Goal: Transaction & Acquisition: Purchase product/service

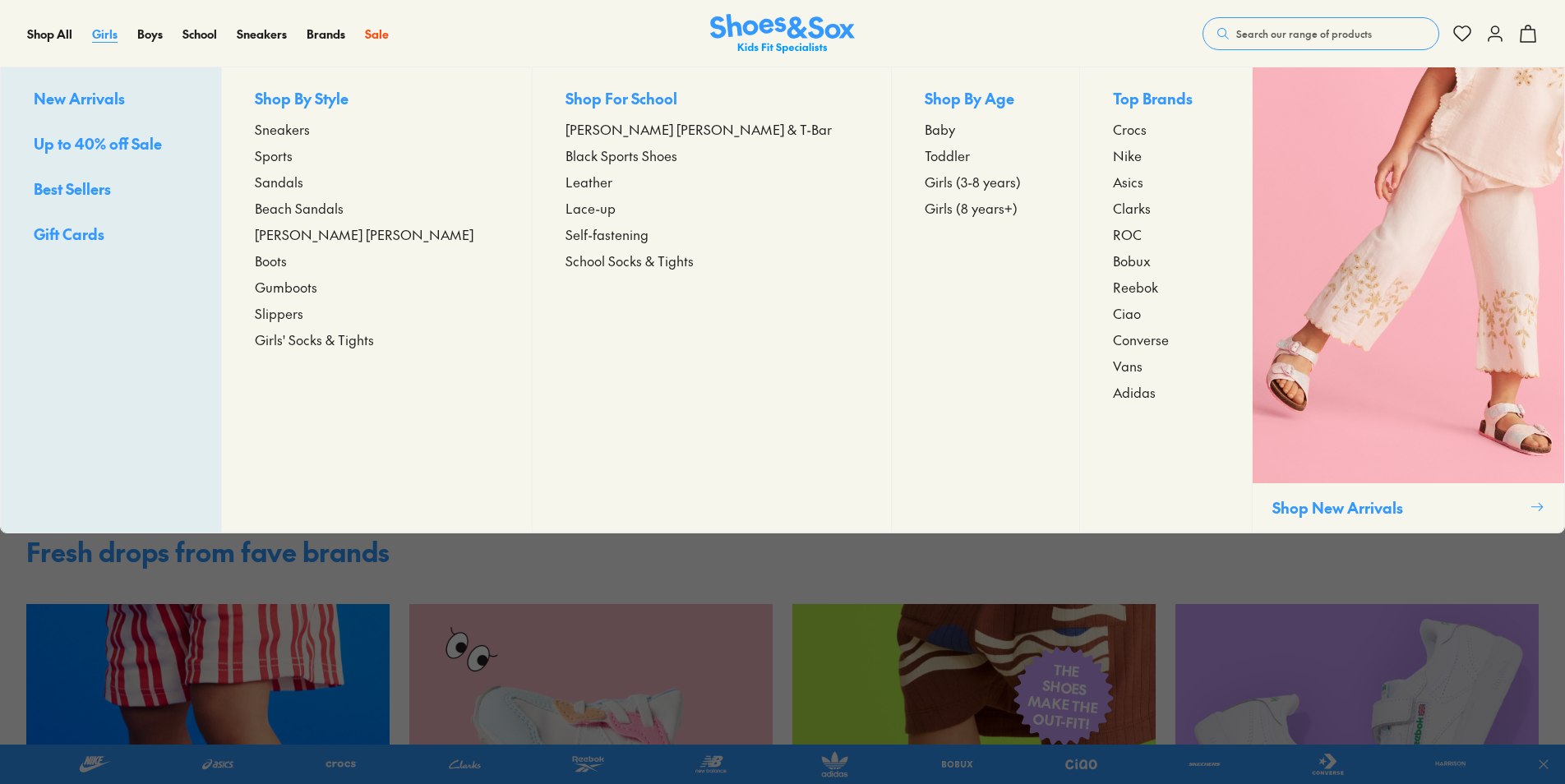
click at [99, 38] on span "Girls" at bounding box center [105, 34] width 26 height 16
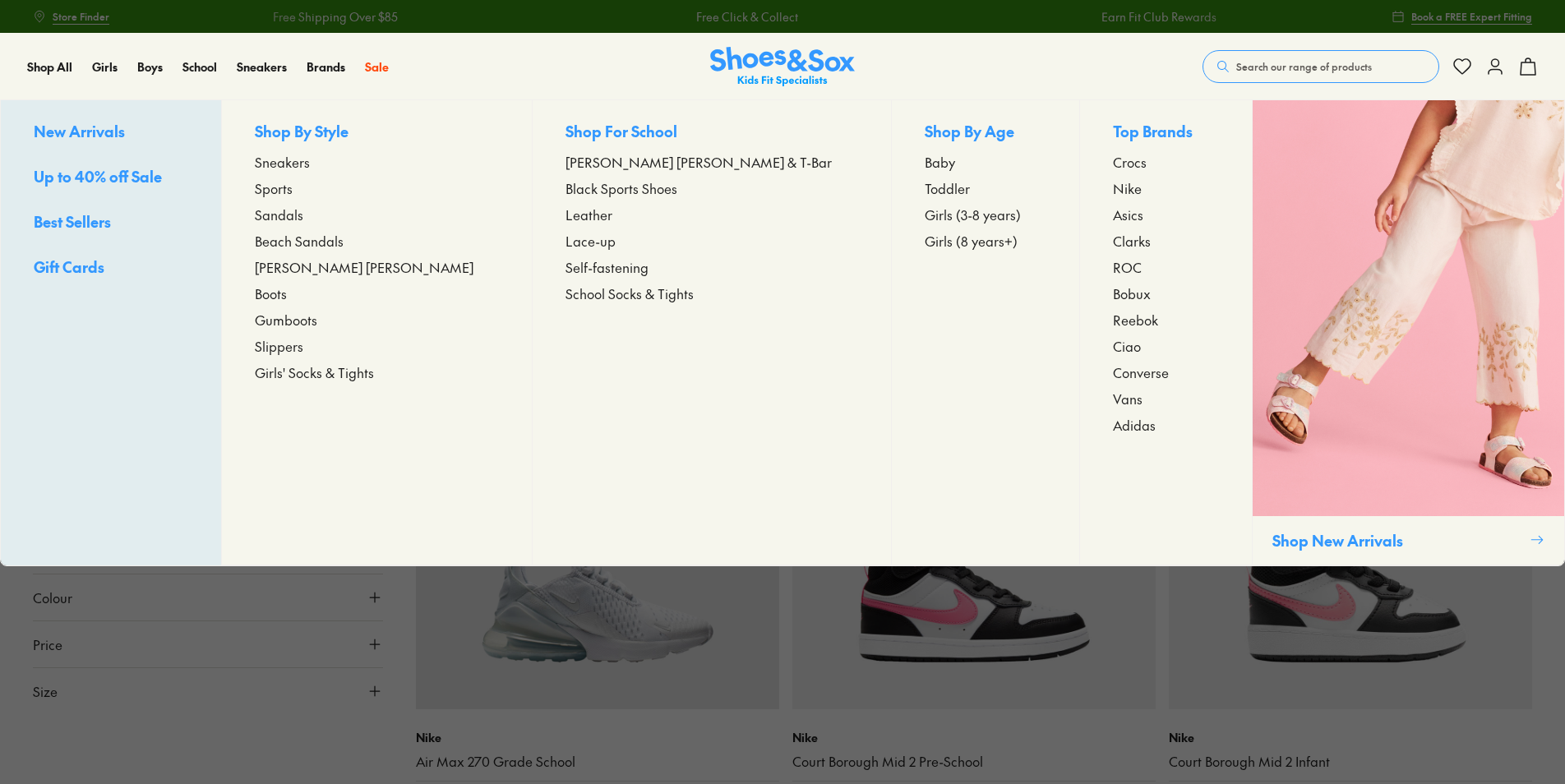
click at [925, 244] on span "Girls (8 years+)" at bounding box center [971, 240] width 93 height 20
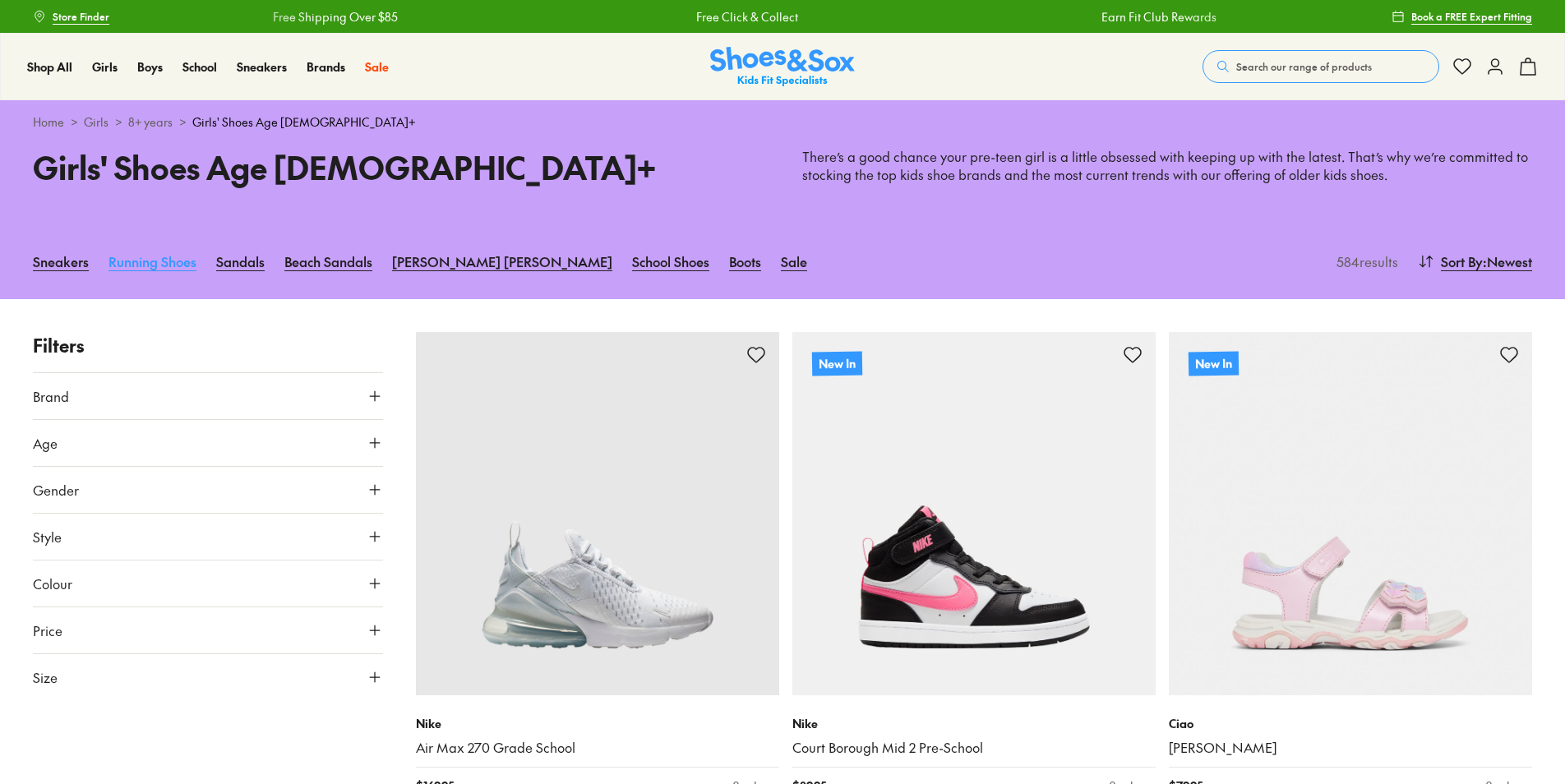
click at [153, 263] on link "Running Shoes" at bounding box center [153, 261] width 88 height 36
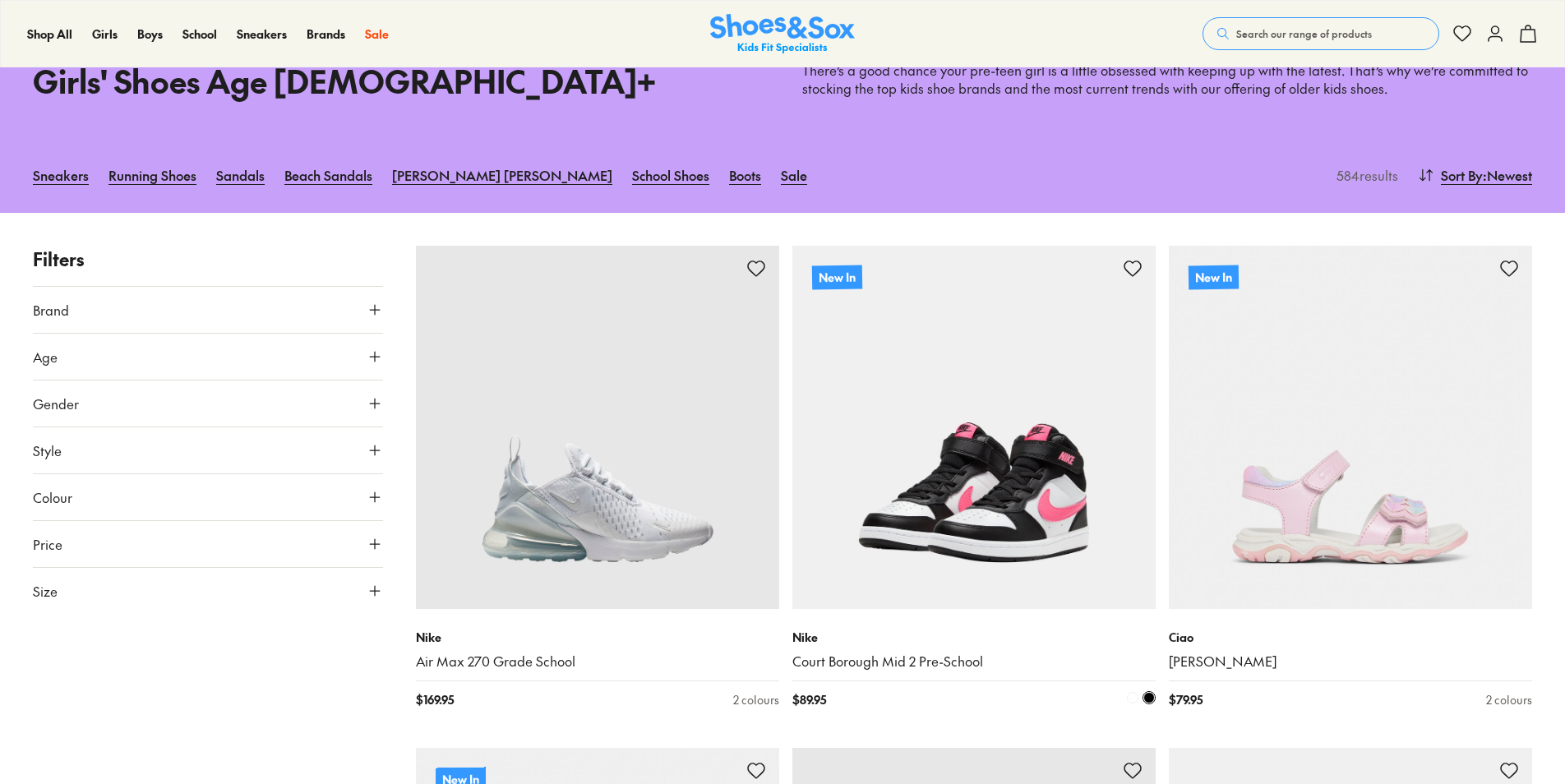
scroll to position [165, 0]
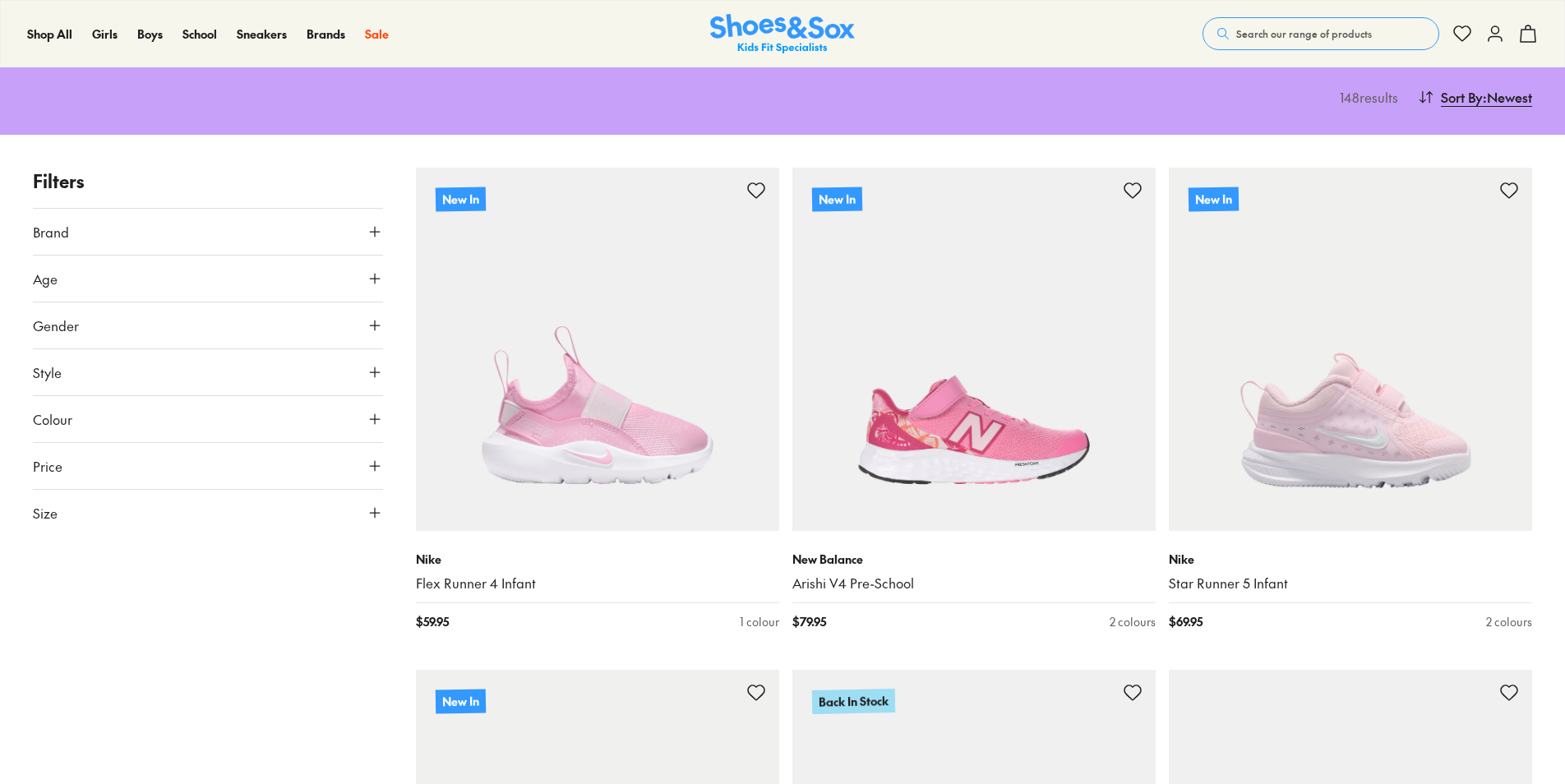
click at [286, 521] on button "Size" at bounding box center [208, 512] width 350 height 46
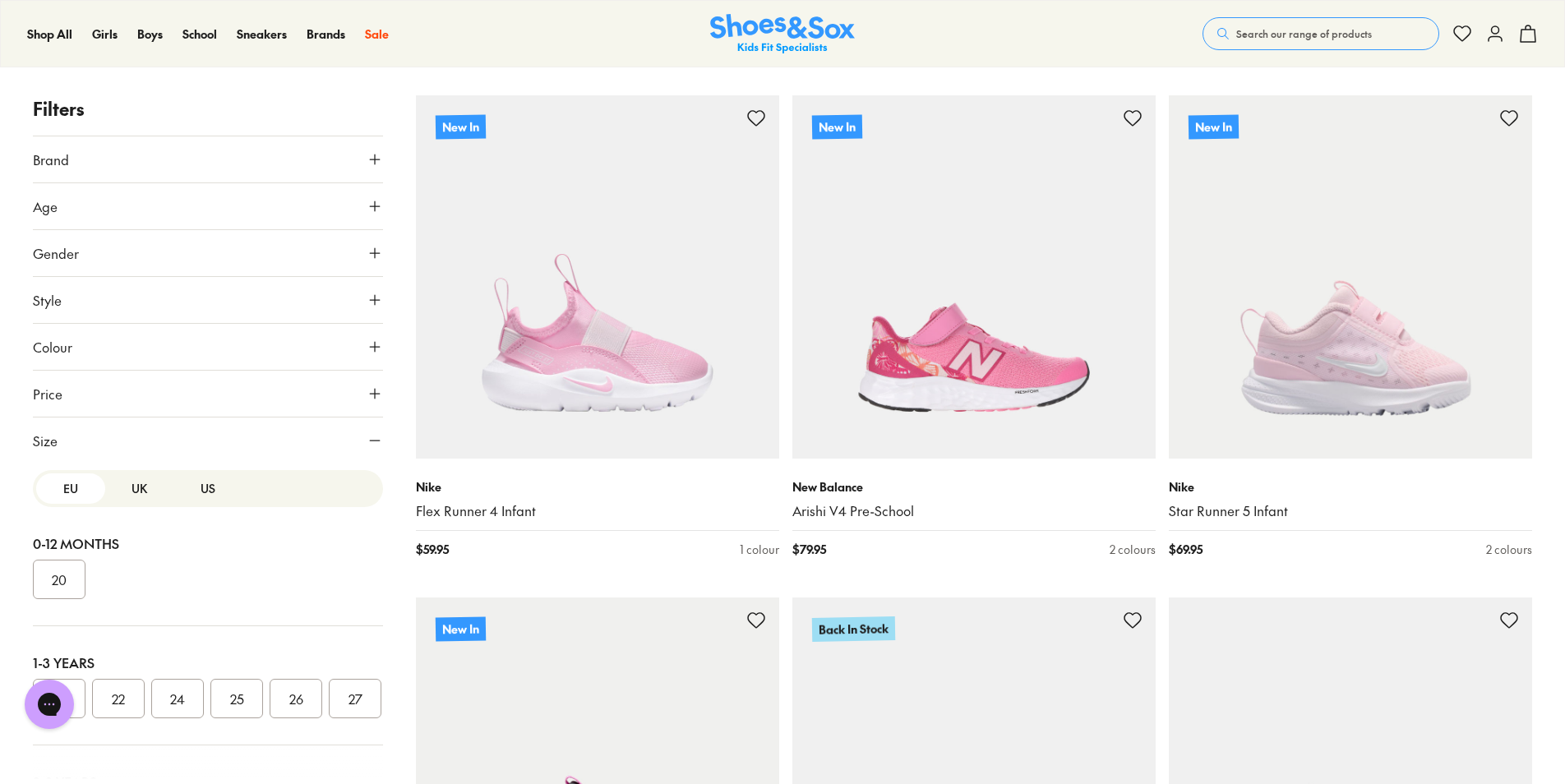
scroll to position [246, 0]
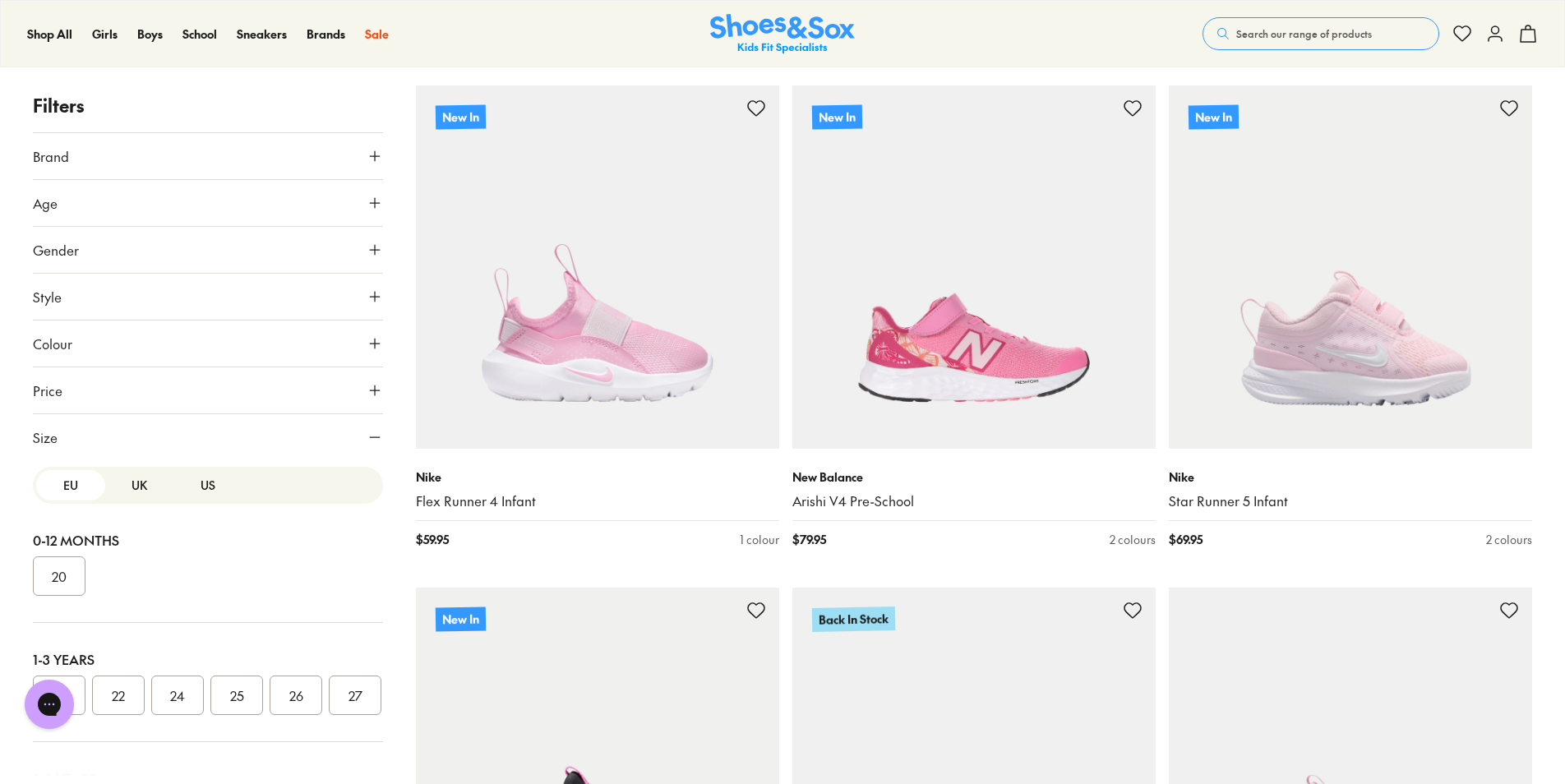
click at [210, 471] on button "US" at bounding box center [208, 485] width 69 height 30
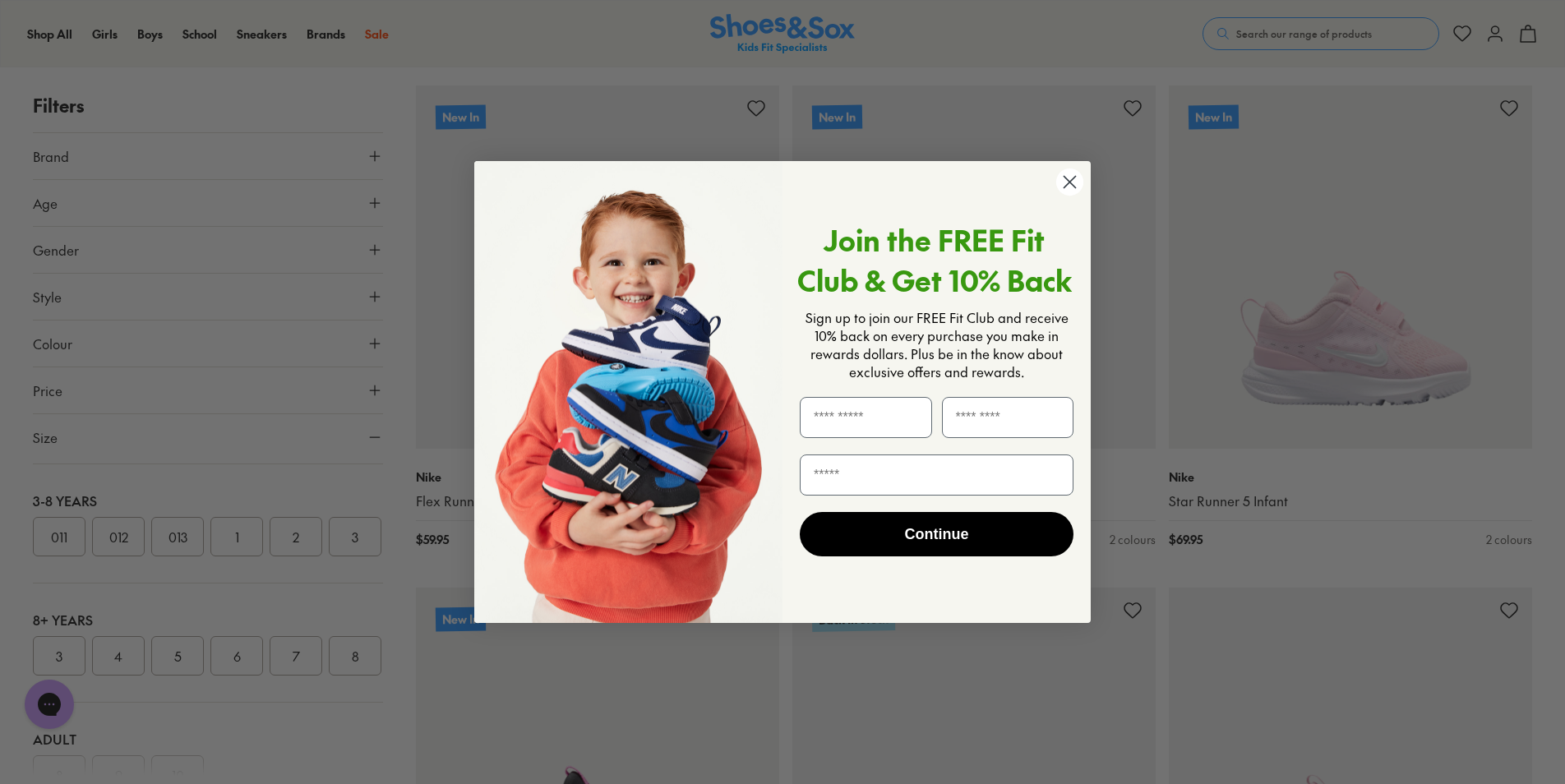
scroll to position [329, 0]
click at [1067, 184] on icon "Close dialog" at bounding box center [1069, 181] width 11 height 11
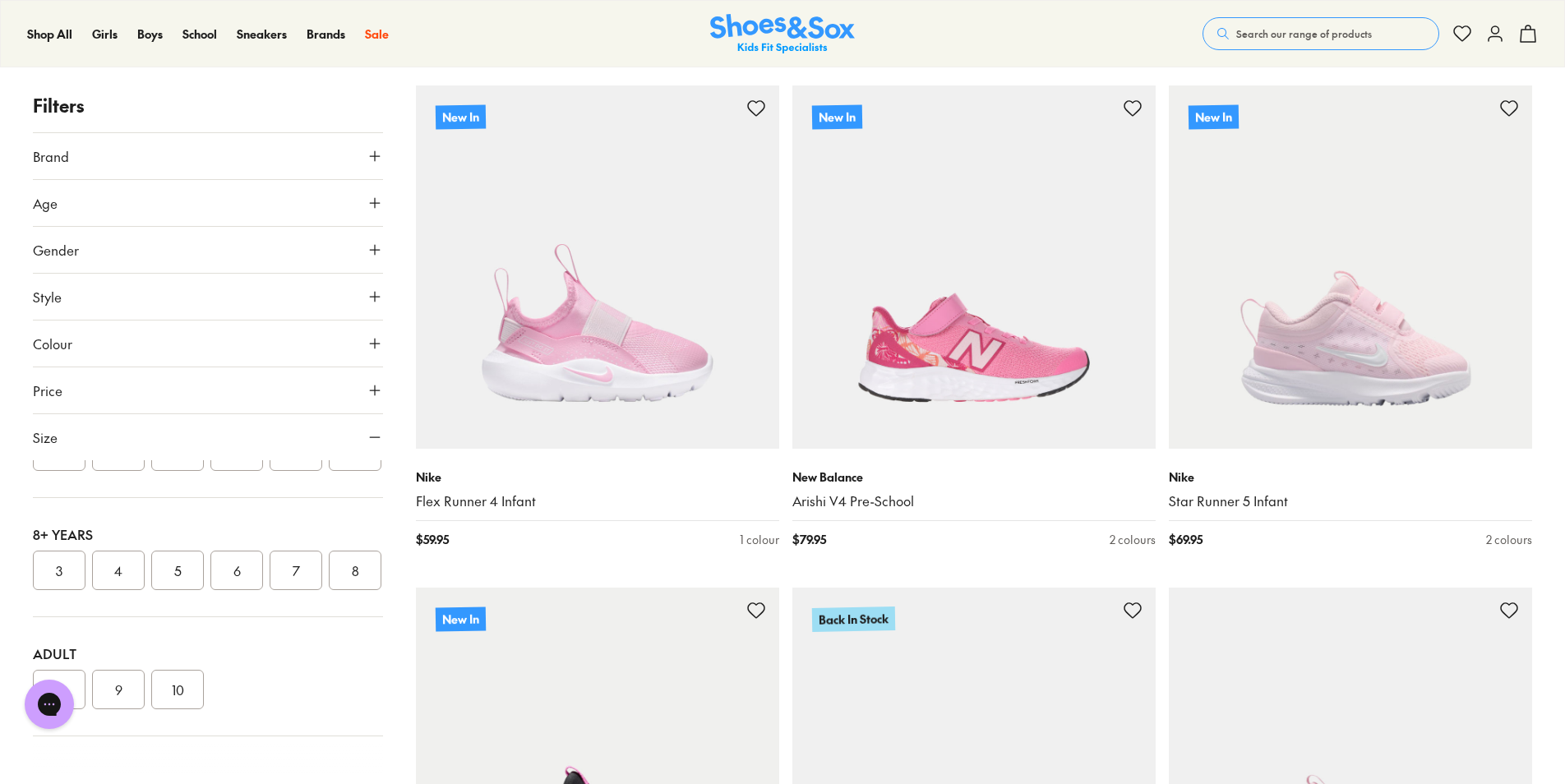
scroll to position [411, 0]
click at [100, 590] on button "4" at bounding box center [118, 570] width 53 height 40
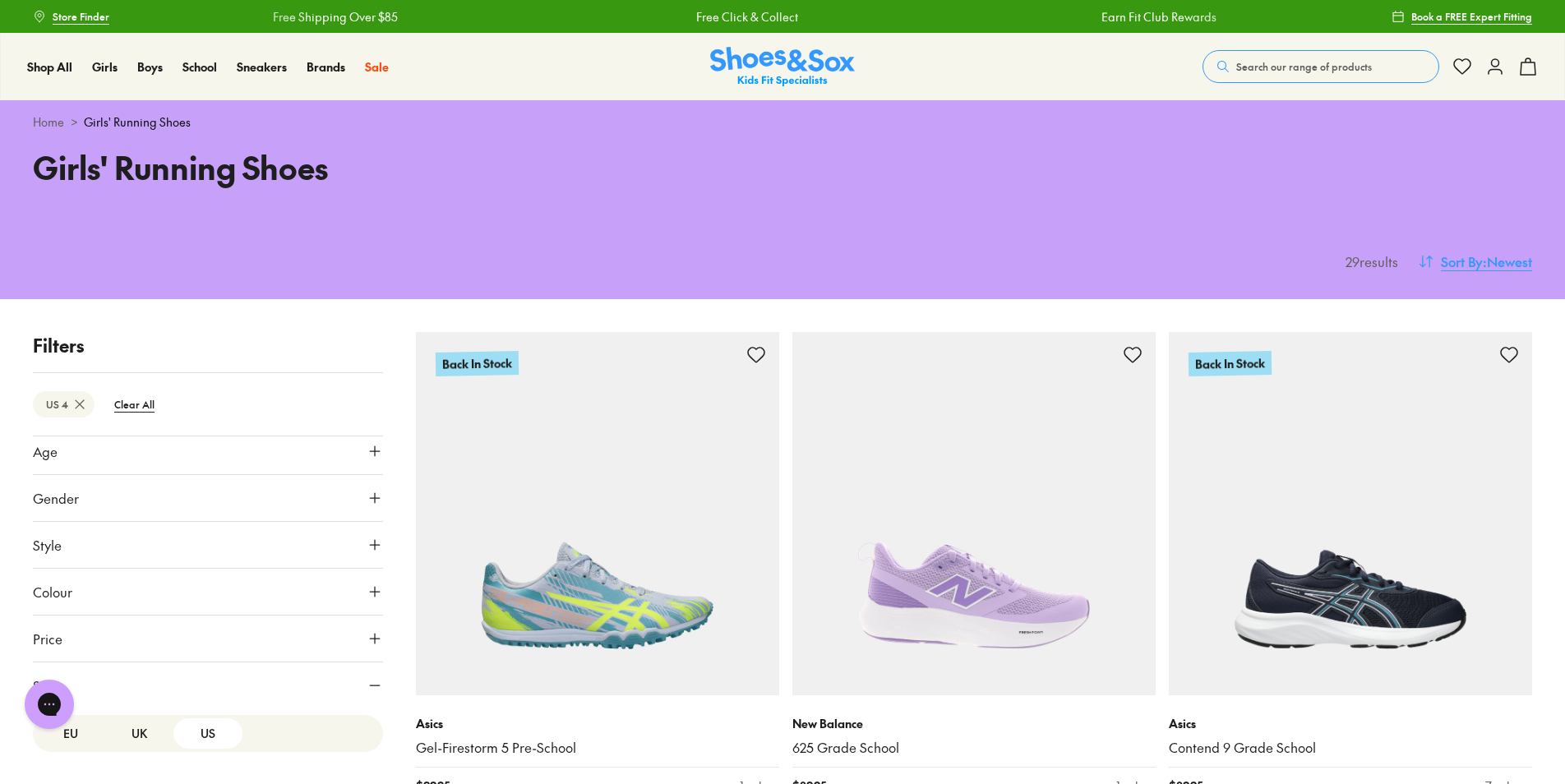
click at [1483, 263] on span ": Newest" at bounding box center [1507, 261] width 49 height 20
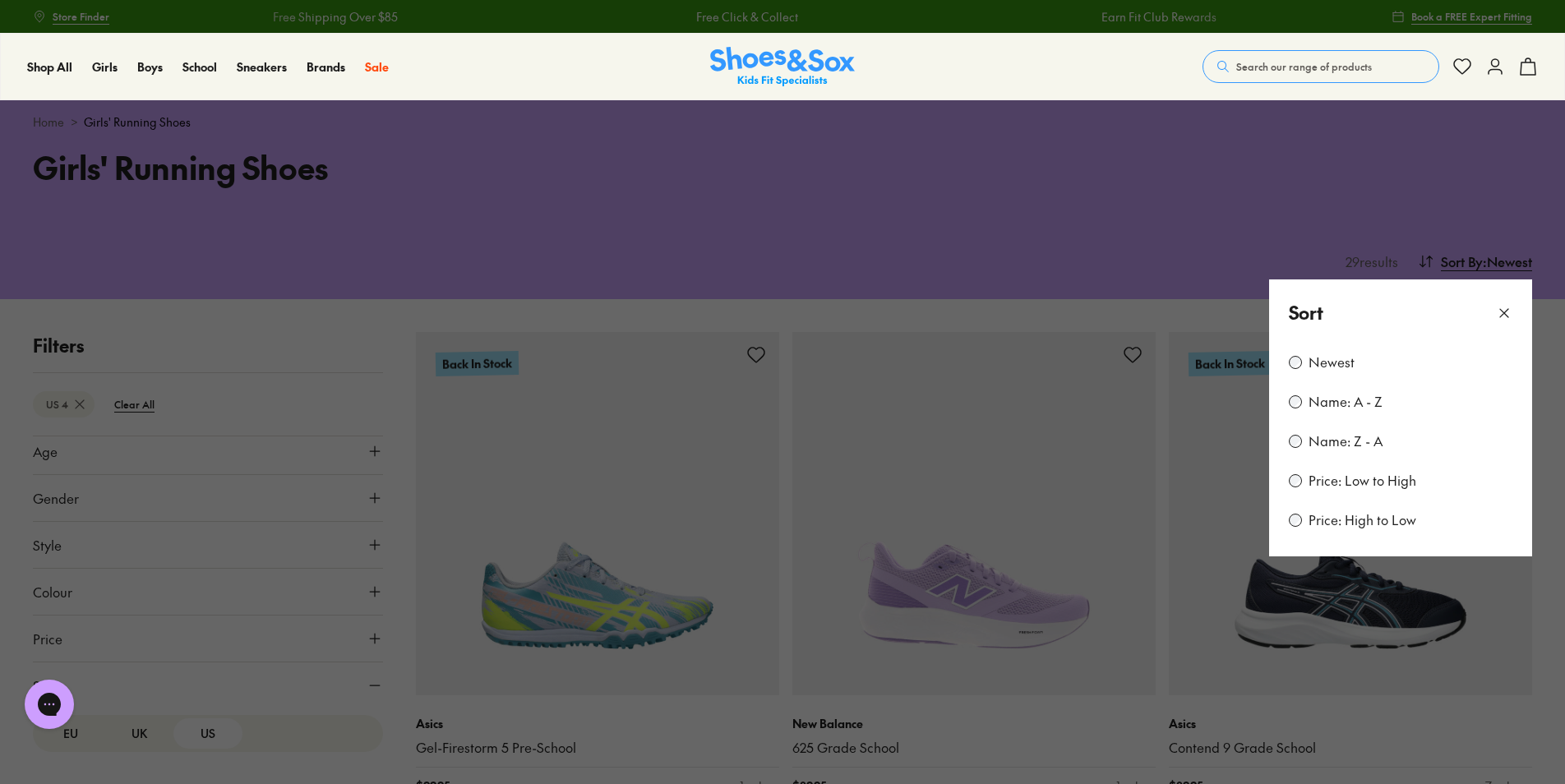
click at [1396, 482] on label "Price: Low to High" at bounding box center [1362, 480] width 108 height 18
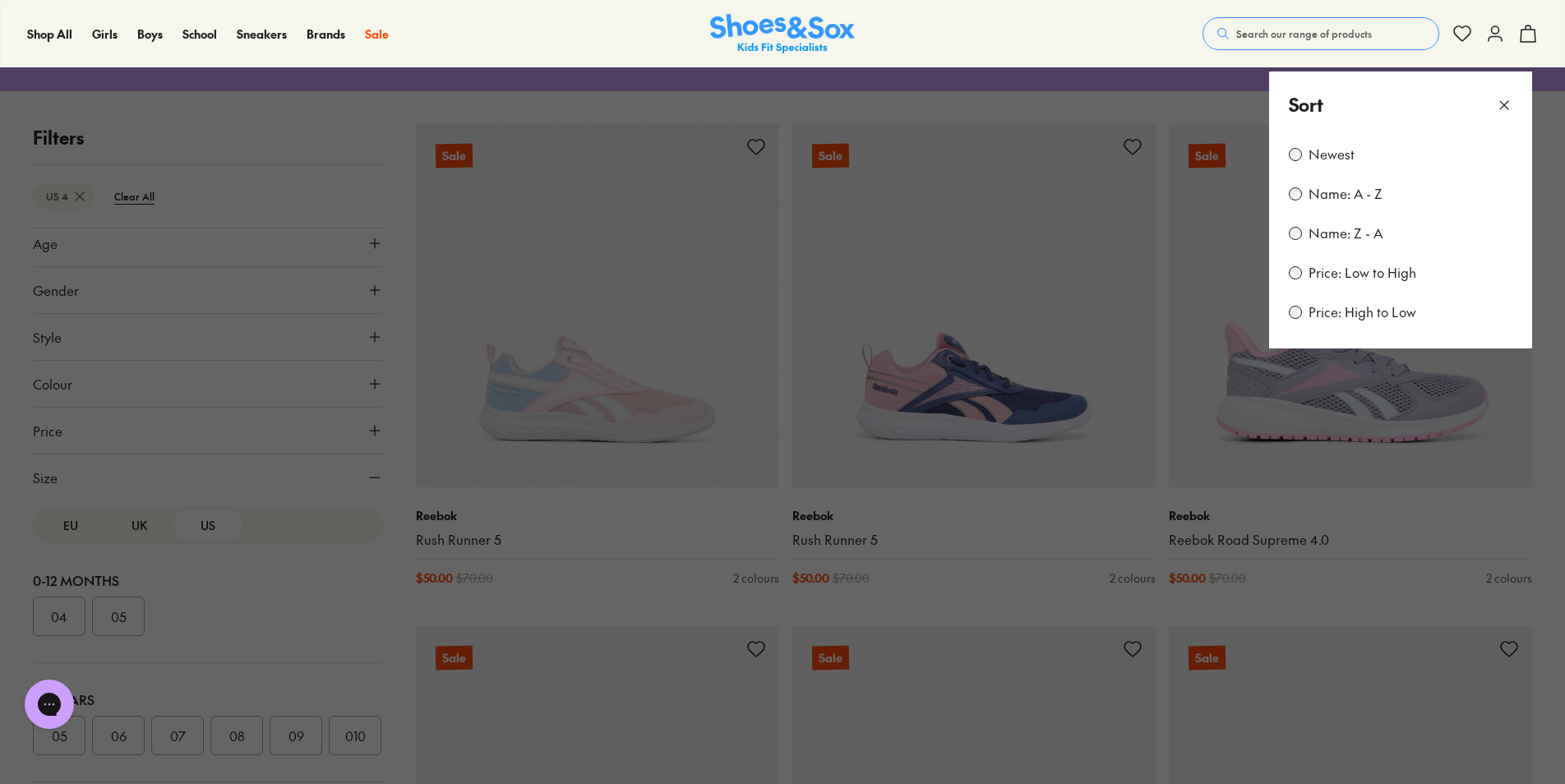
click at [1502, 101] on icon at bounding box center [1504, 105] width 16 height 16
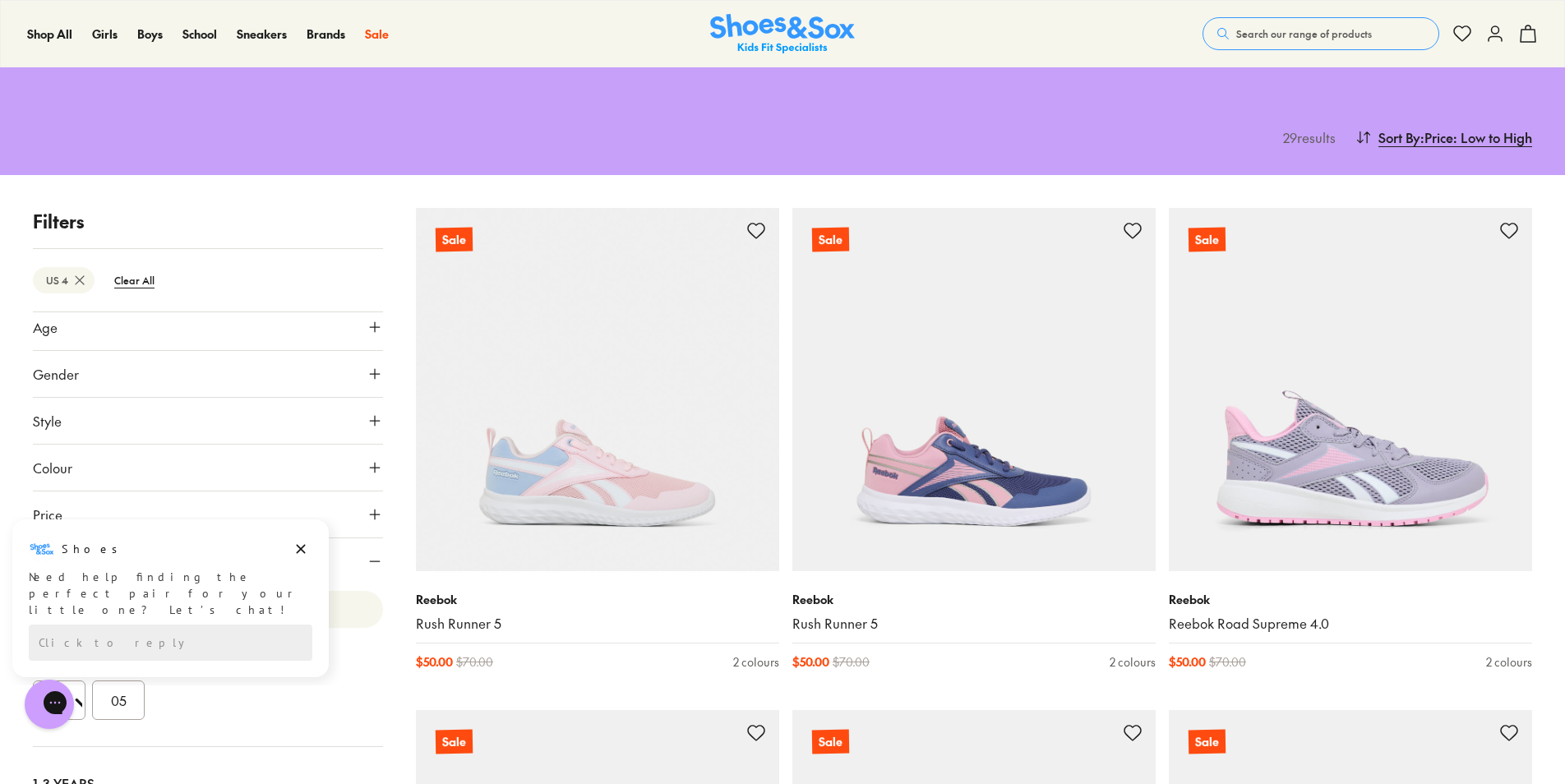
scroll to position [44, 0]
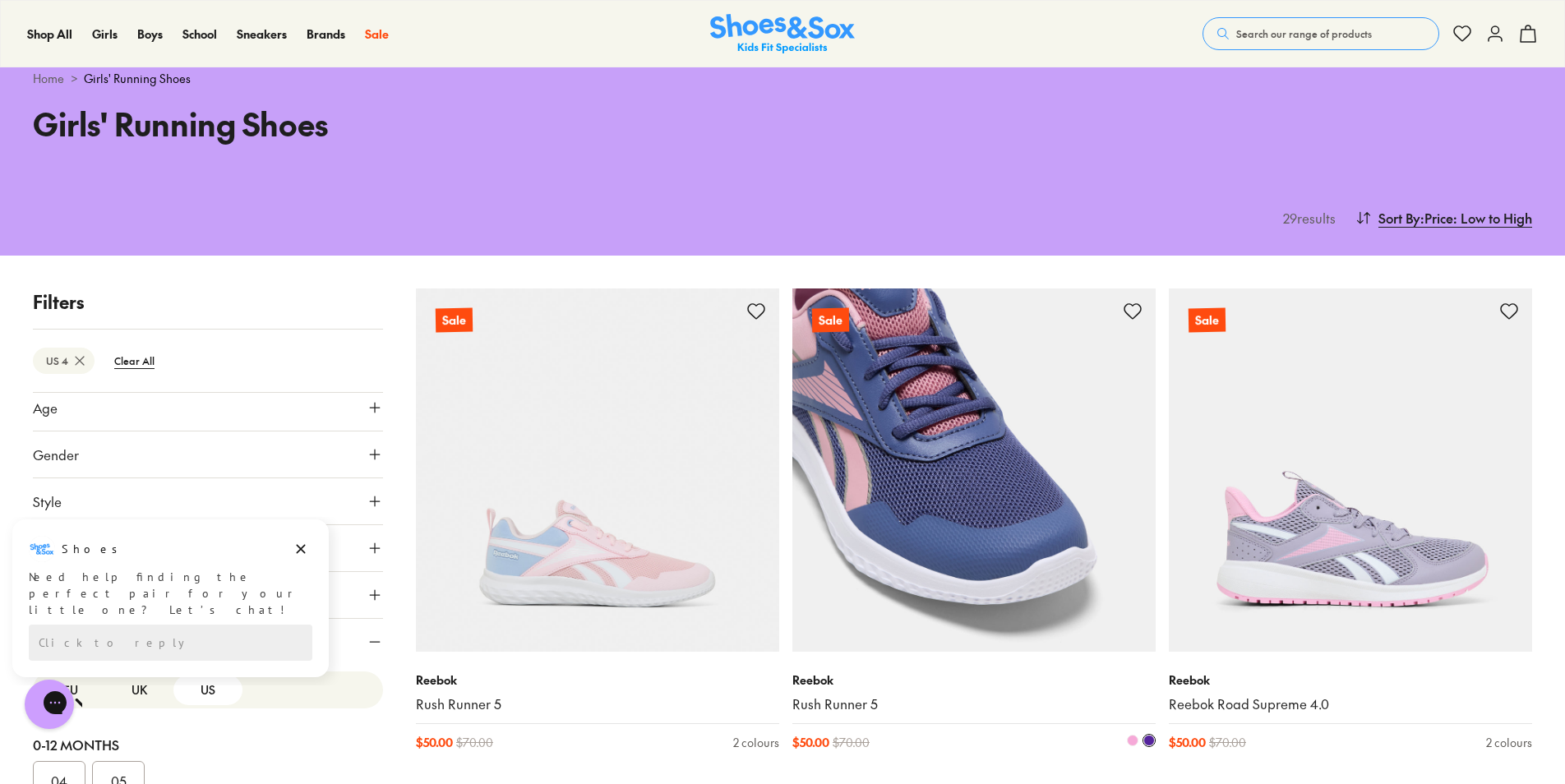
click at [976, 476] on img at bounding box center [974, 470] width 364 height 364
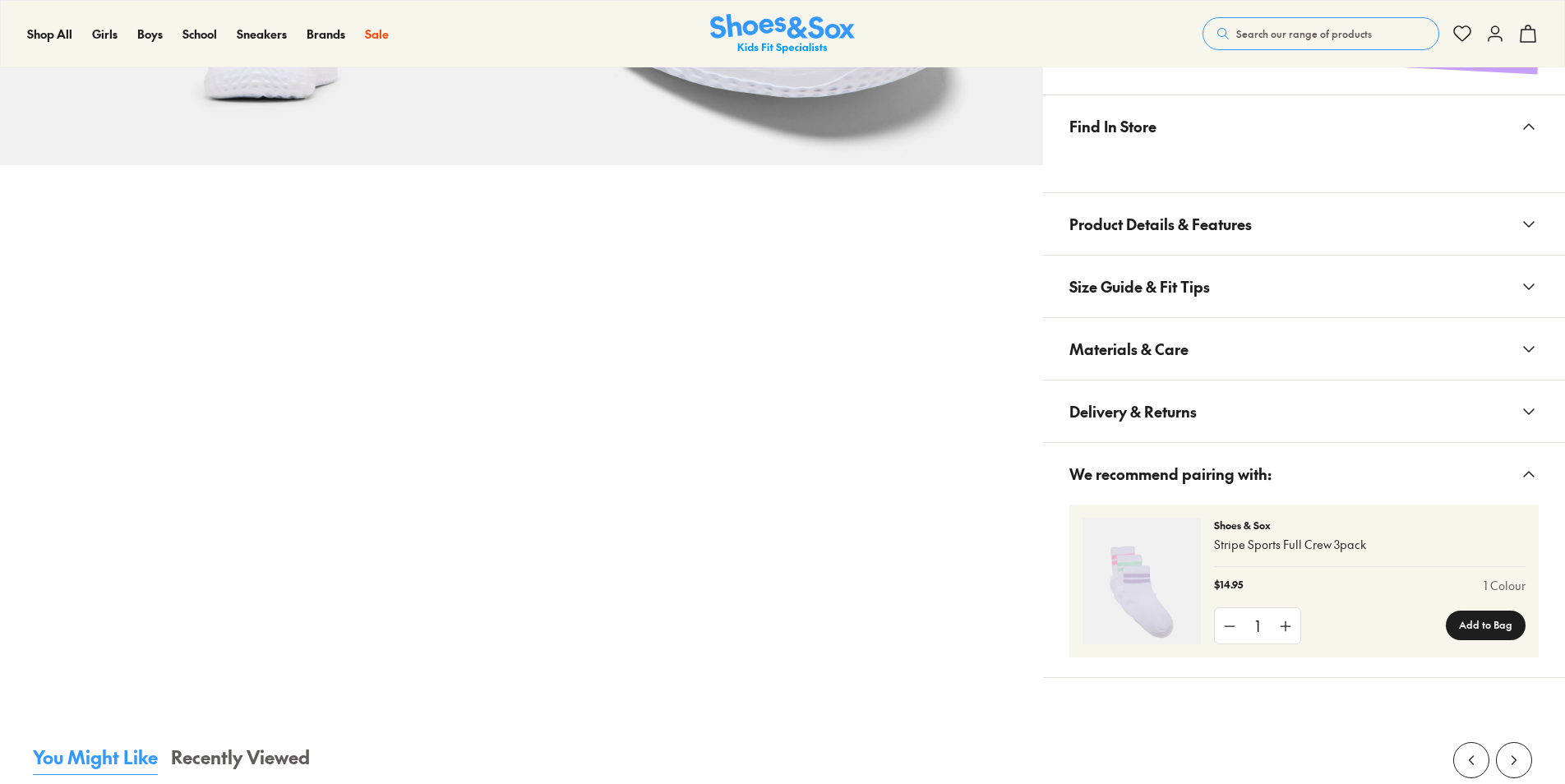
scroll to position [1315, 0]
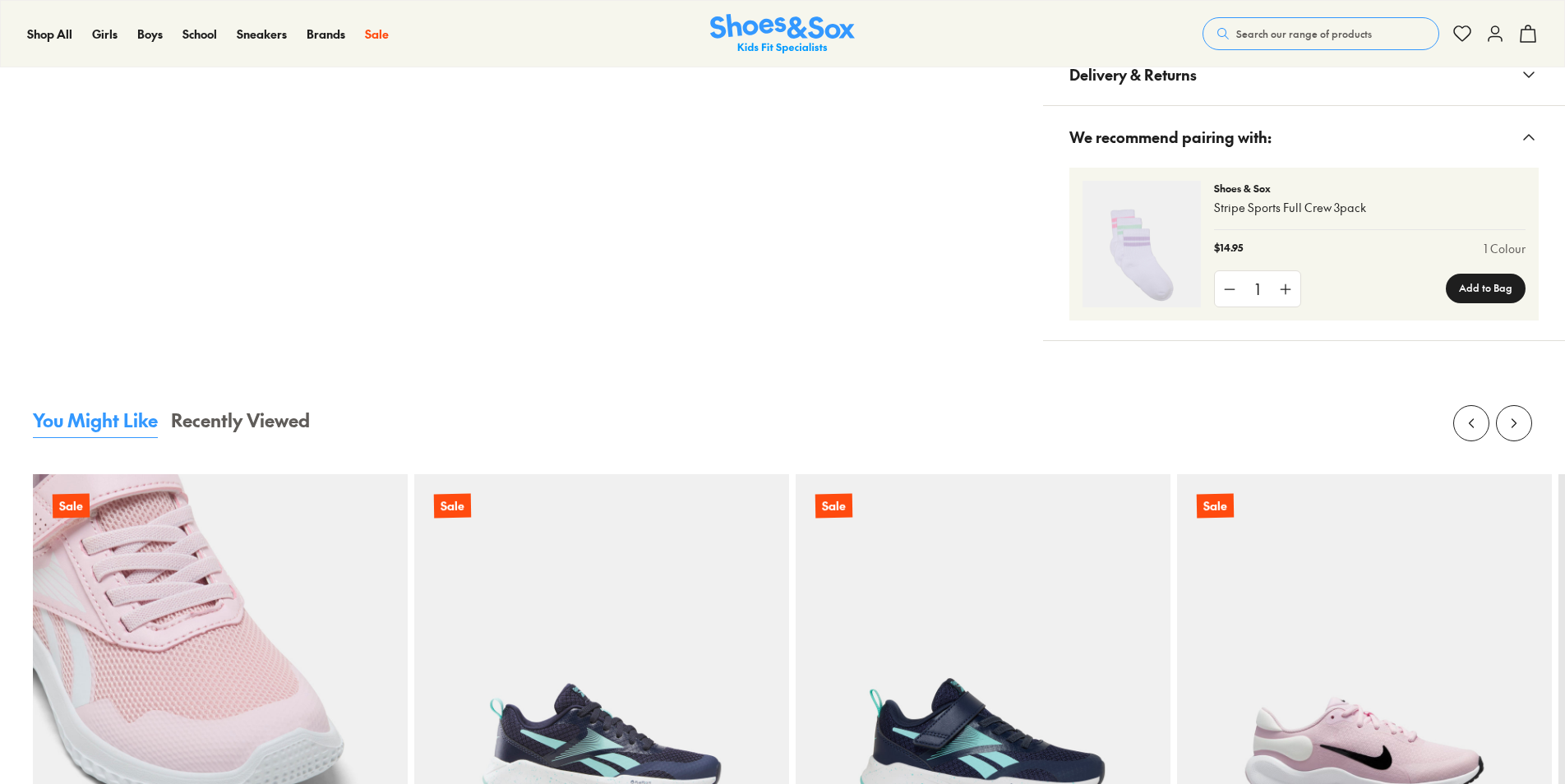
select select "*"
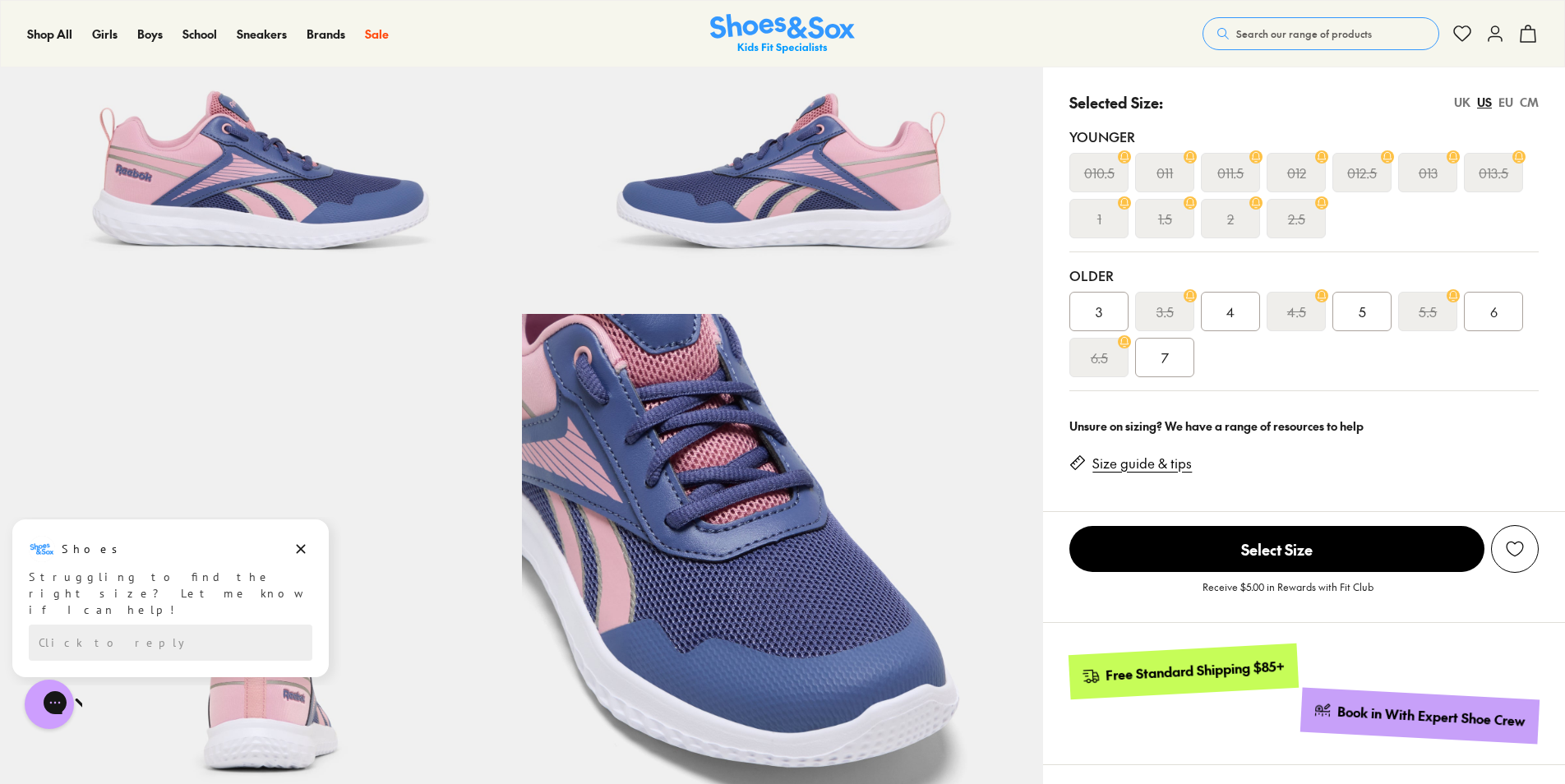
scroll to position [82, 0]
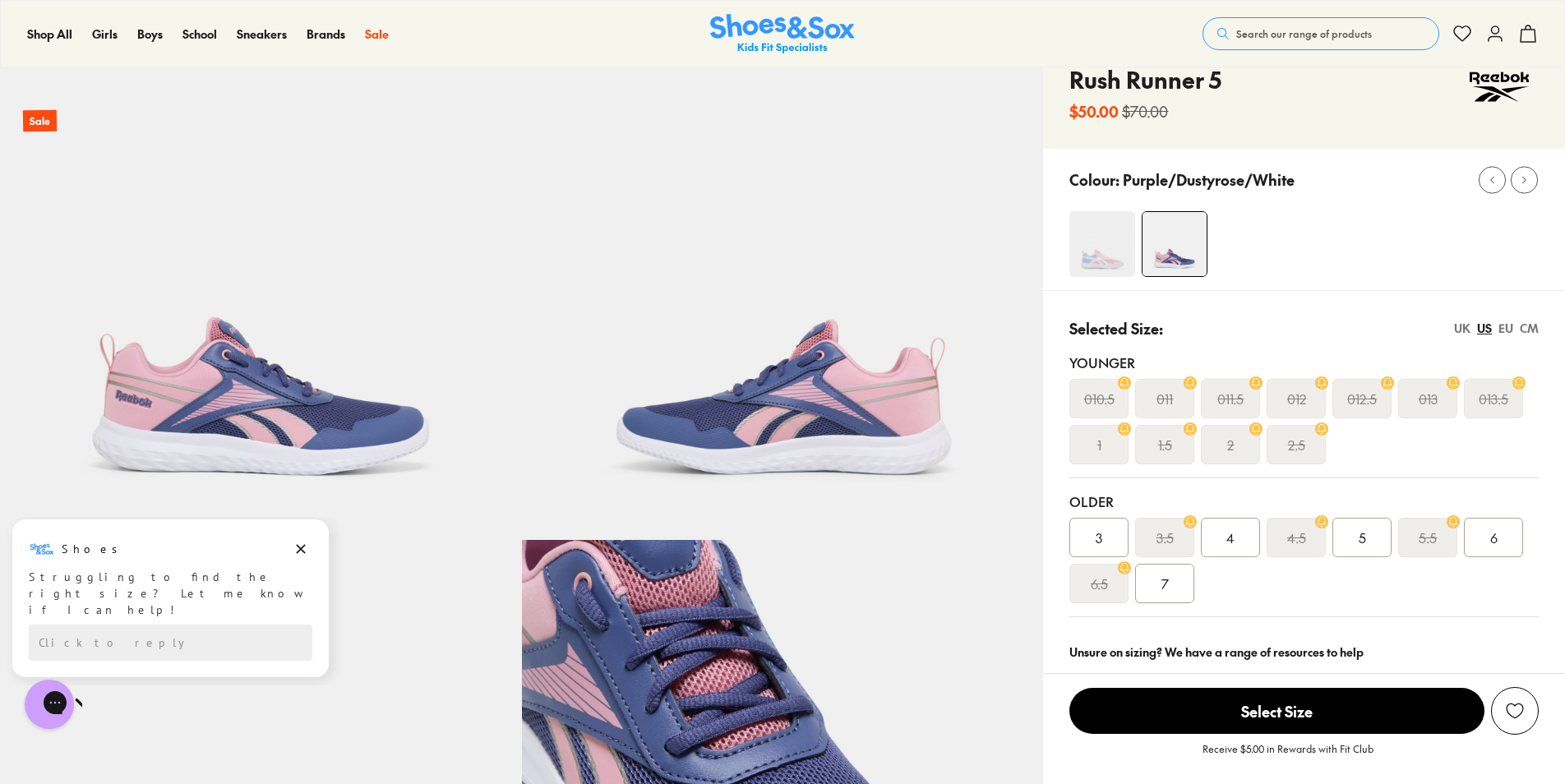
click at [332, 363] on img at bounding box center [261, 279] width 522 height 522
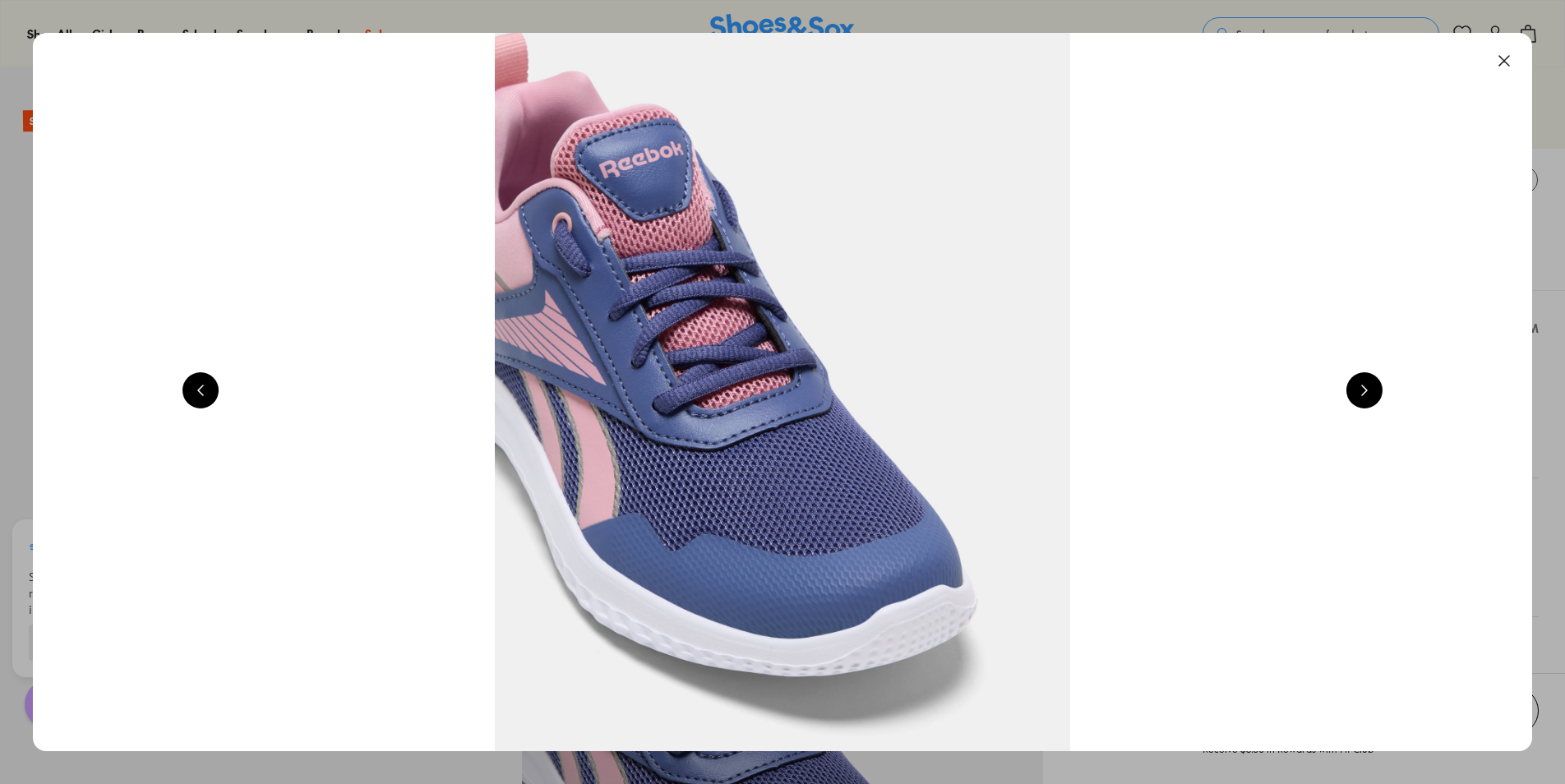
scroll to position [0, 1506]
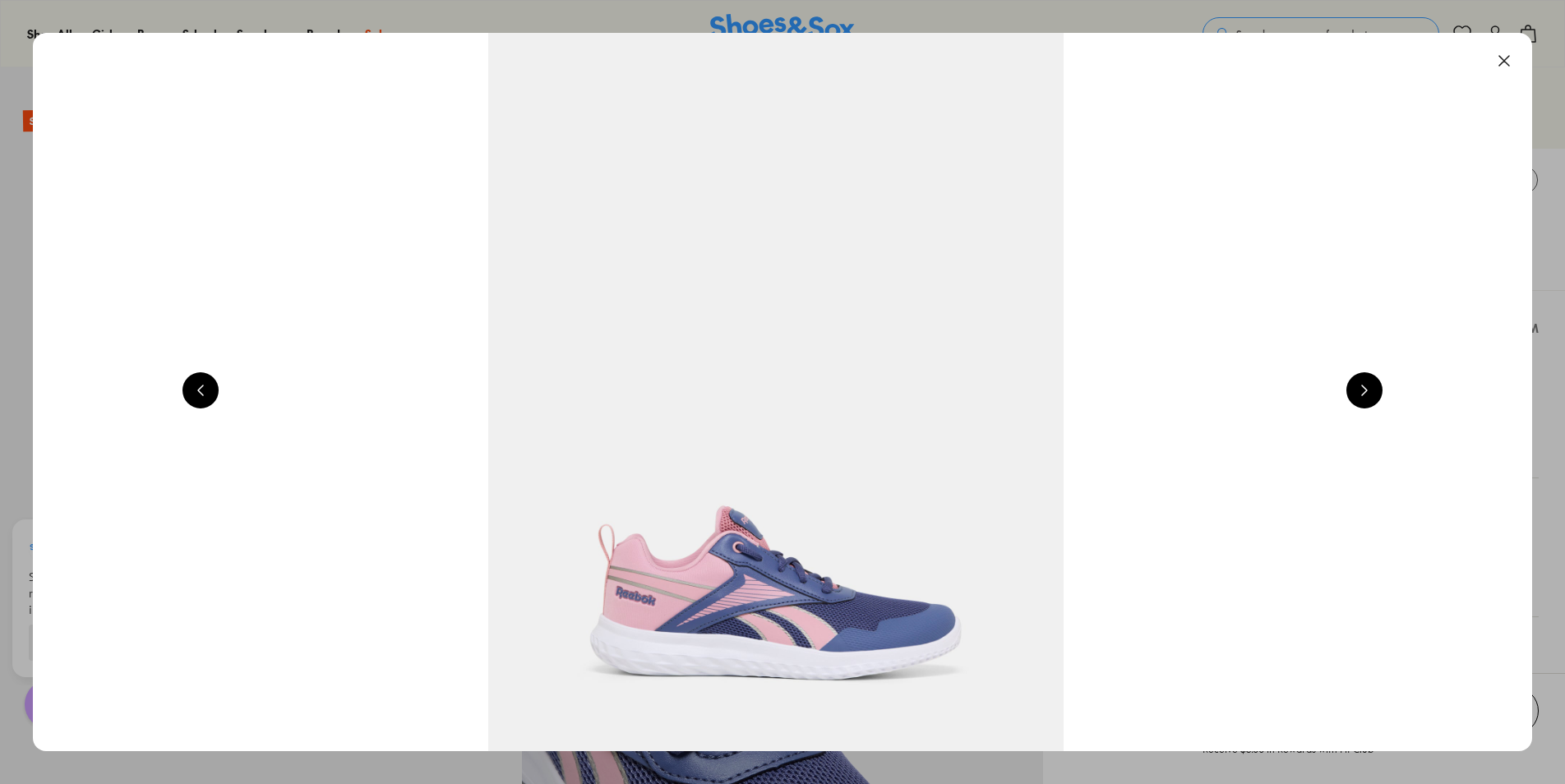
click at [1359, 399] on button at bounding box center [1364, 390] width 36 height 36
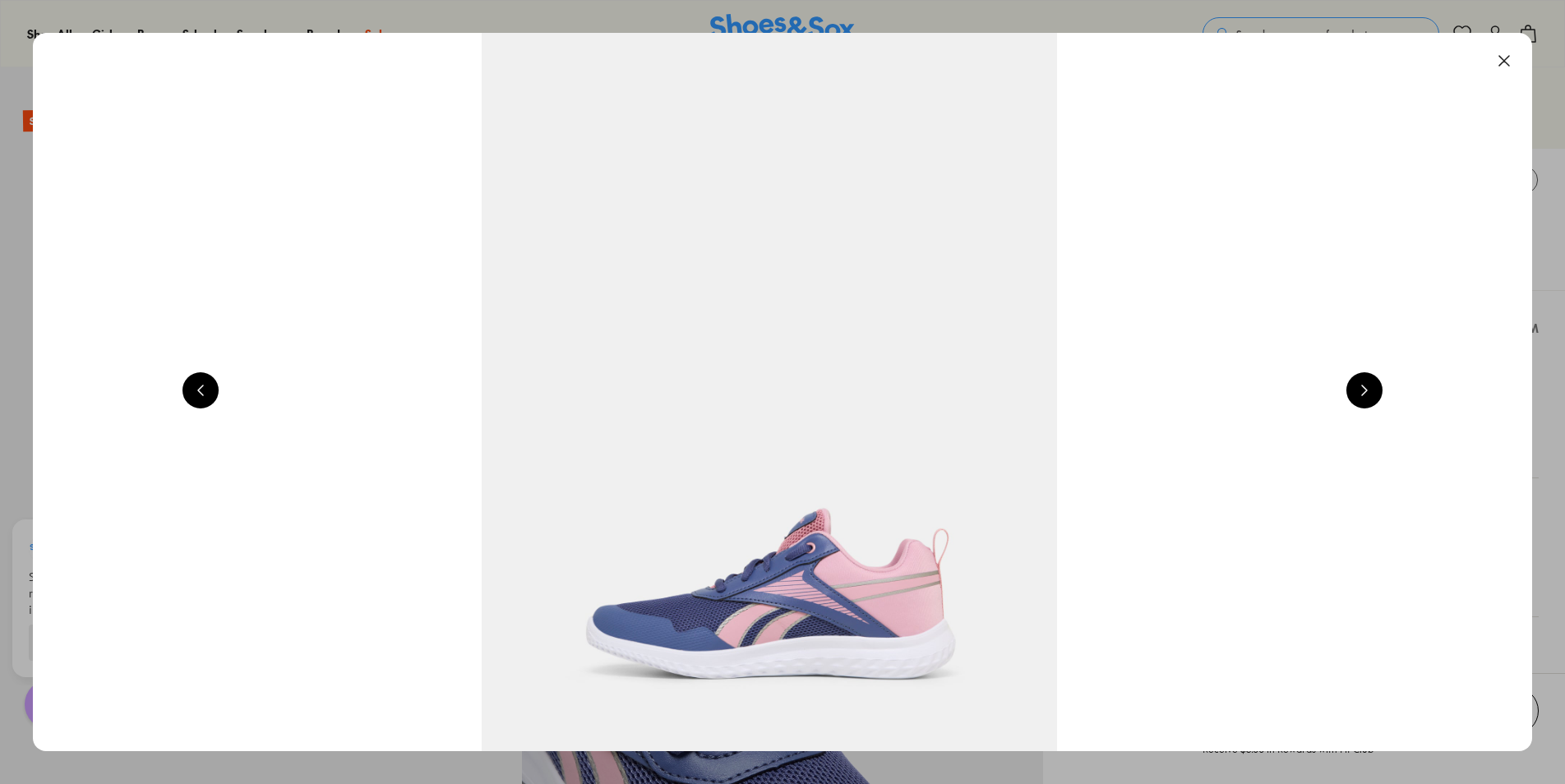
click at [1359, 399] on button at bounding box center [1364, 390] width 36 height 36
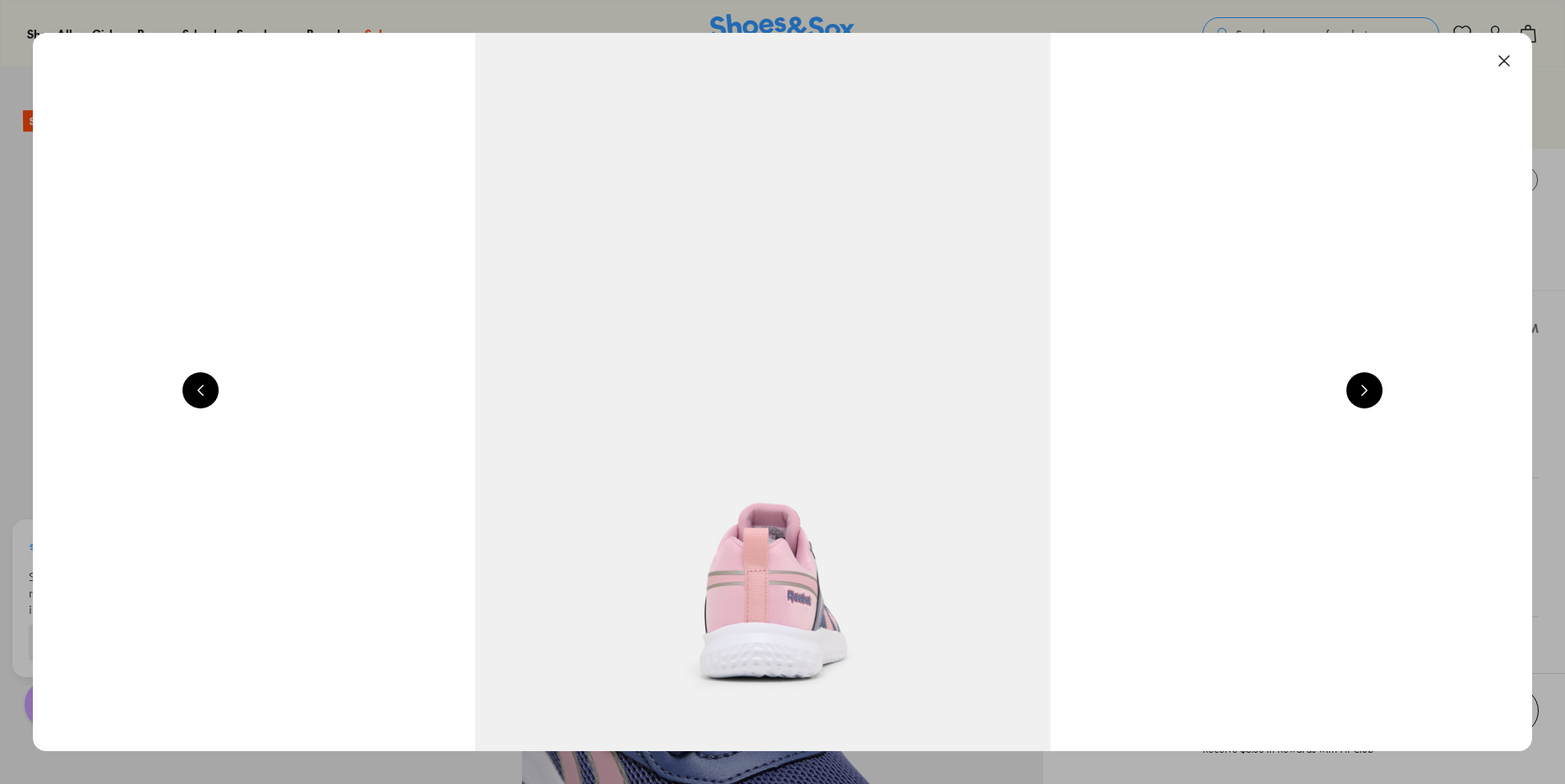
click at [1359, 399] on button at bounding box center [1364, 390] width 36 height 36
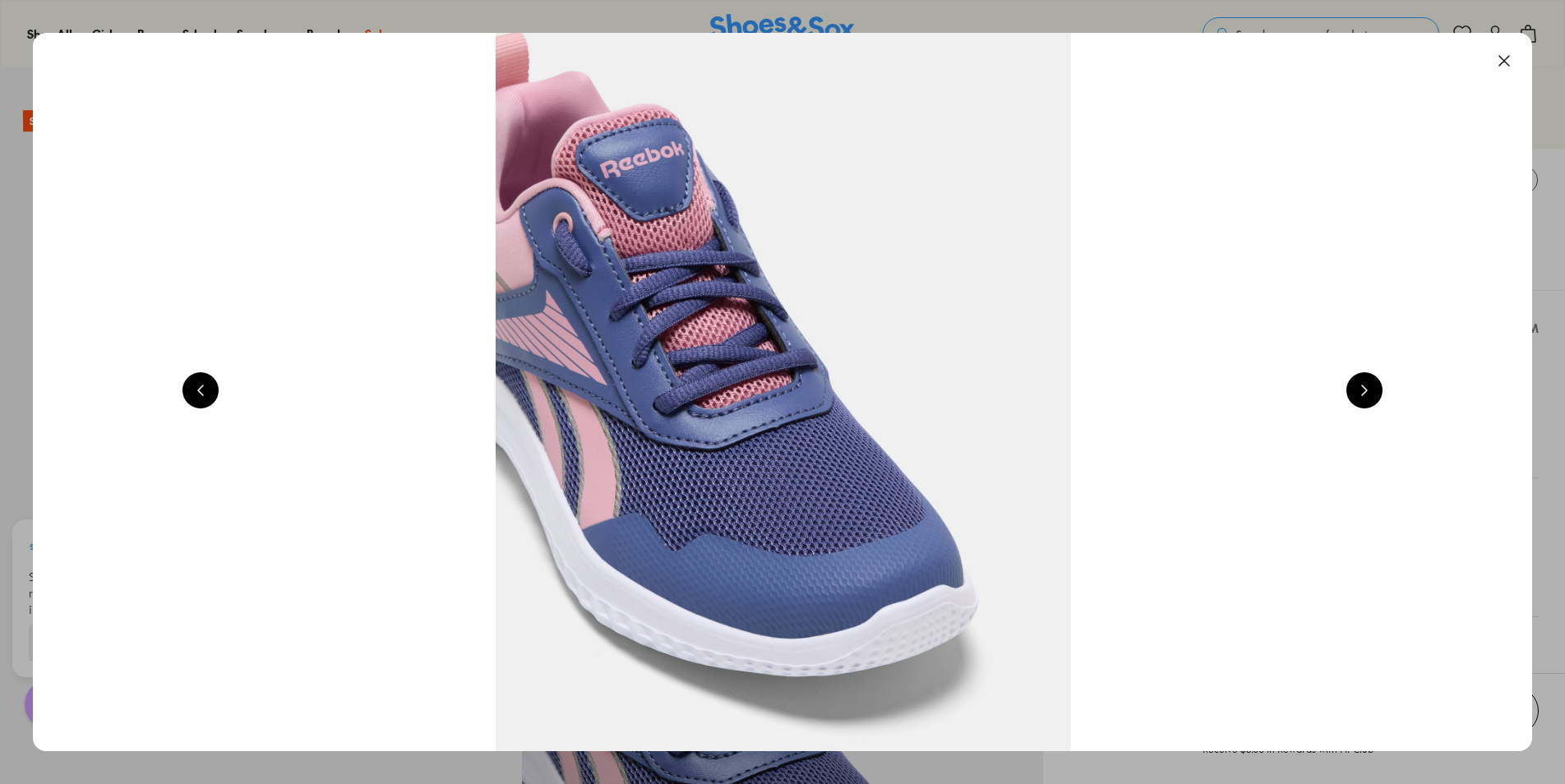
scroll to position [0, 6023]
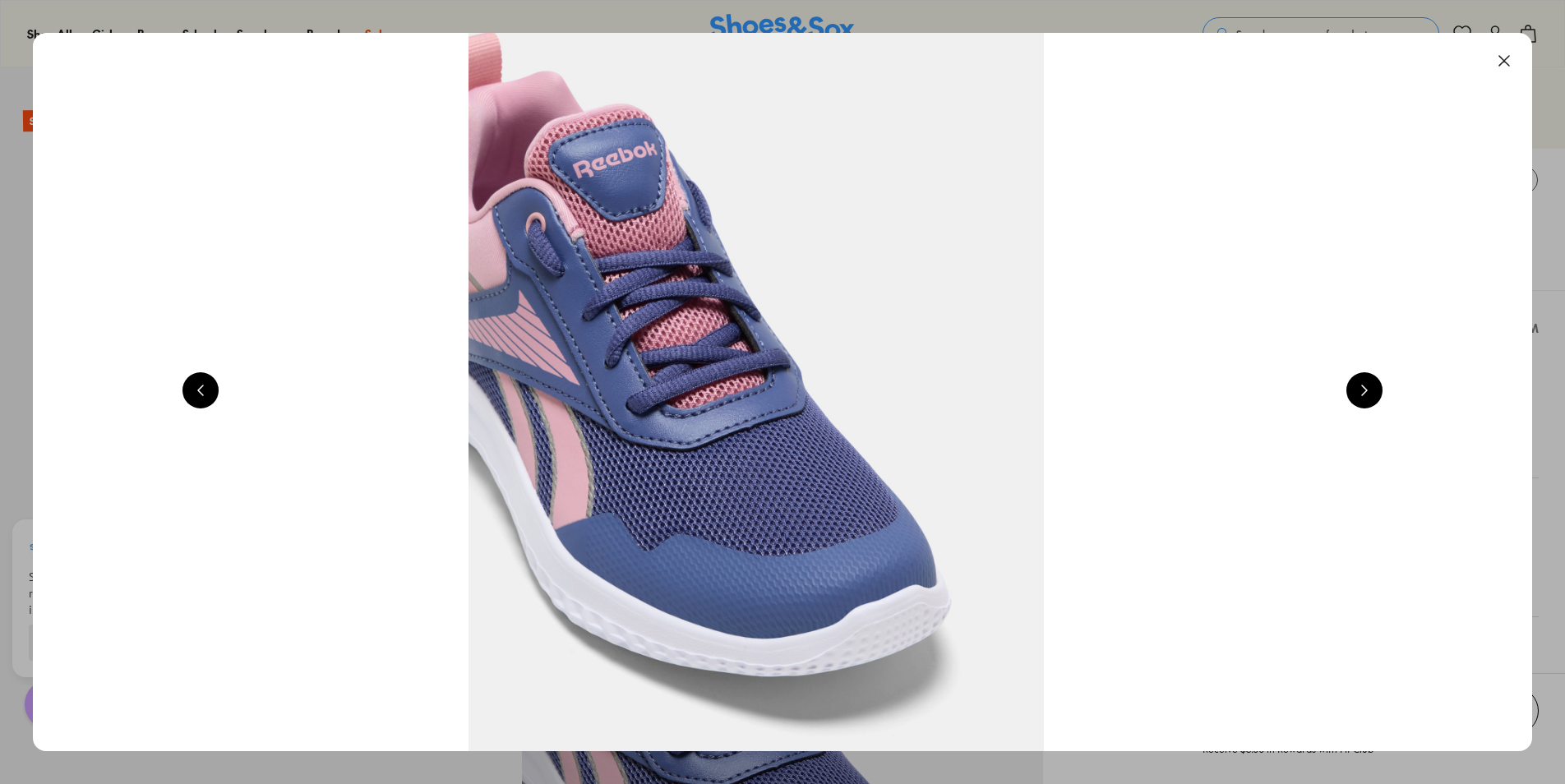
click at [1360, 398] on button at bounding box center [1364, 390] width 36 height 36
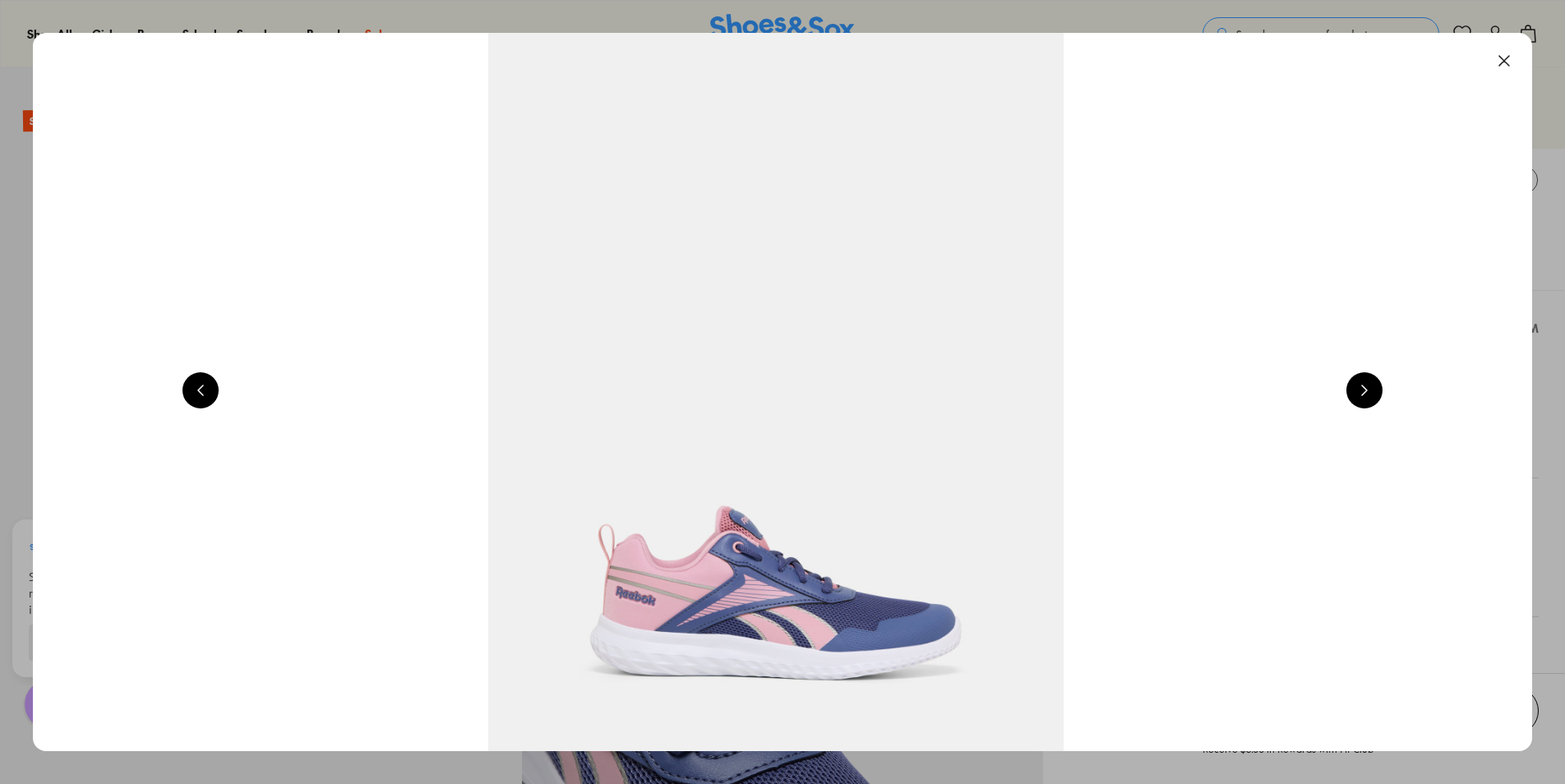
click at [1379, 394] on button at bounding box center [1364, 390] width 36 height 36
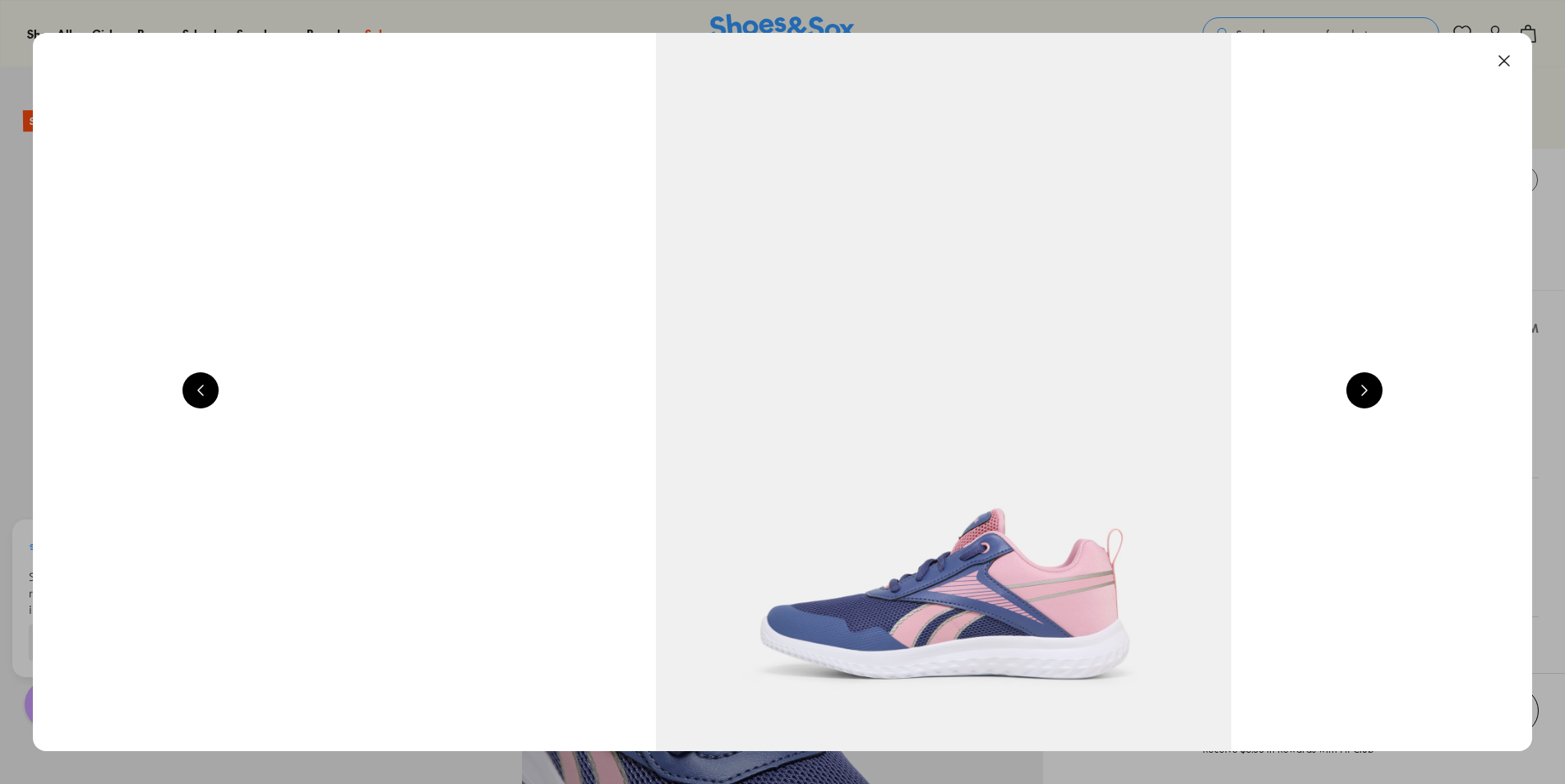
scroll to position [0, 3012]
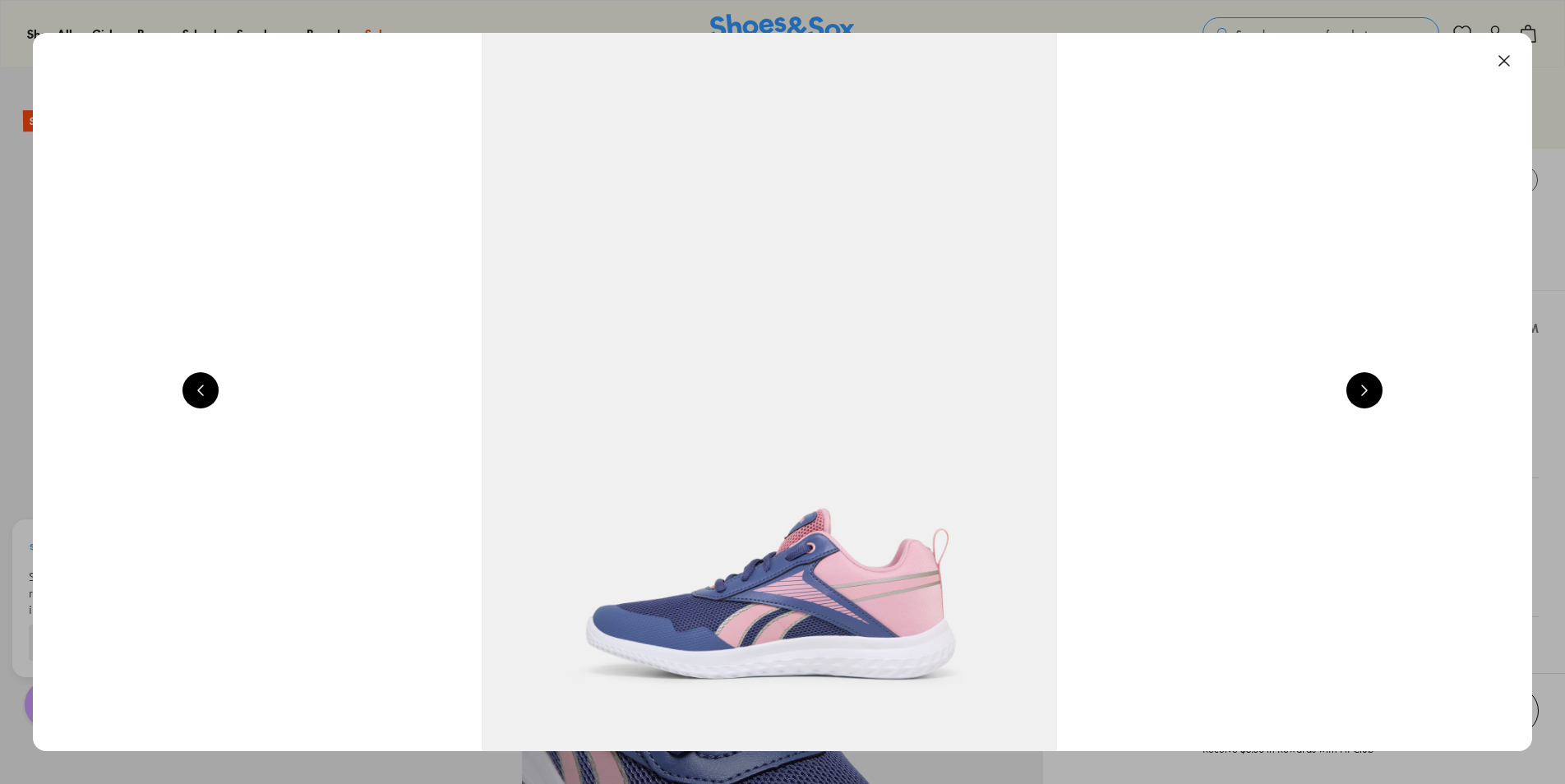
click at [1379, 394] on button at bounding box center [1364, 390] width 36 height 36
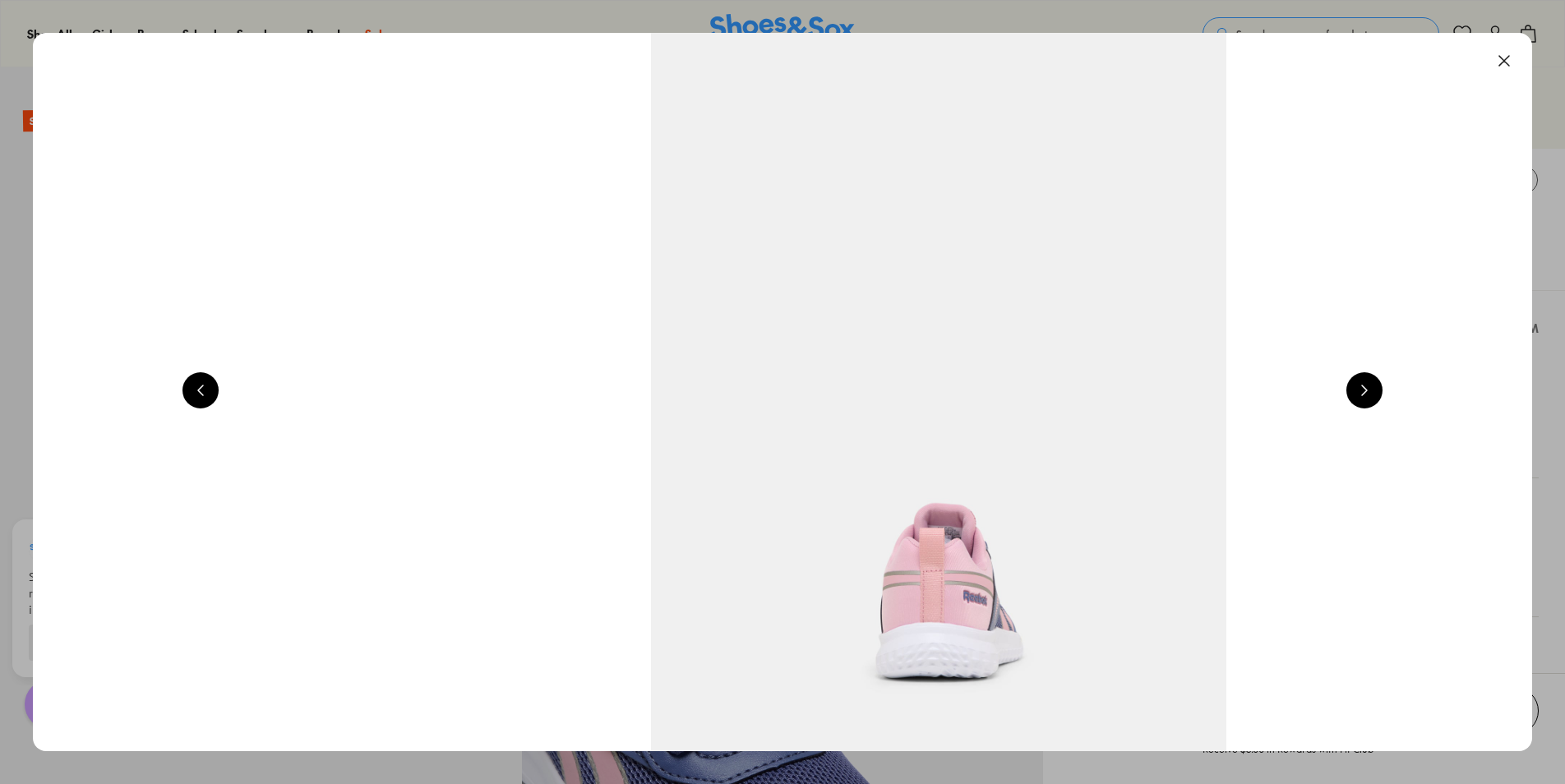
scroll to position [0, 4517]
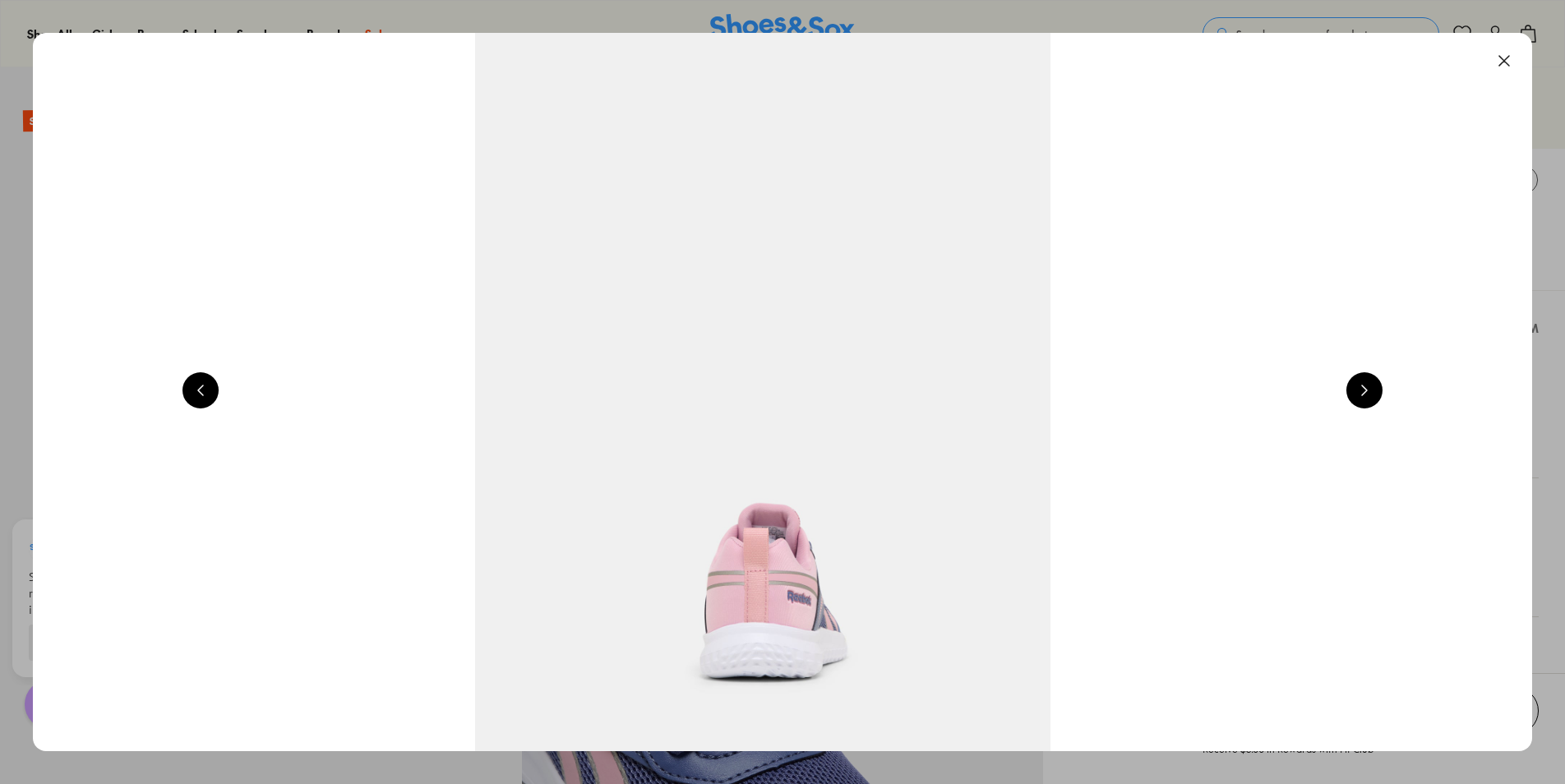
click at [1511, 65] on button at bounding box center [1504, 61] width 36 height 36
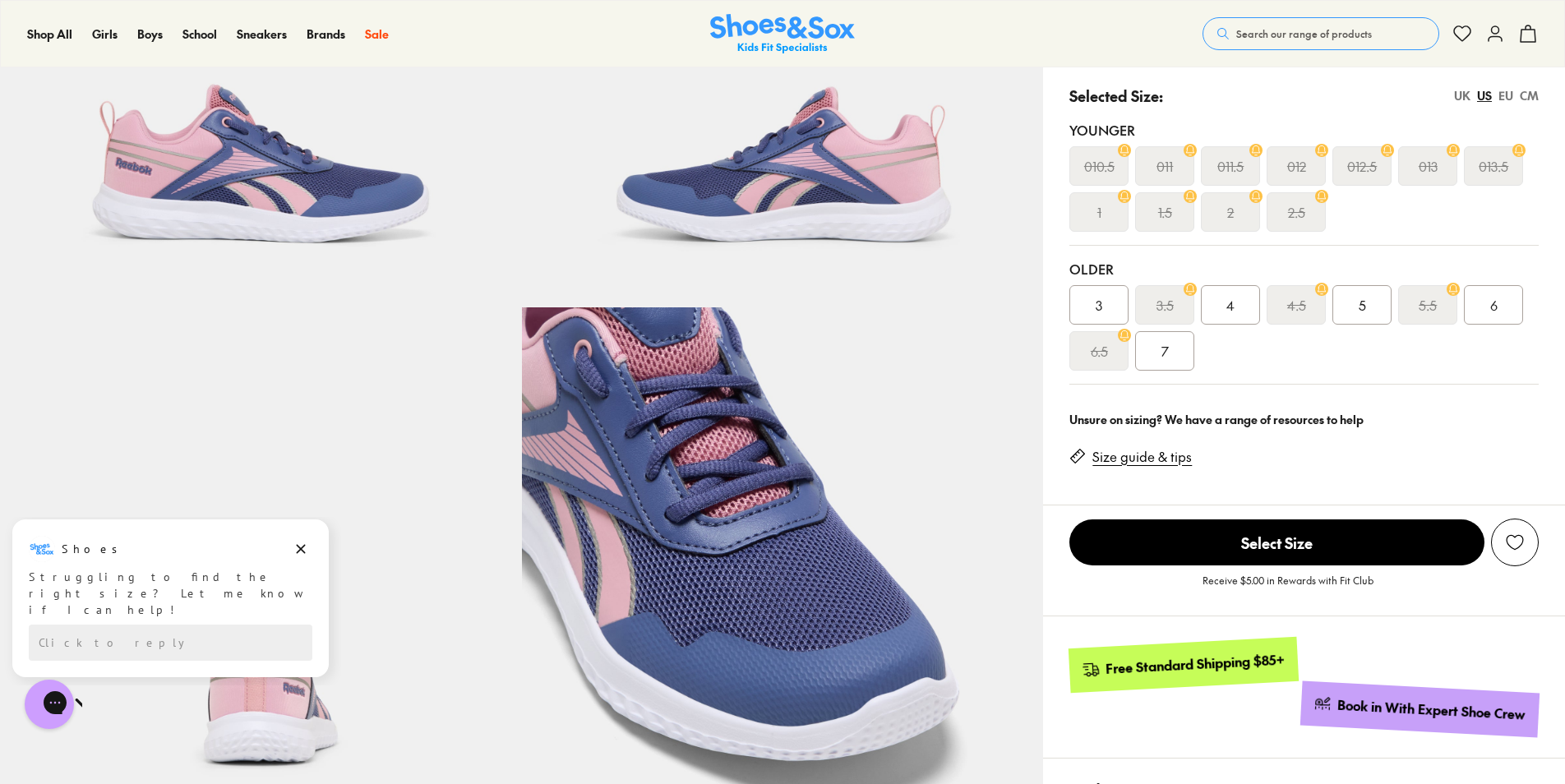
scroll to position [0, 0]
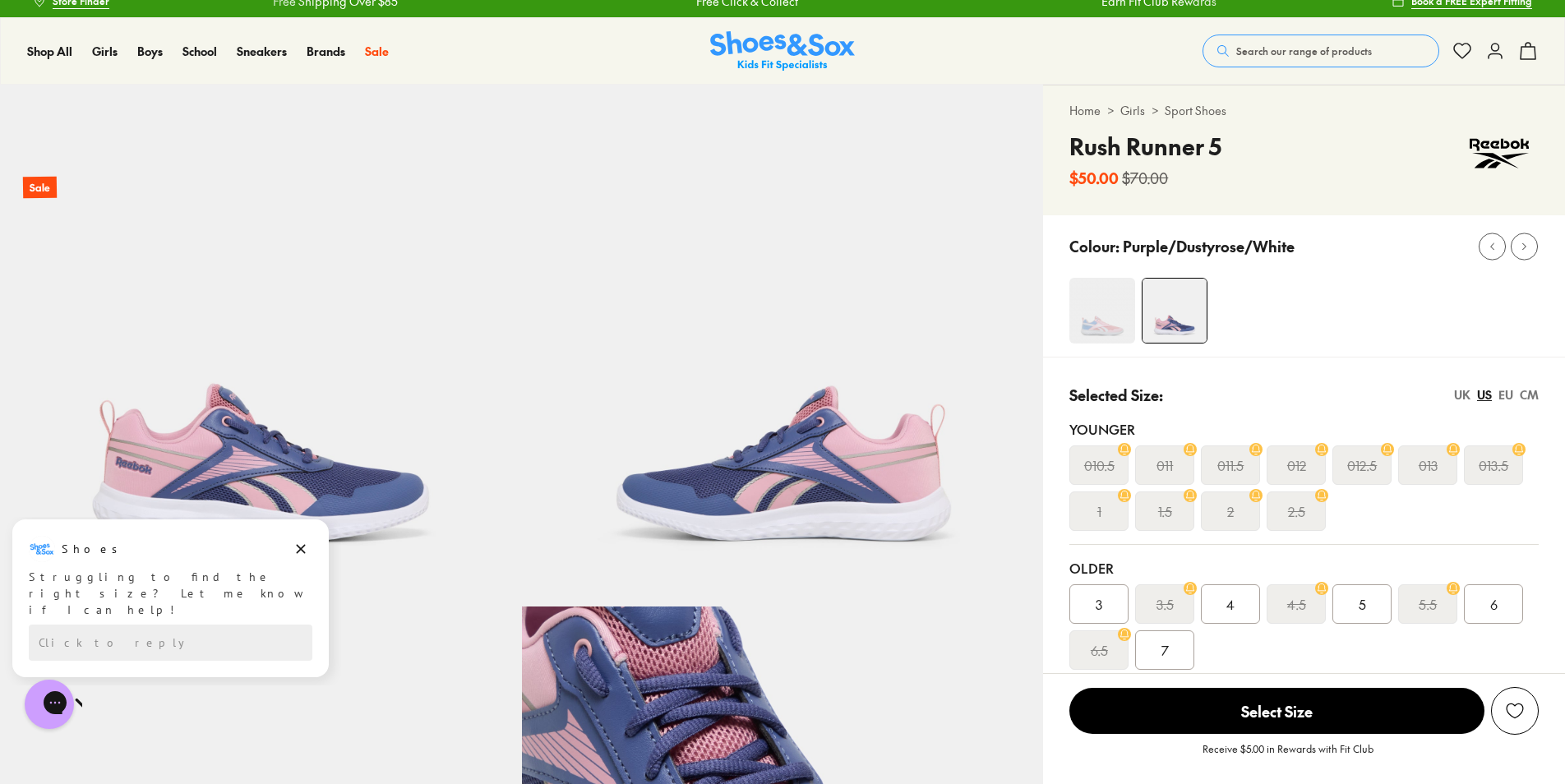
scroll to position [82, 0]
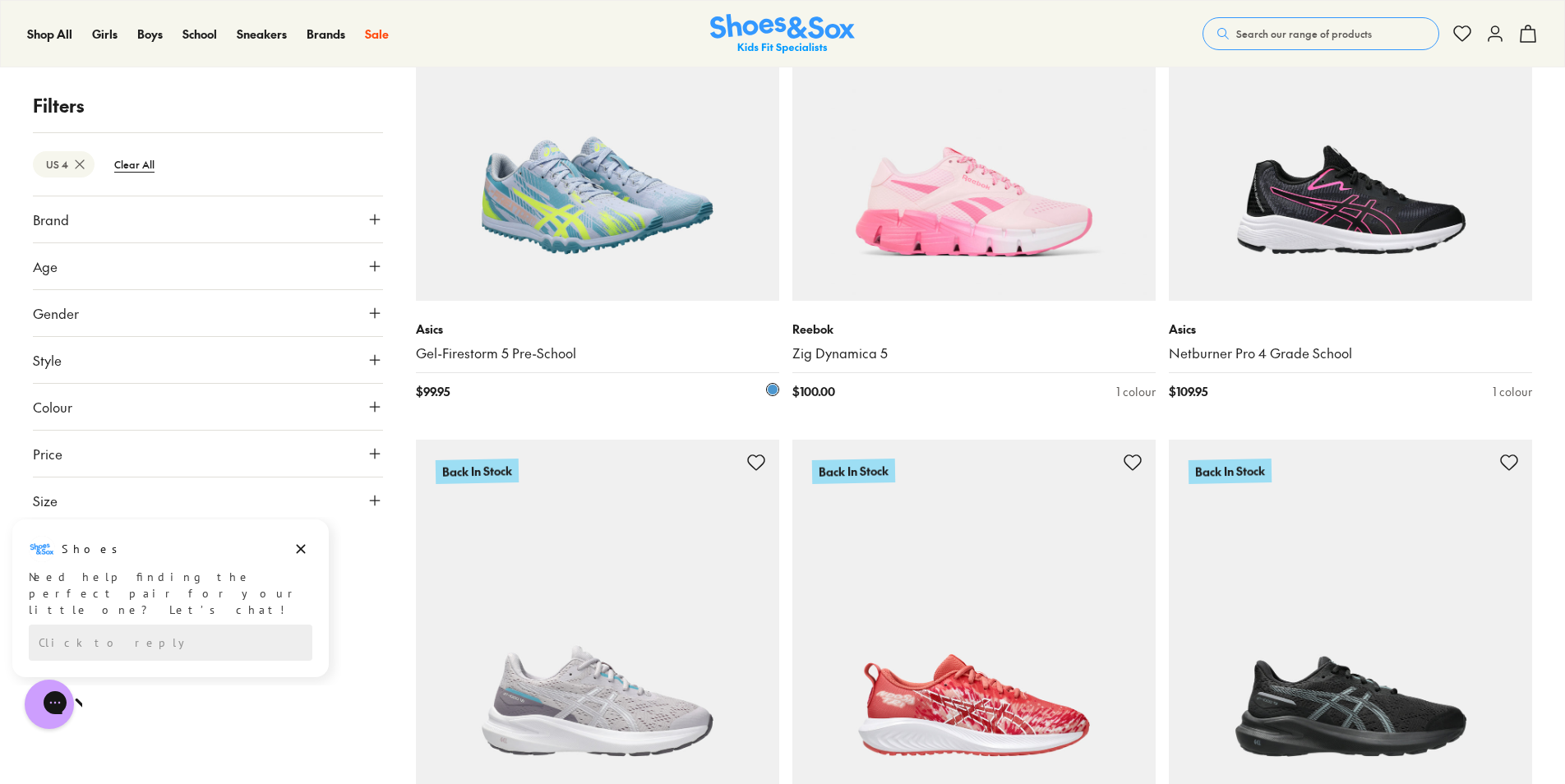
scroll to position [3862, 0]
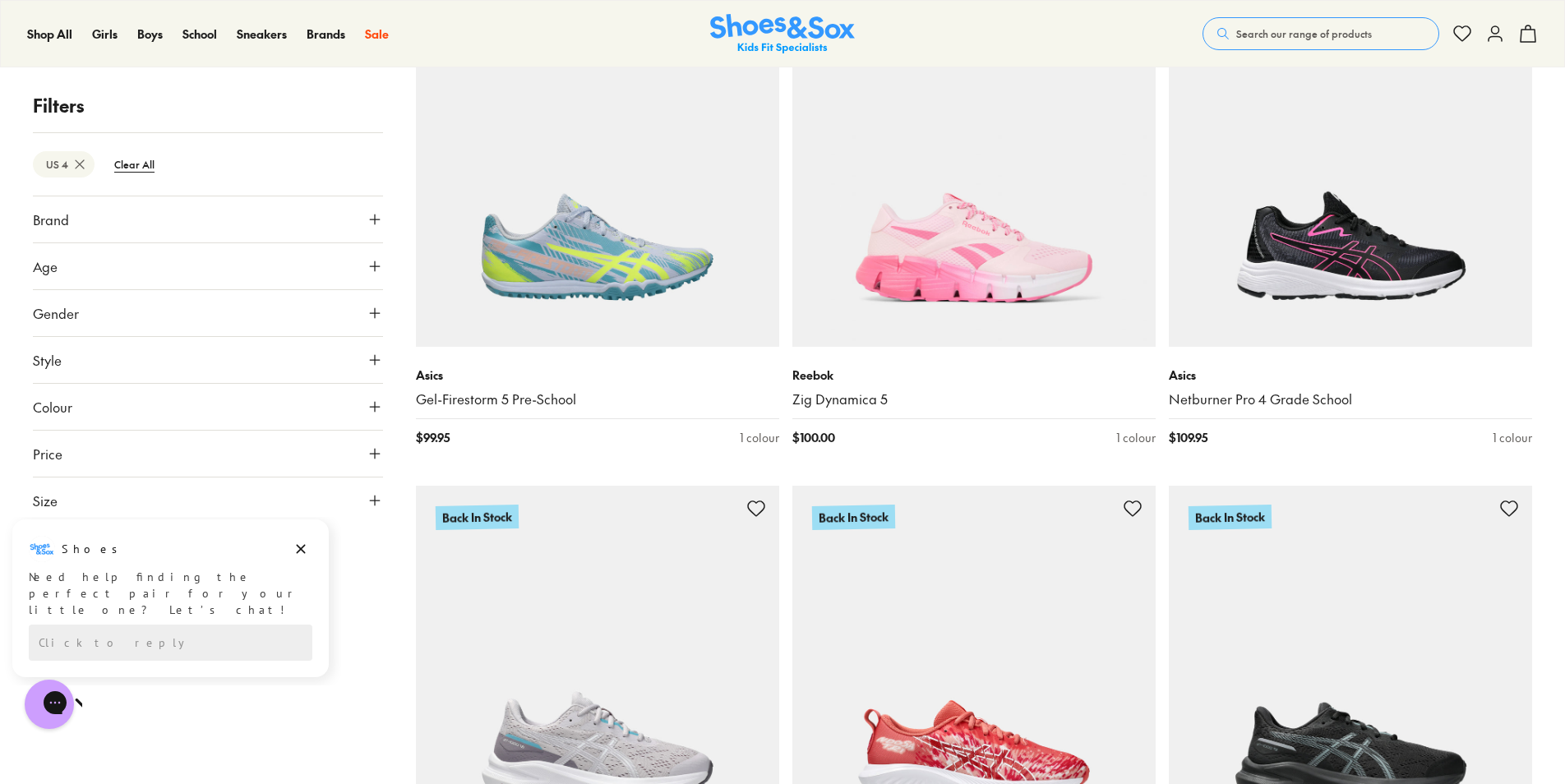
click at [134, 318] on button "Gender" at bounding box center [208, 313] width 350 height 46
click at [208, 371] on label "Girls" at bounding box center [208, 361] width 115 height 30
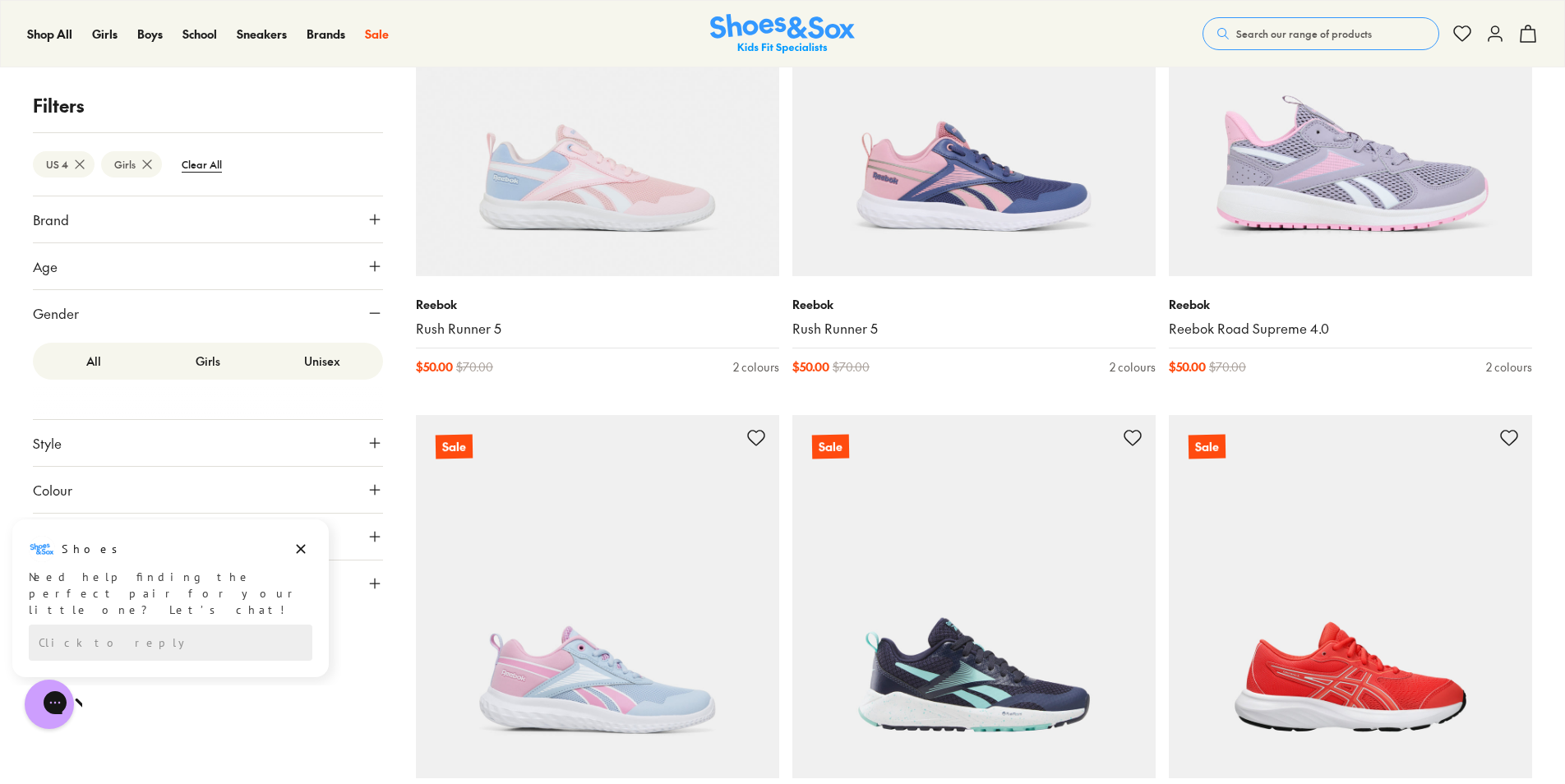
scroll to position [385, 0]
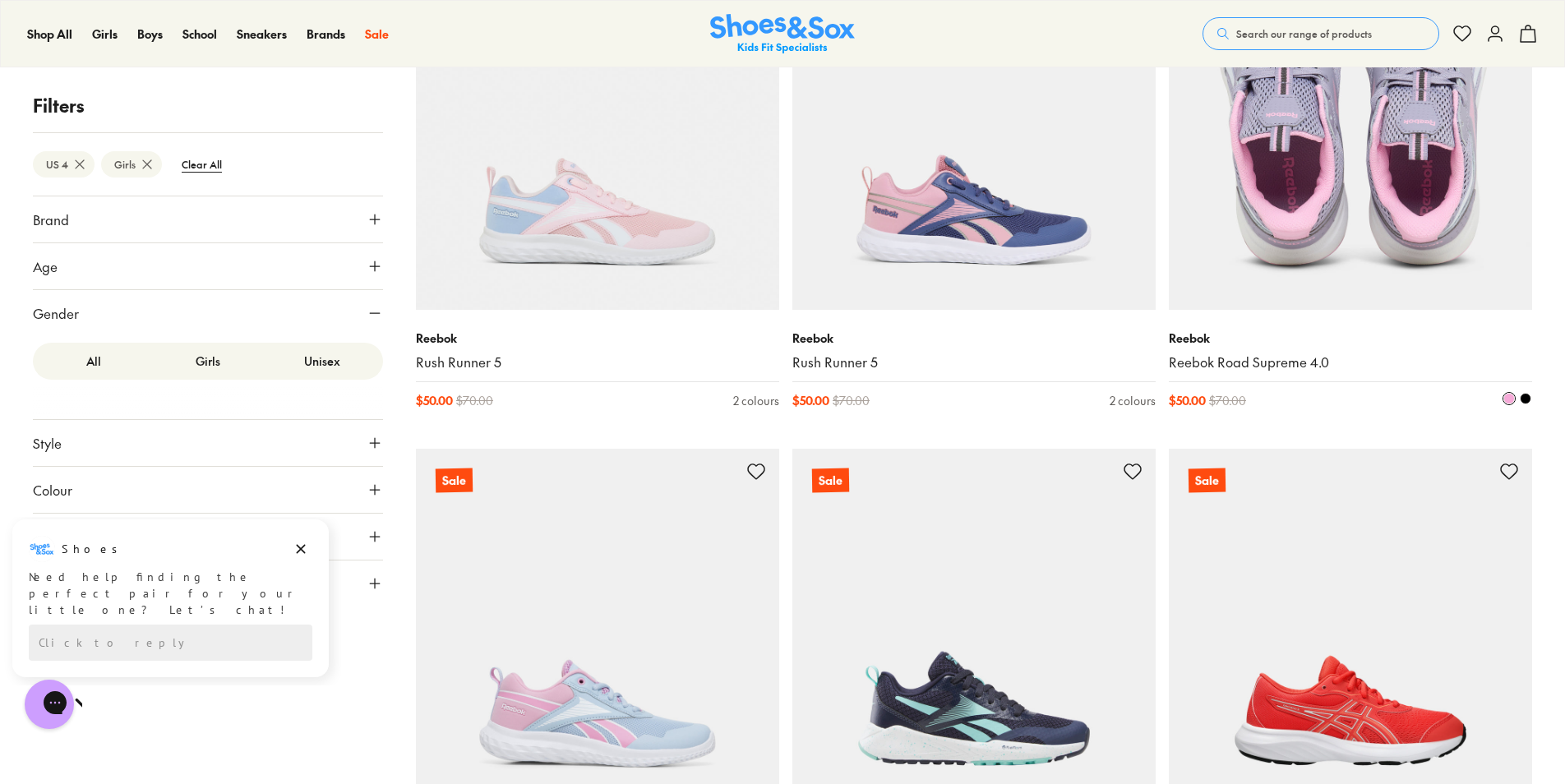
click at [1356, 281] on img at bounding box center [1350, 128] width 364 height 364
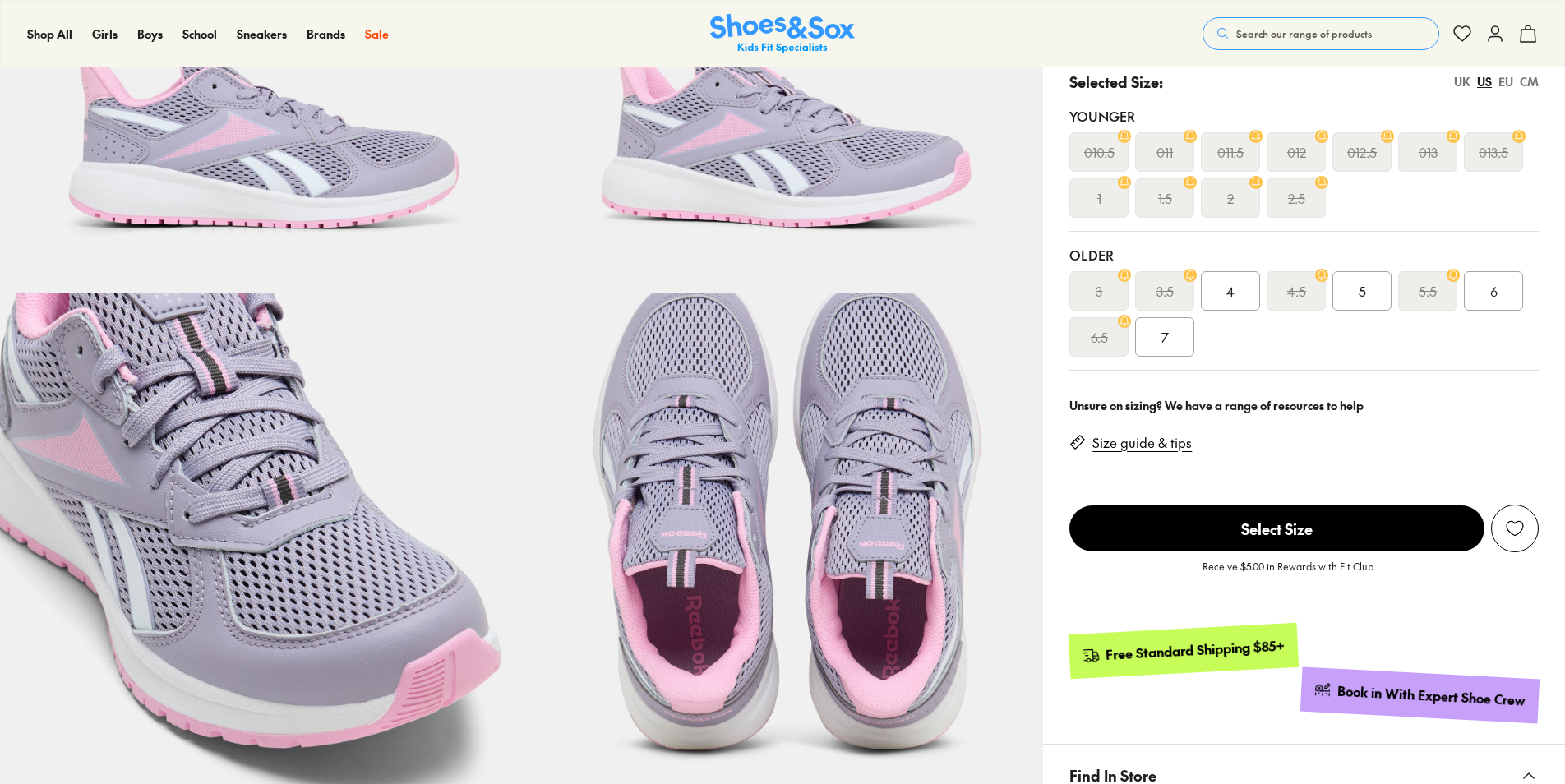
select select "*"
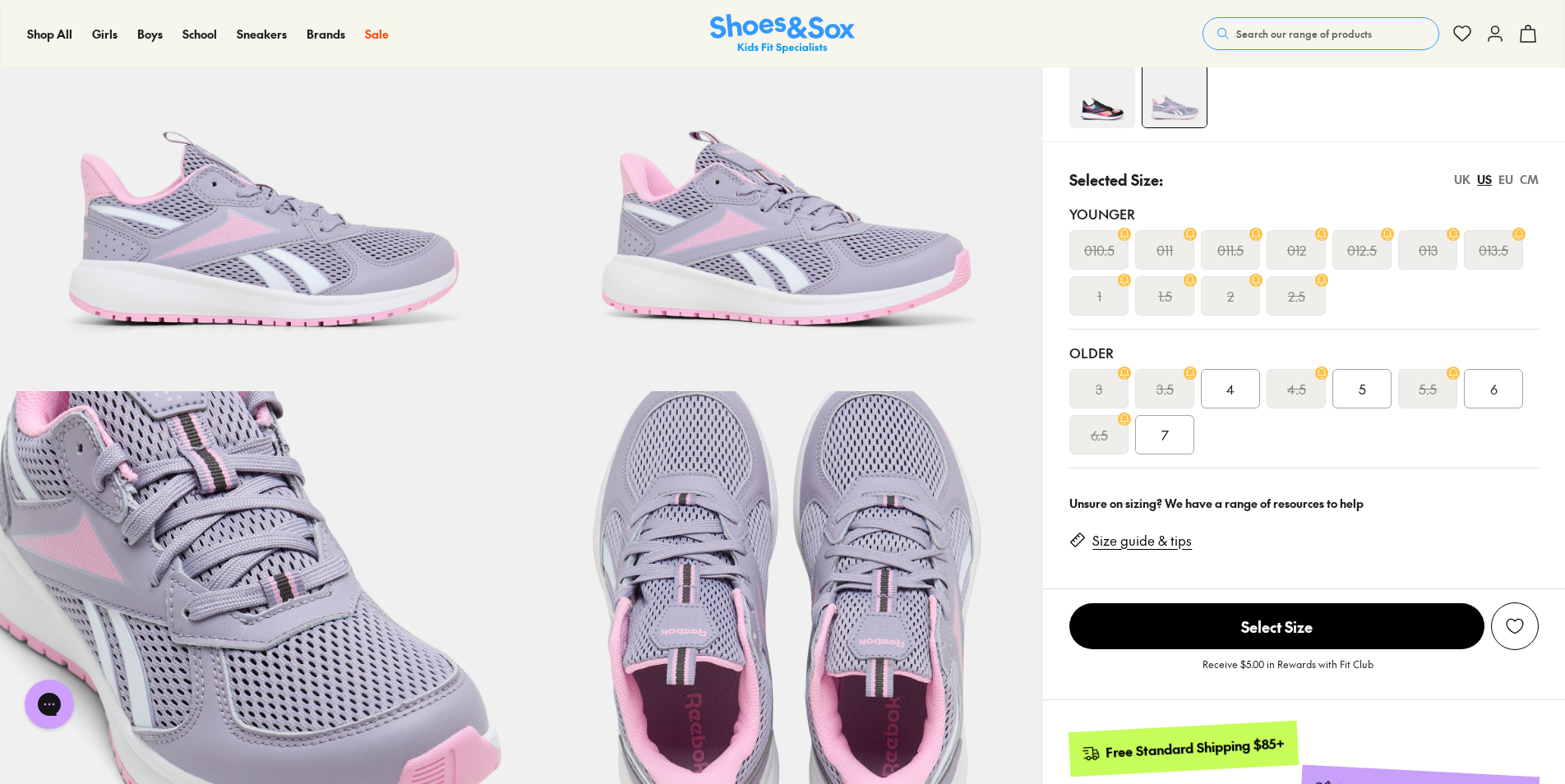
scroll to position [165, 0]
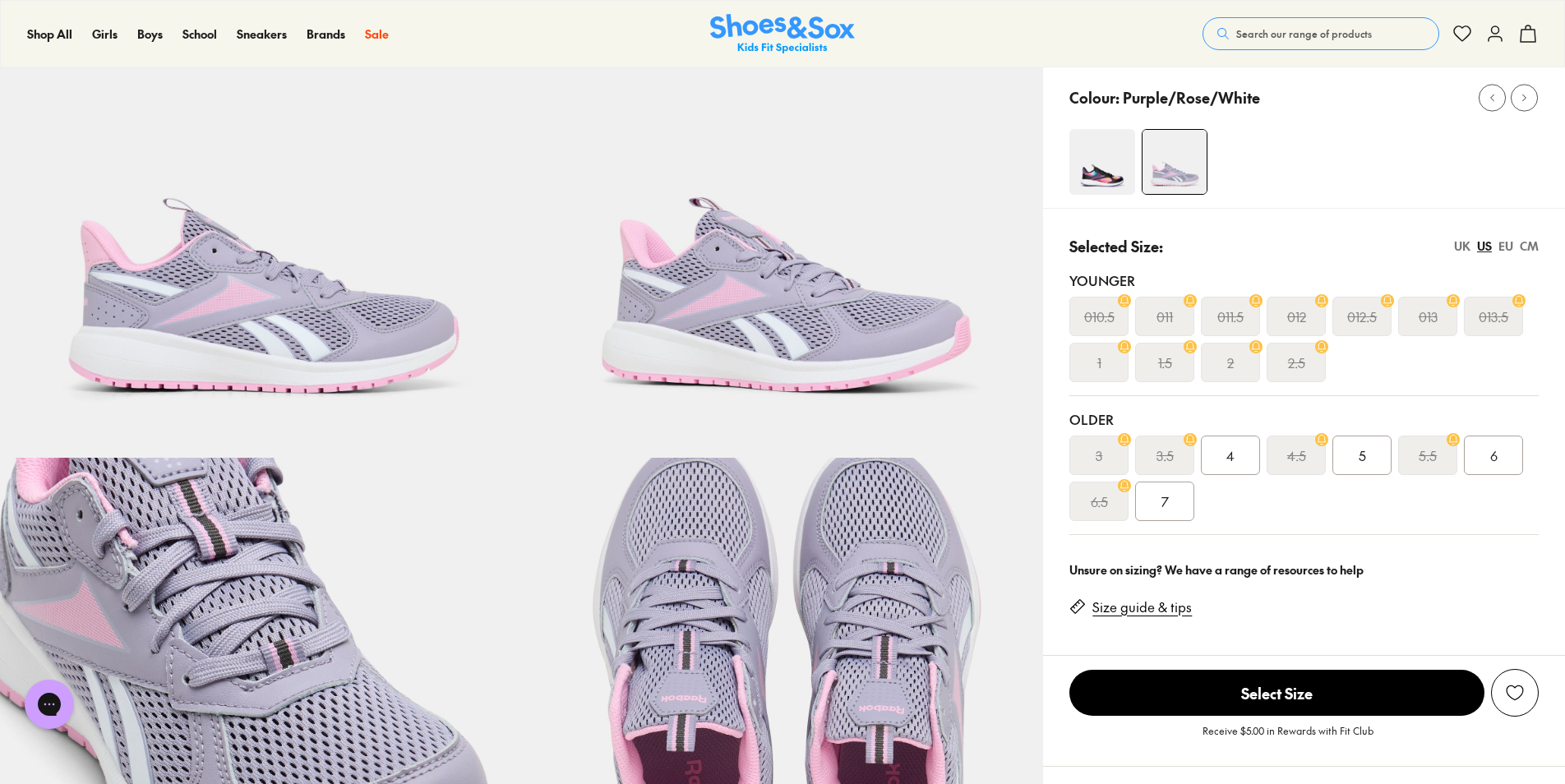
click at [293, 381] on img at bounding box center [261, 197] width 522 height 522
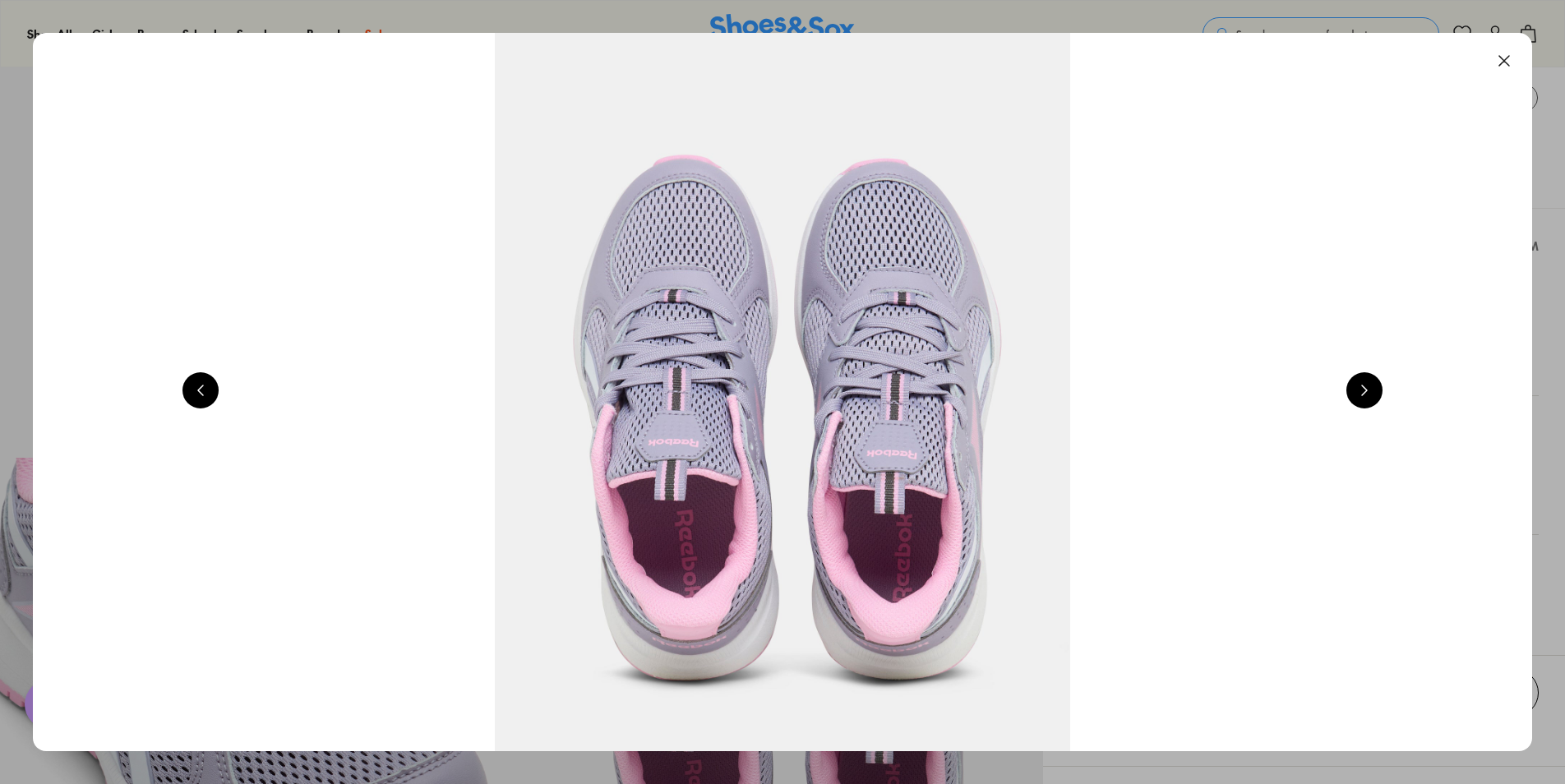
scroll to position [0, 1506]
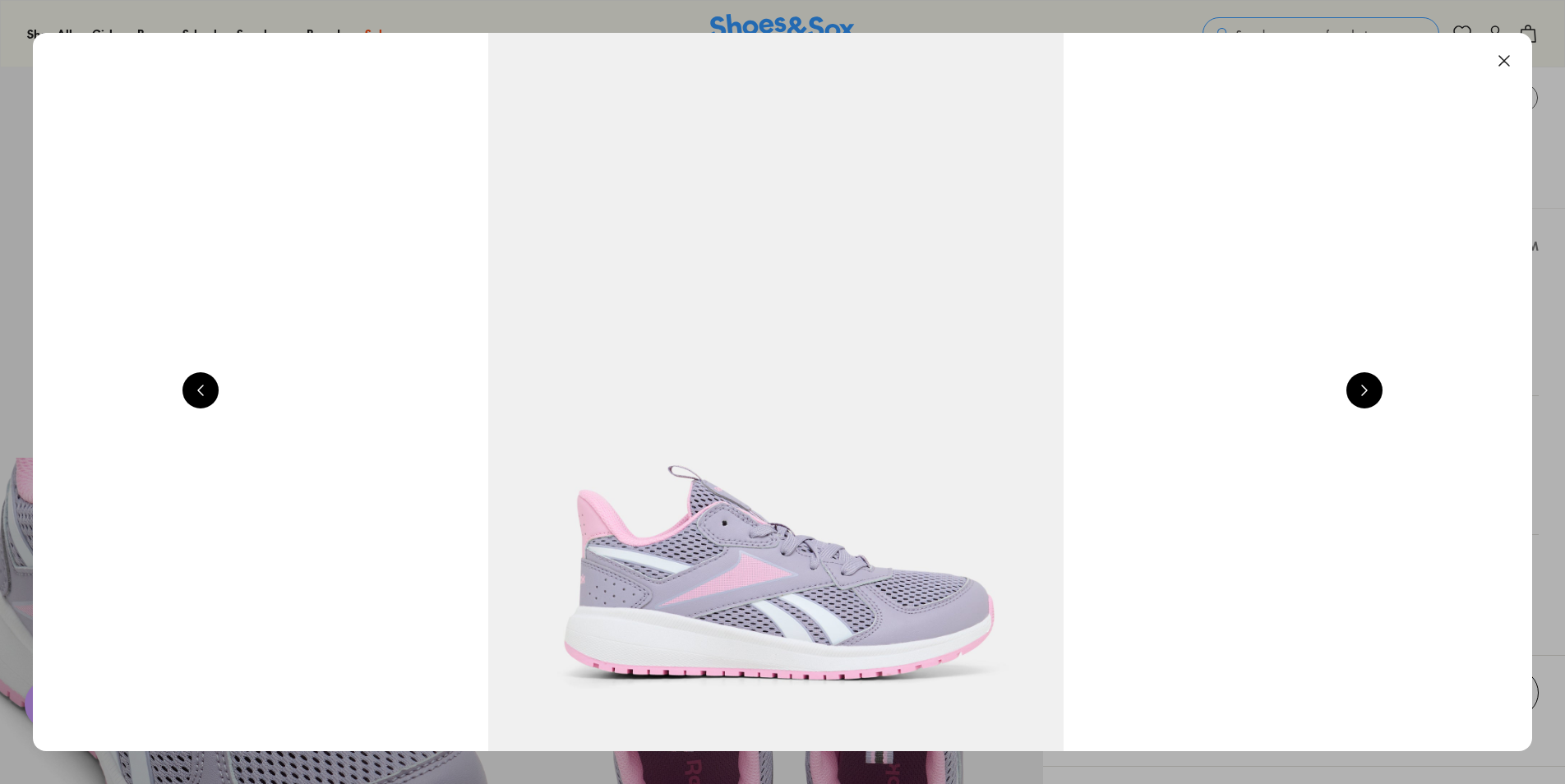
click at [1375, 396] on button at bounding box center [1364, 390] width 36 height 36
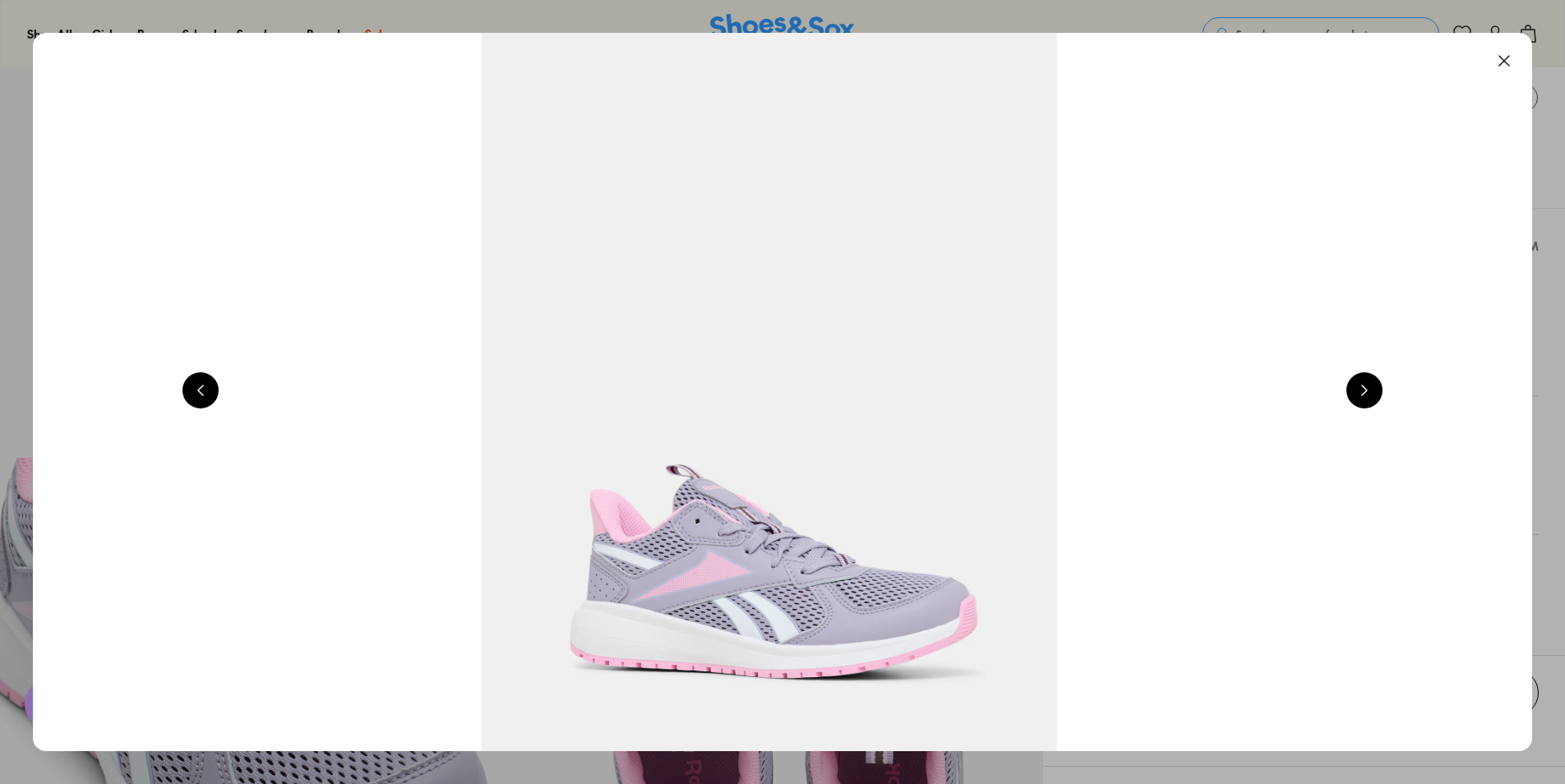
click at [1375, 396] on button at bounding box center [1364, 390] width 36 height 36
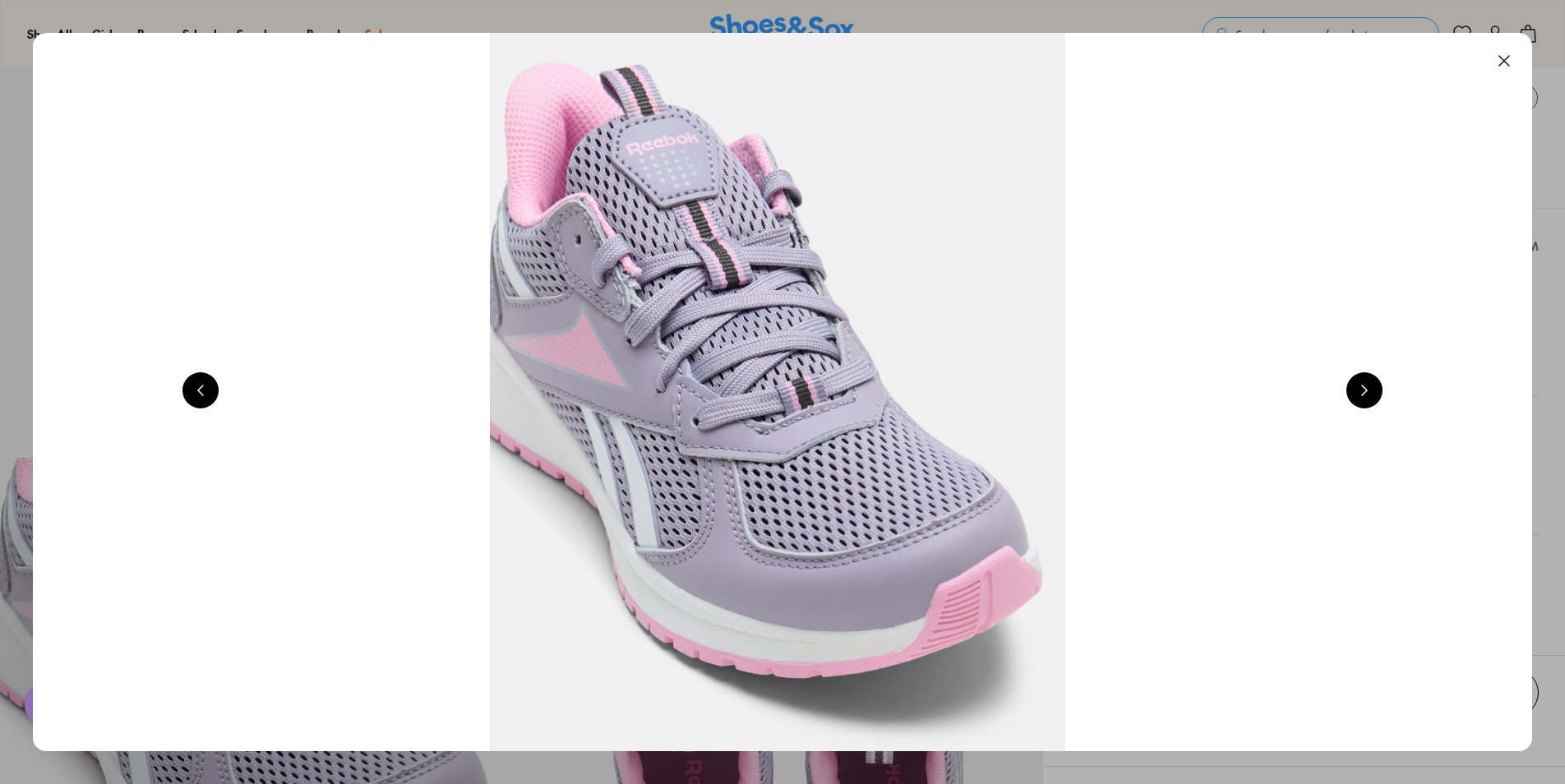
scroll to position [0, 4517]
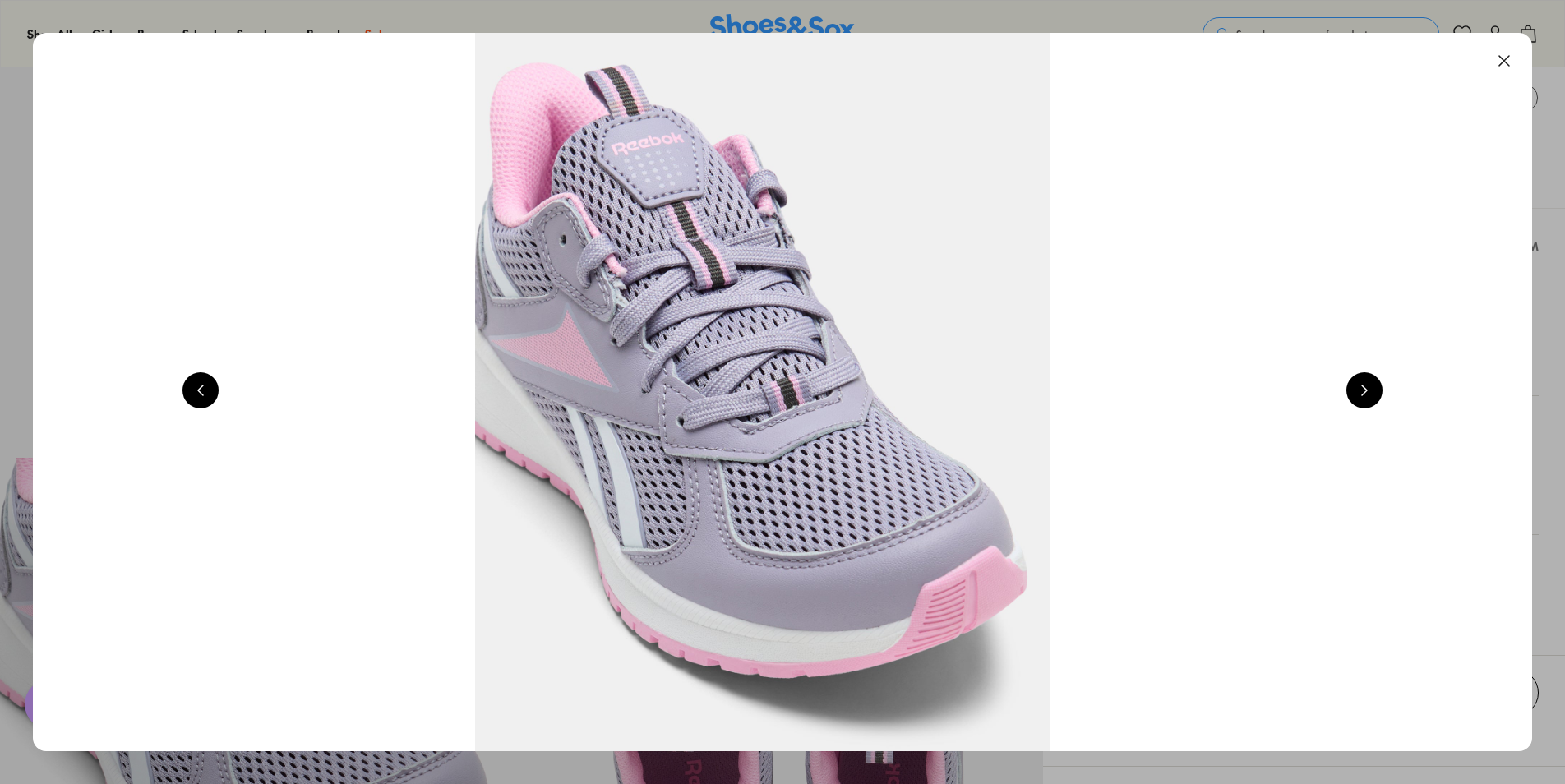
click at [1375, 395] on button at bounding box center [1364, 390] width 36 height 36
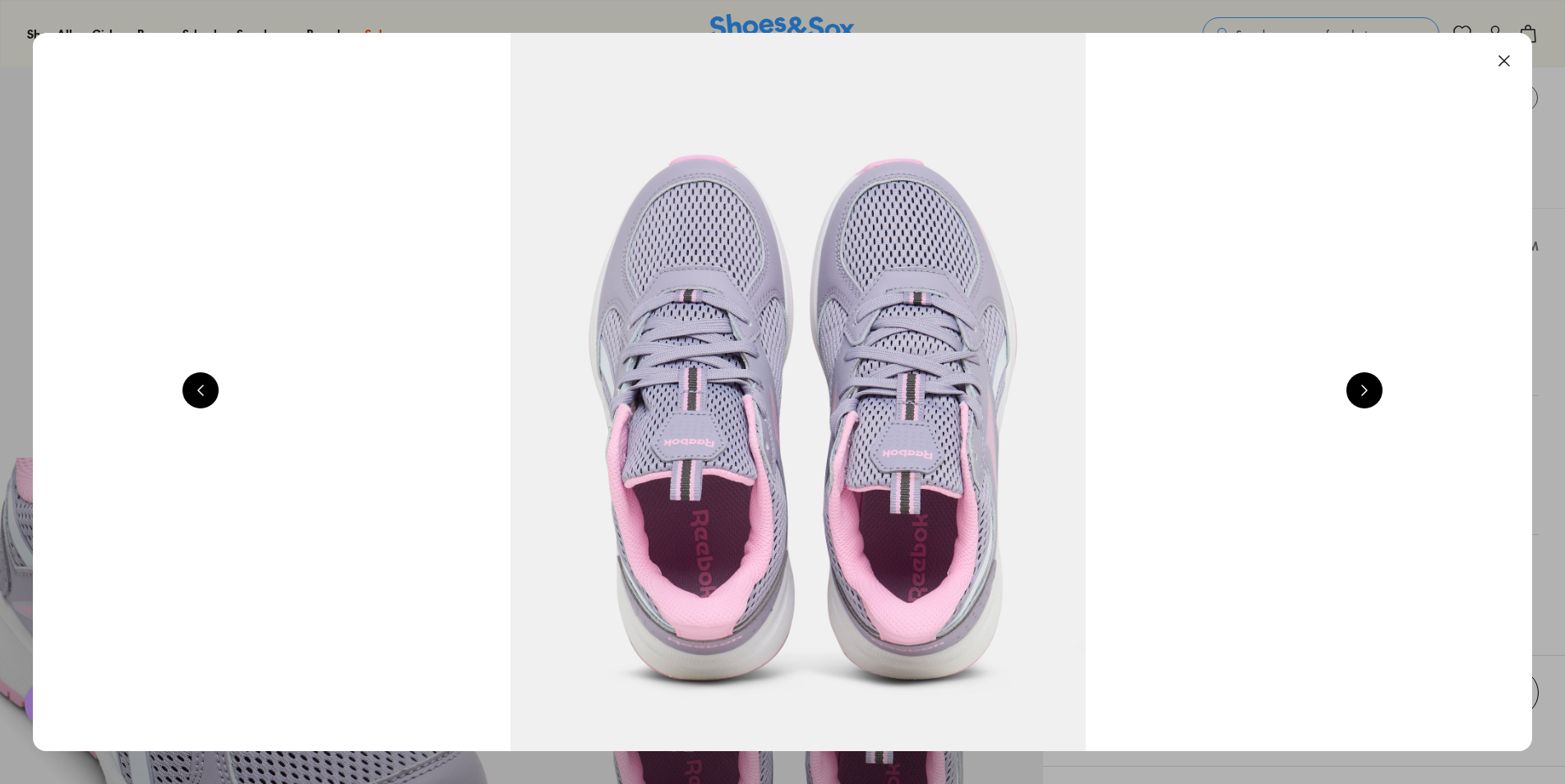
scroll to position [0, 6023]
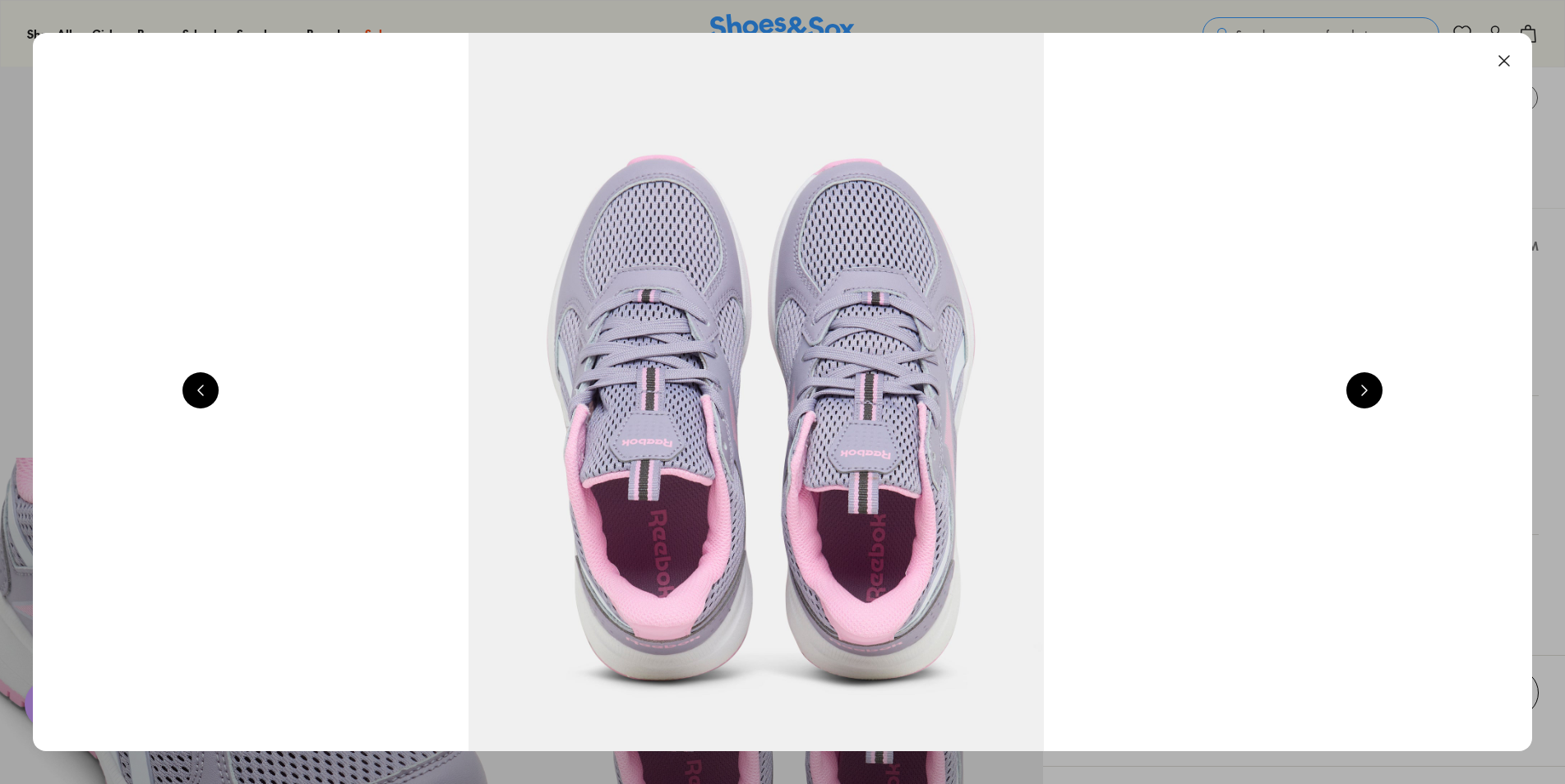
click at [1375, 395] on button at bounding box center [1364, 390] width 36 height 36
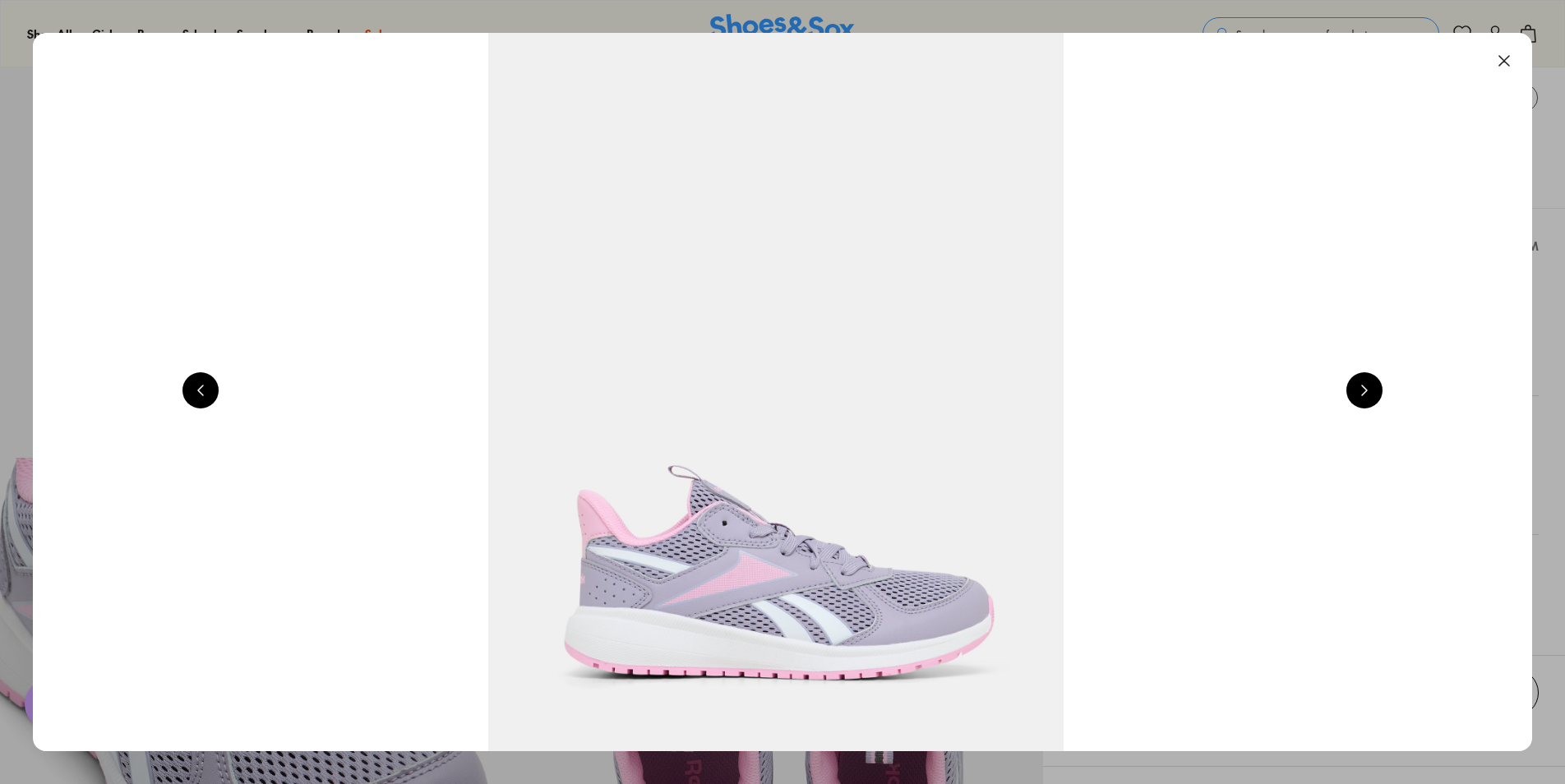
click at [1375, 395] on button at bounding box center [1364, 390] width 36 height 36
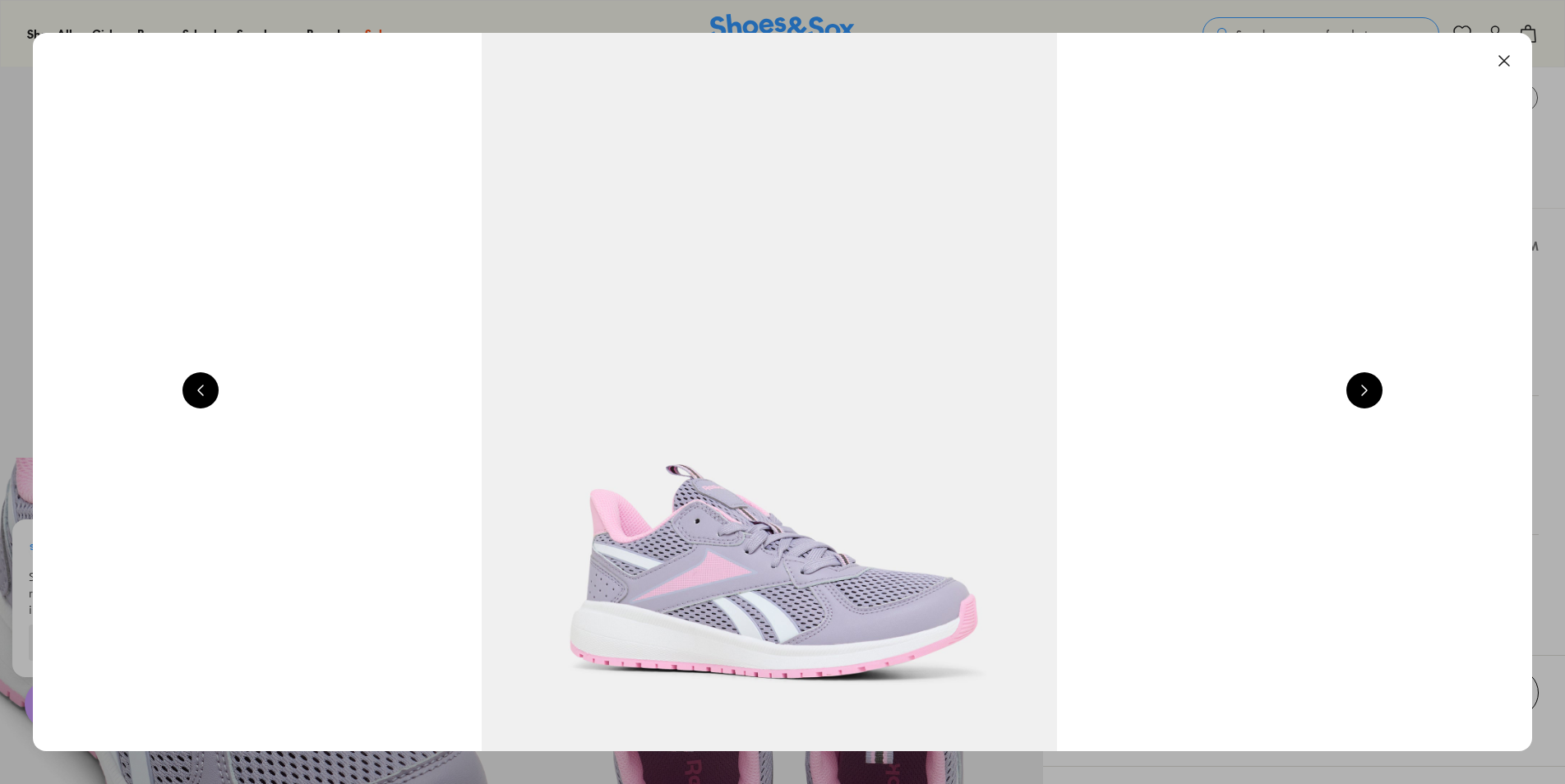
click at [1375, 395] on button at bounding box center [1364, 390] width 36 height 36
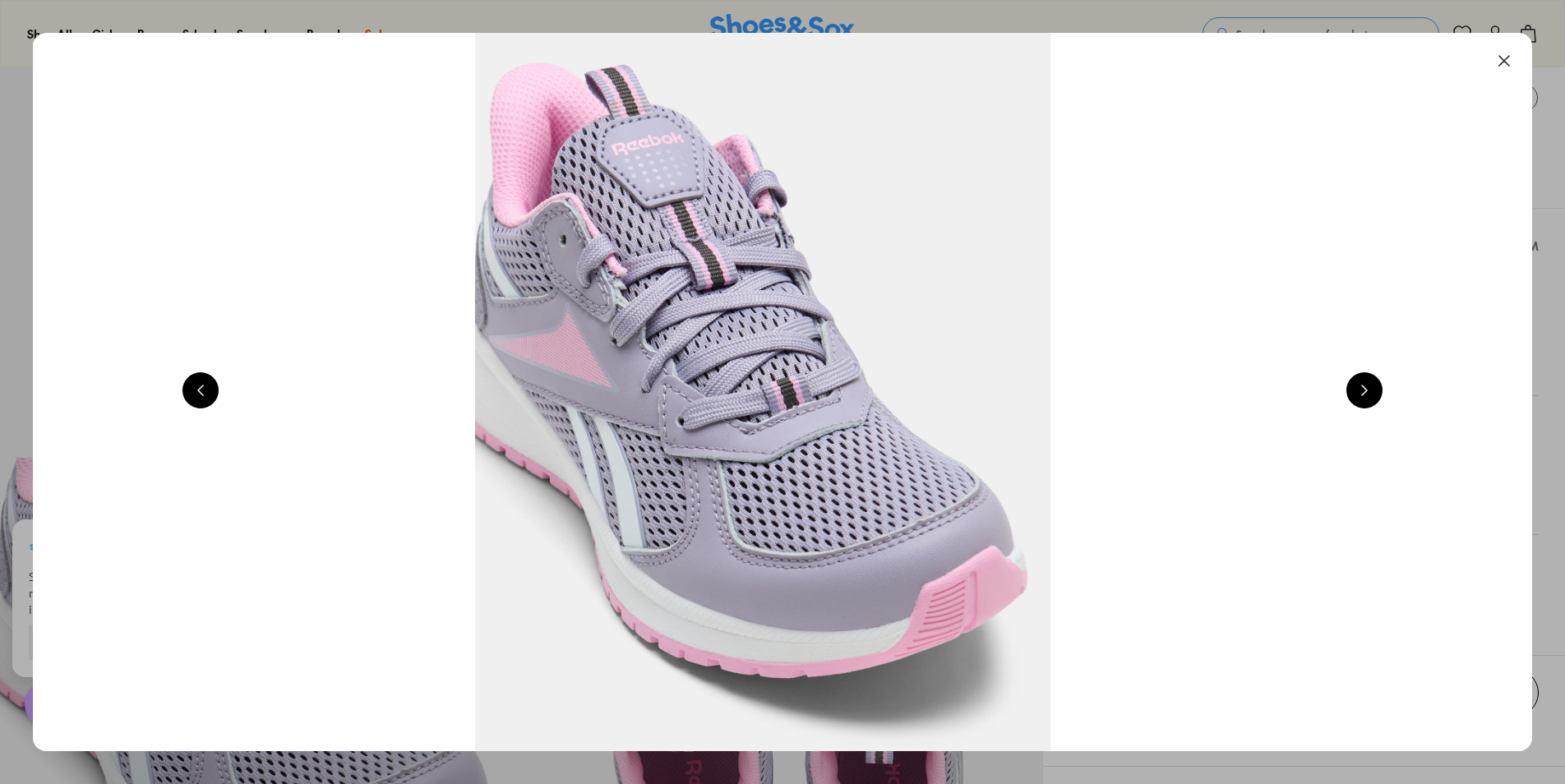
click at [1375, 395] on button at bounding box center [1364, 390] width 36 height 36
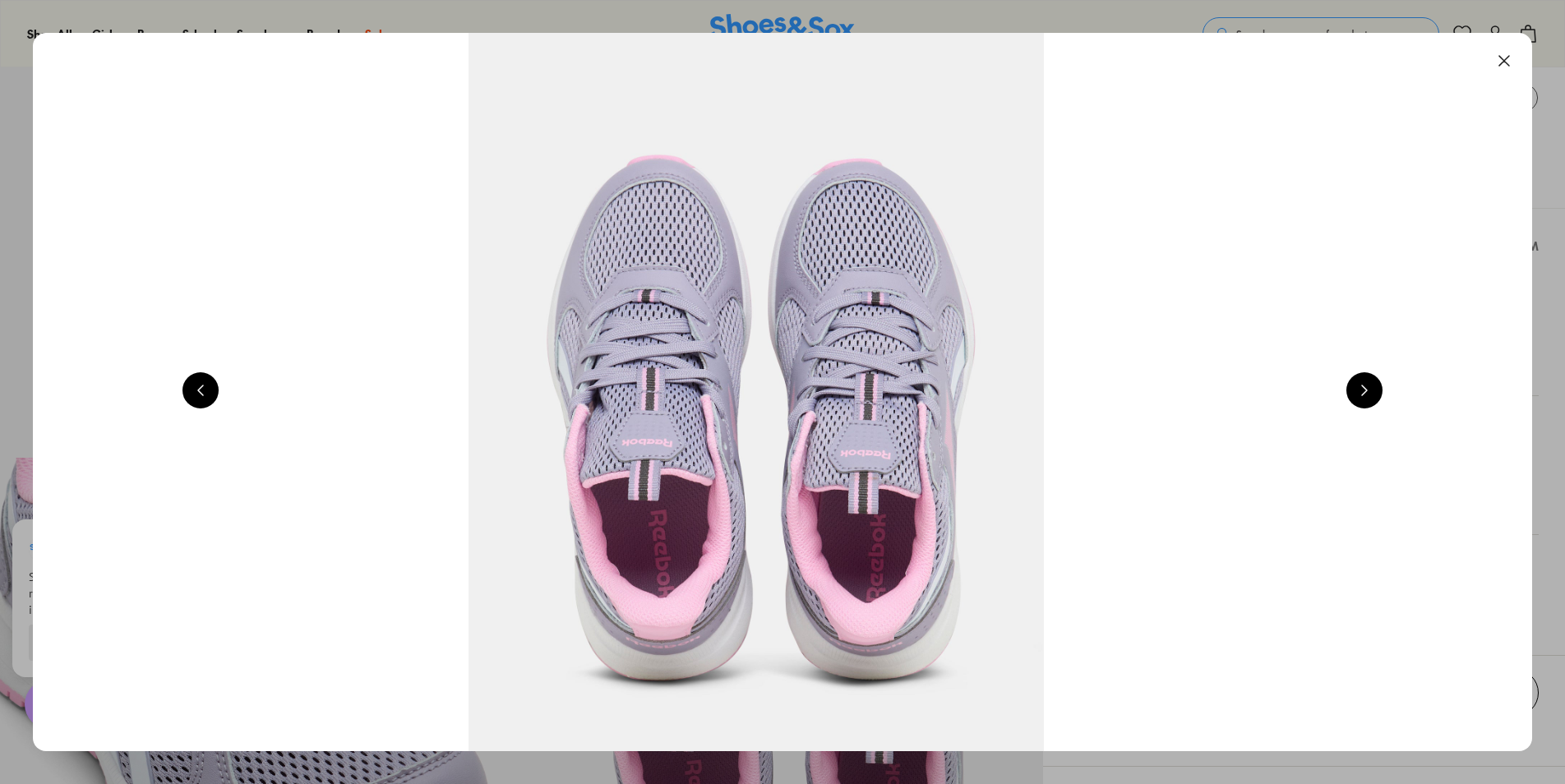
click at [1375, 395] on button at bounding box center [1364, 390] width 36 height 36
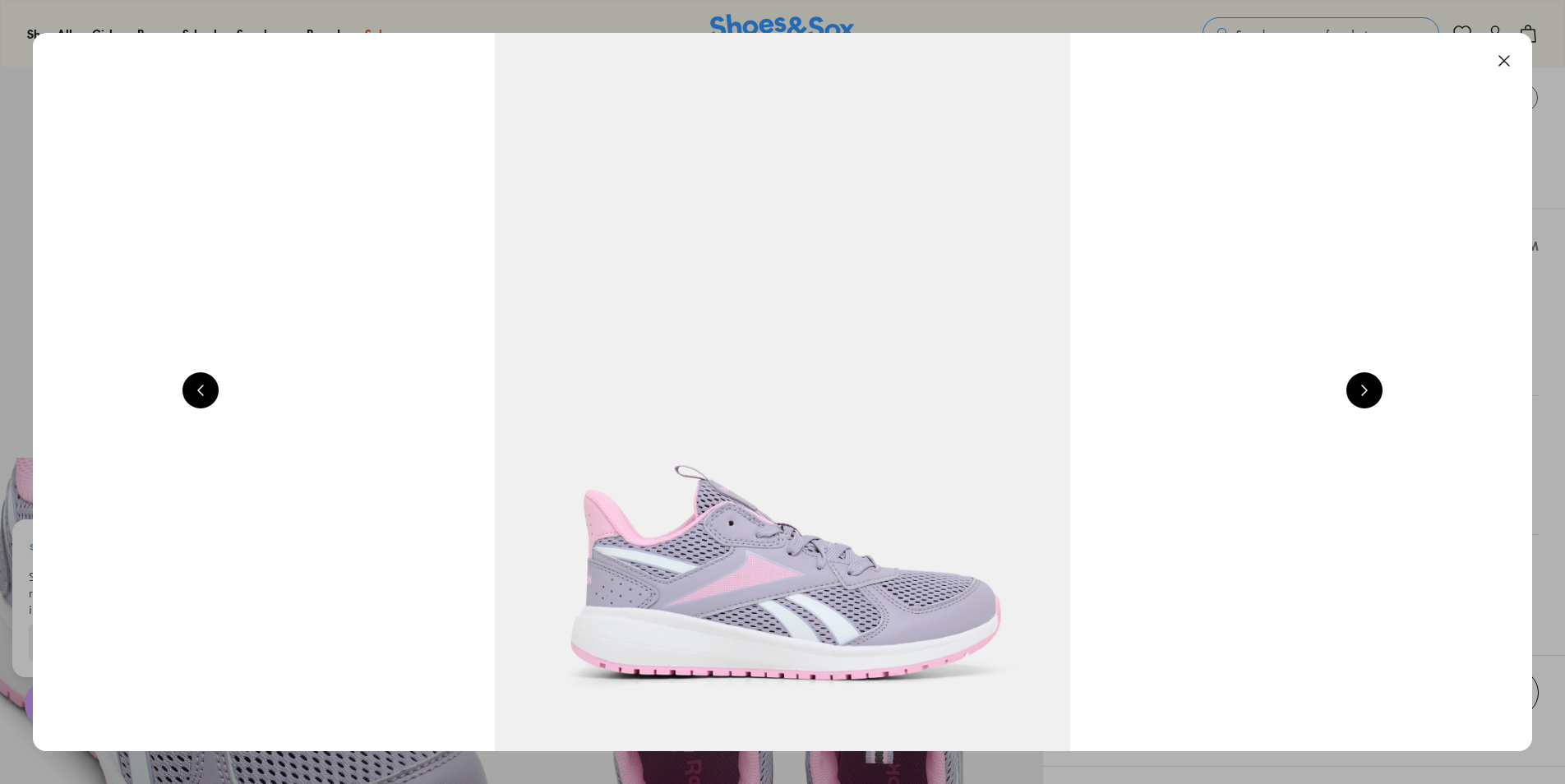
click at [1375, 395] on button at bounding box center [1364, 390] width 36 height 36
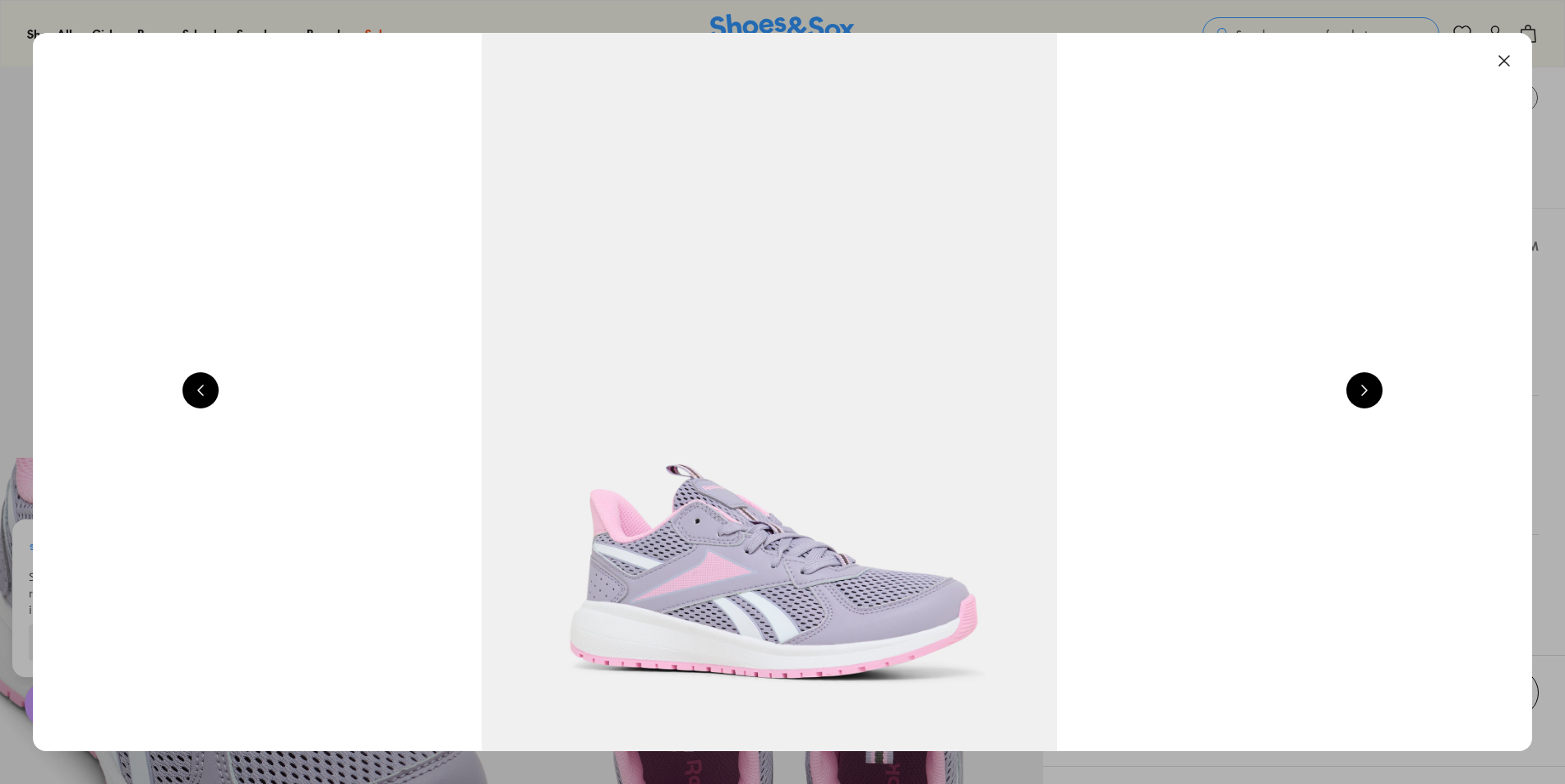
click at [1375, 395] on button at bounding box center [1364, 390] width 36 height 36
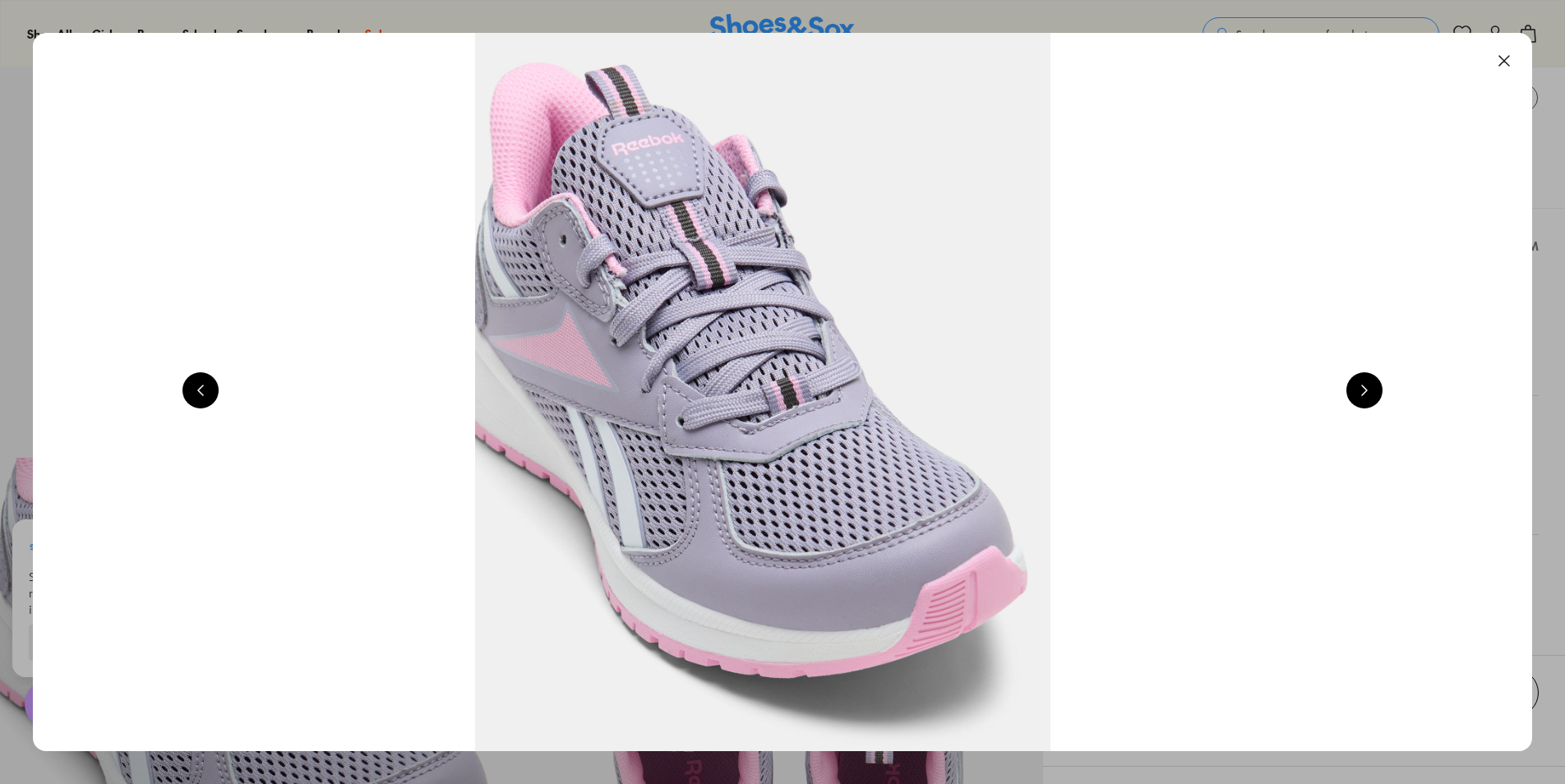
click at [1375, 395] on button at bounding box center [1364, 390] width 36 height 36
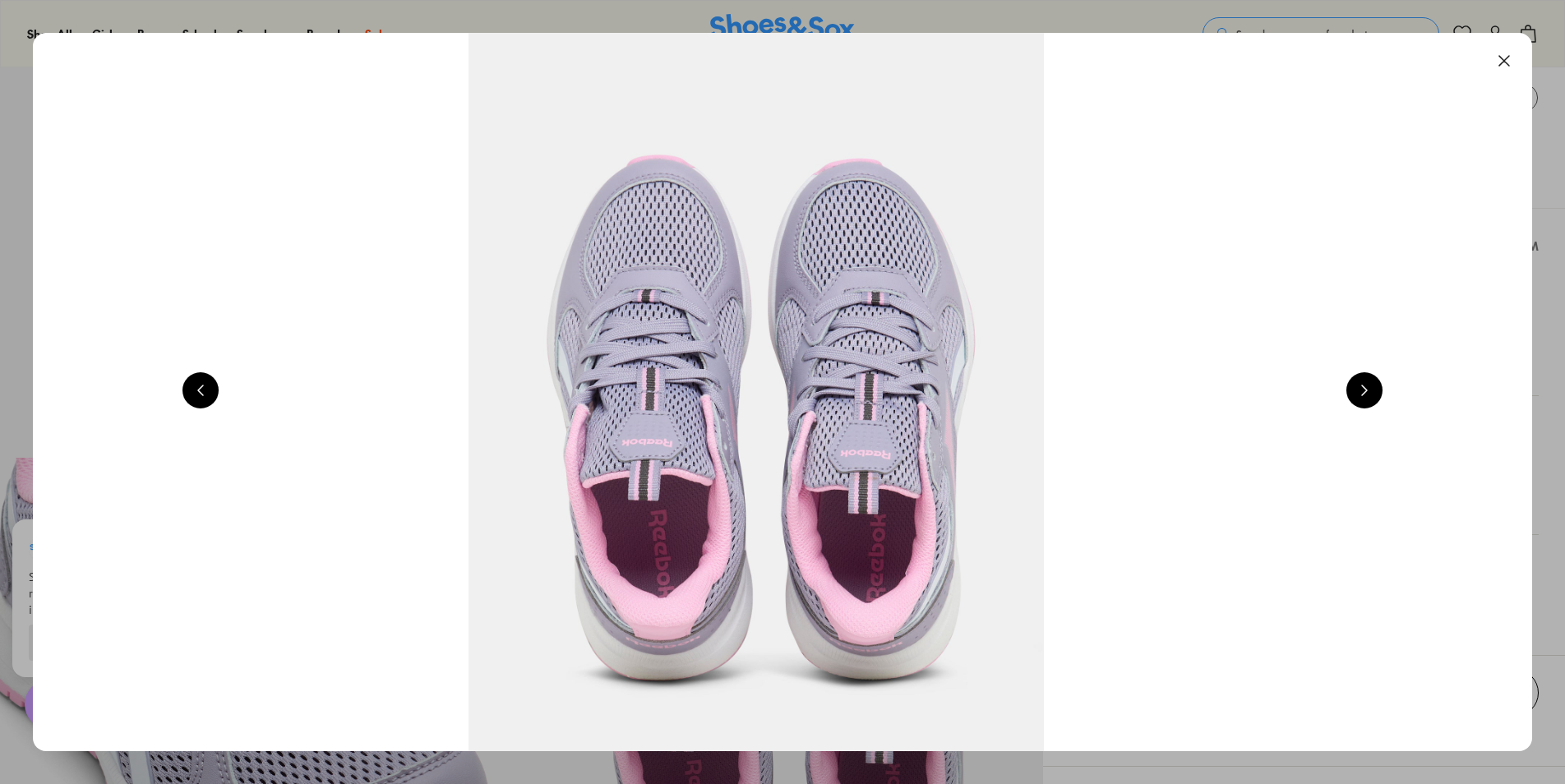
click at [1375, 395] on button at bounding box center [1364, 390] width 36 height 36
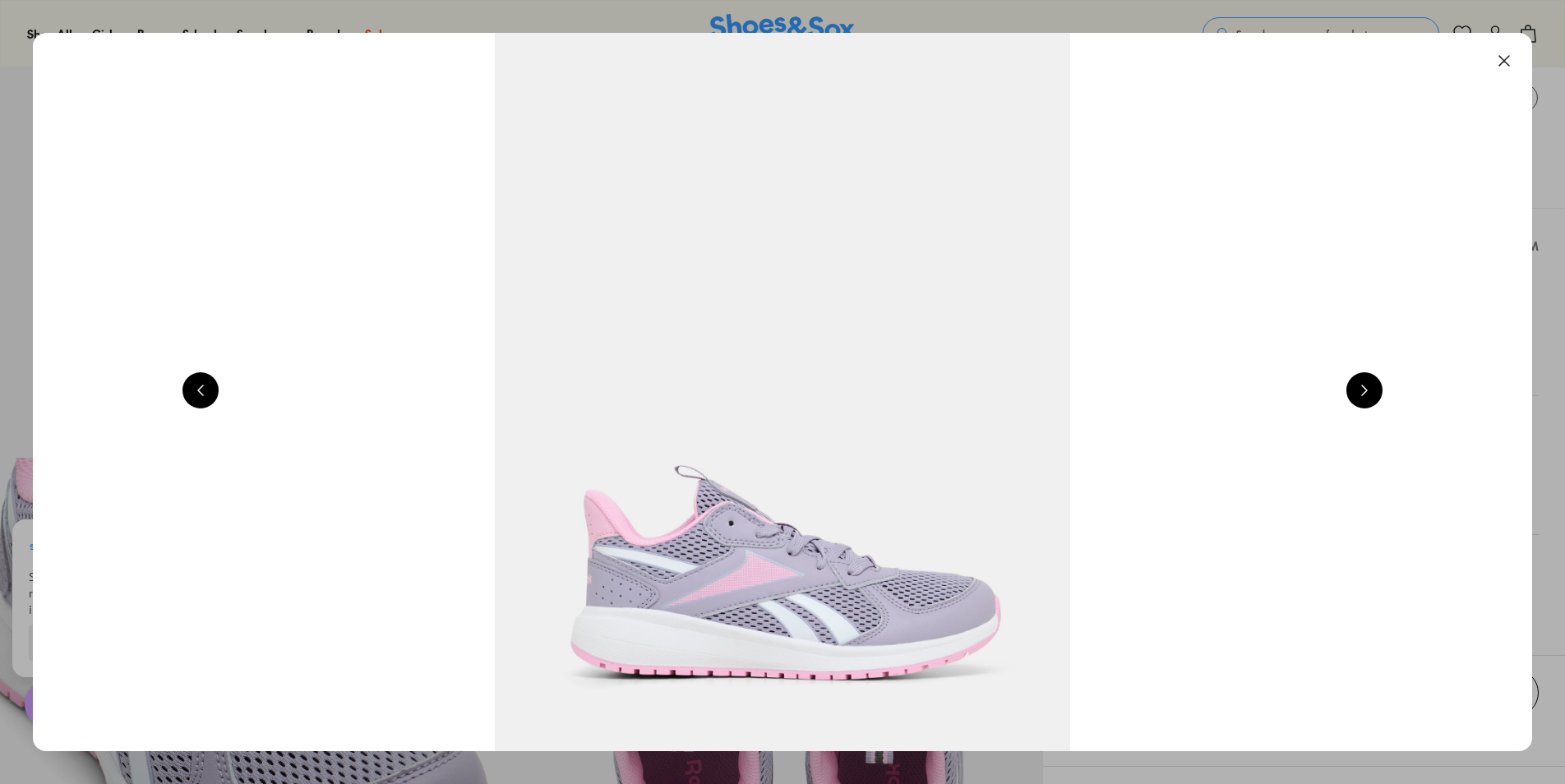
scroll to position [0, 1506]
click at [1506, 59] on button at bounding box center [1504, 61] width 36 height 36
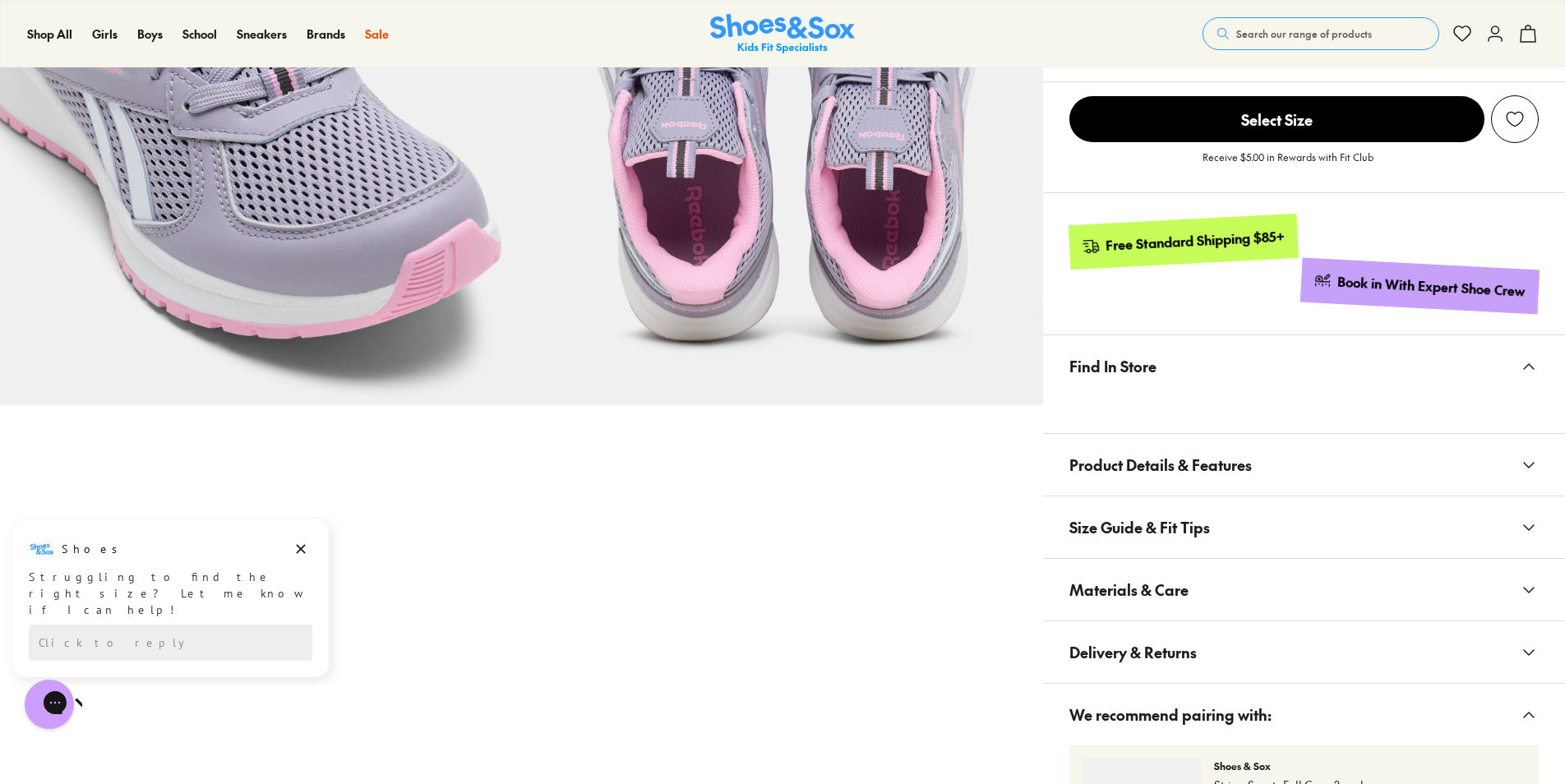
scroll to position [739, 0]
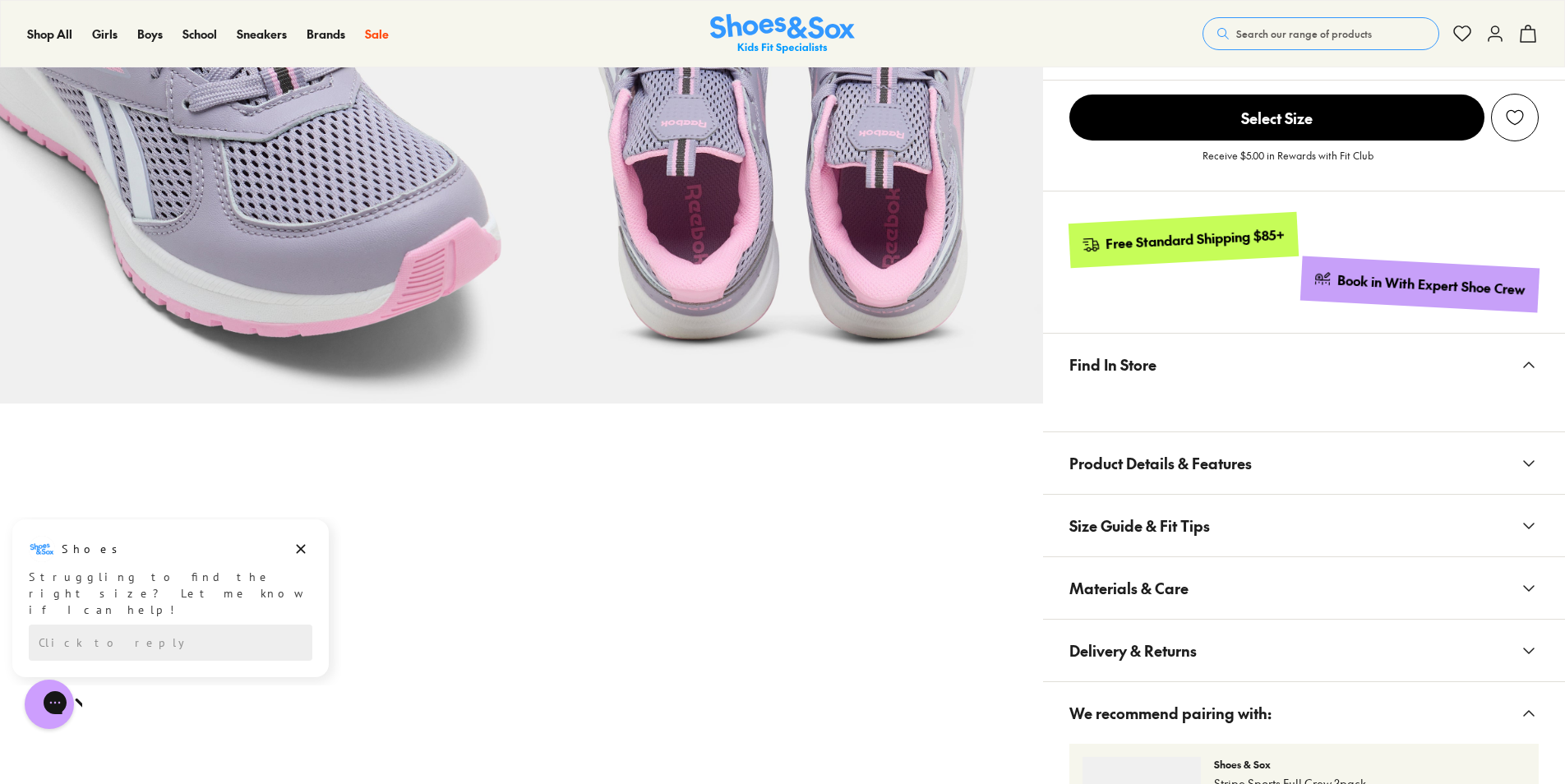
click at [1528, 369] on icon at bounding box center [1529, 364] width 20 height 20
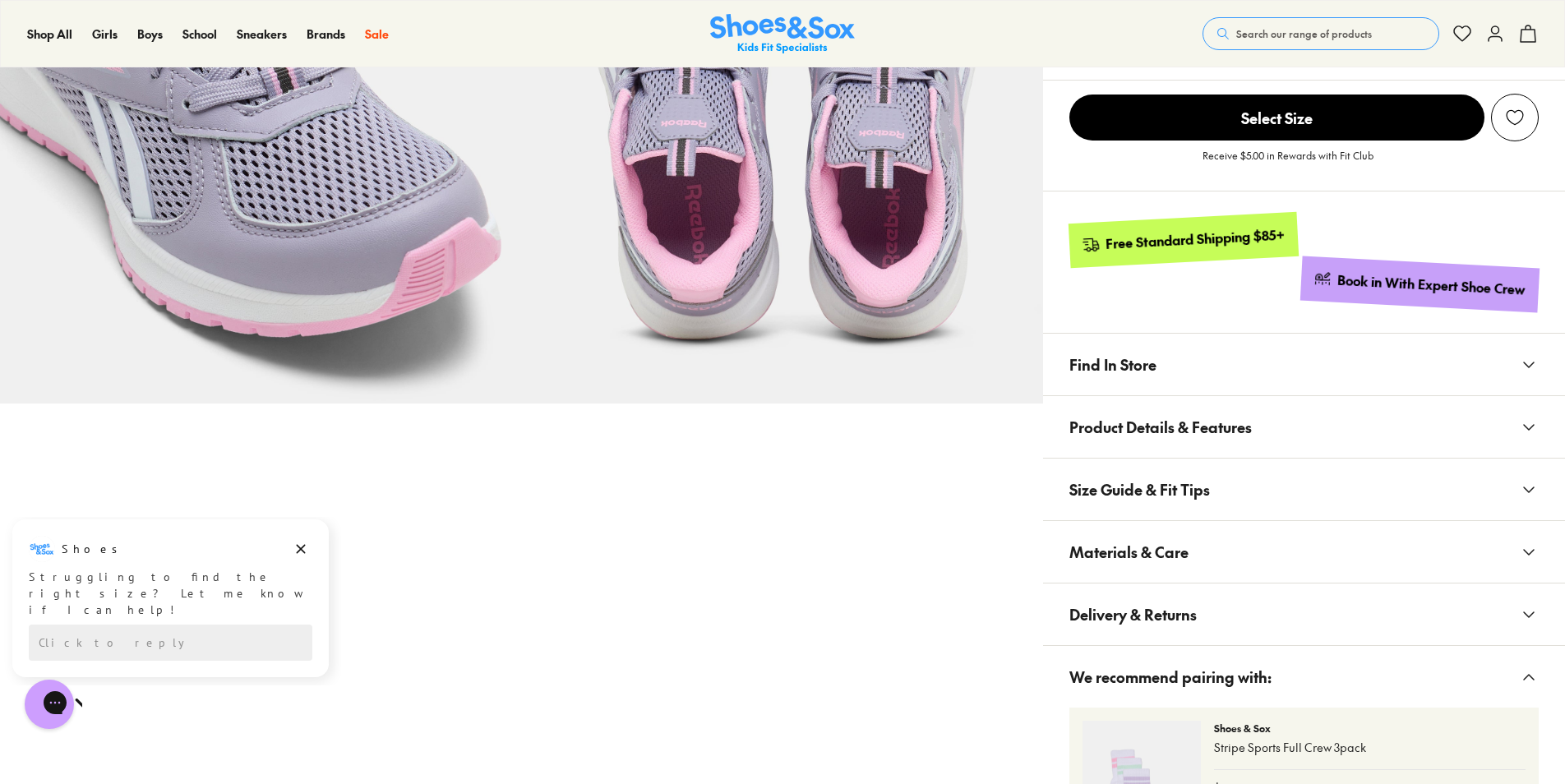
click at [1263, 384] on button "Find In Store" at bounding box center [1304, 364] width 522 height 62
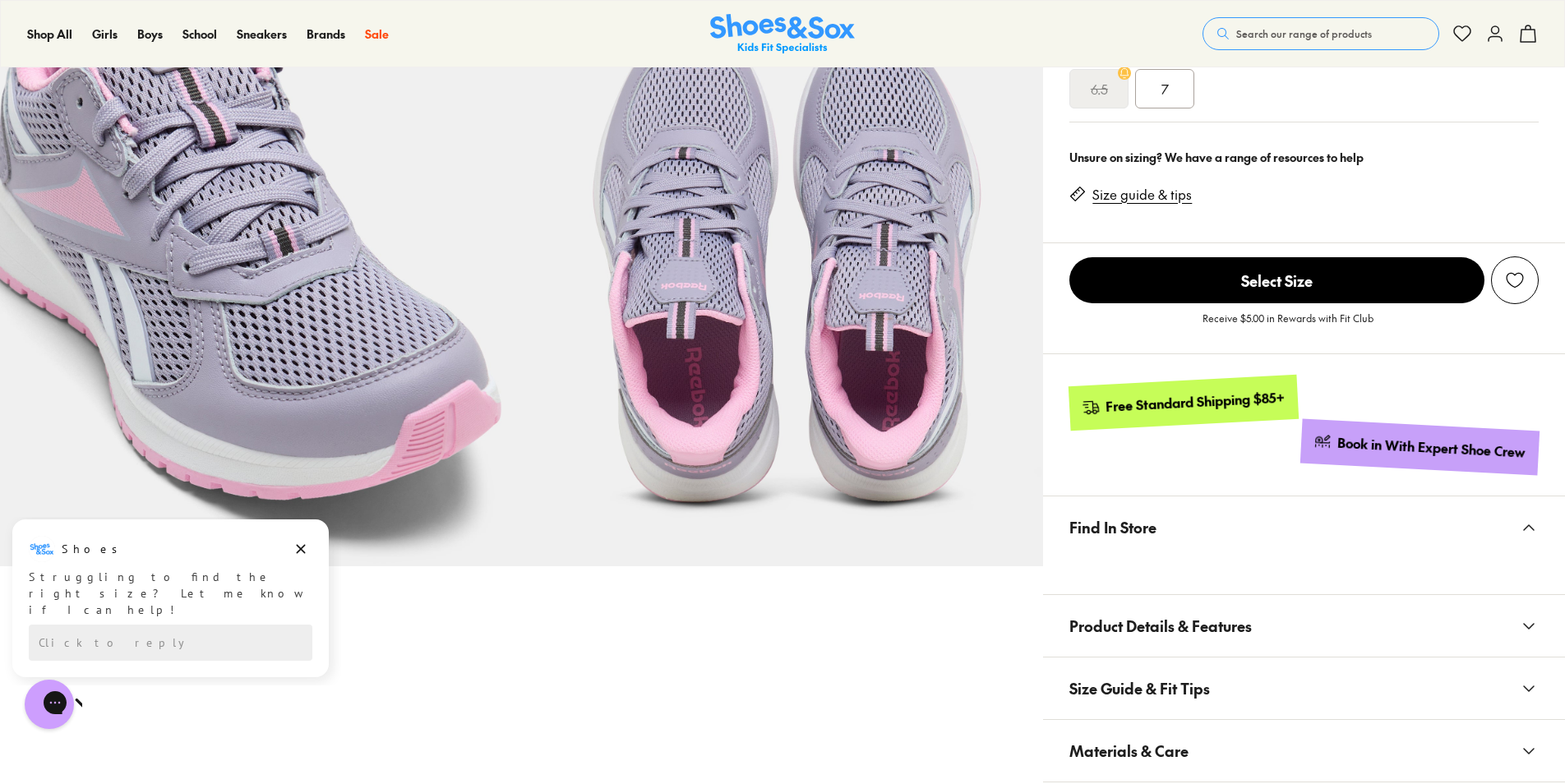
scroll to position [411, 0]
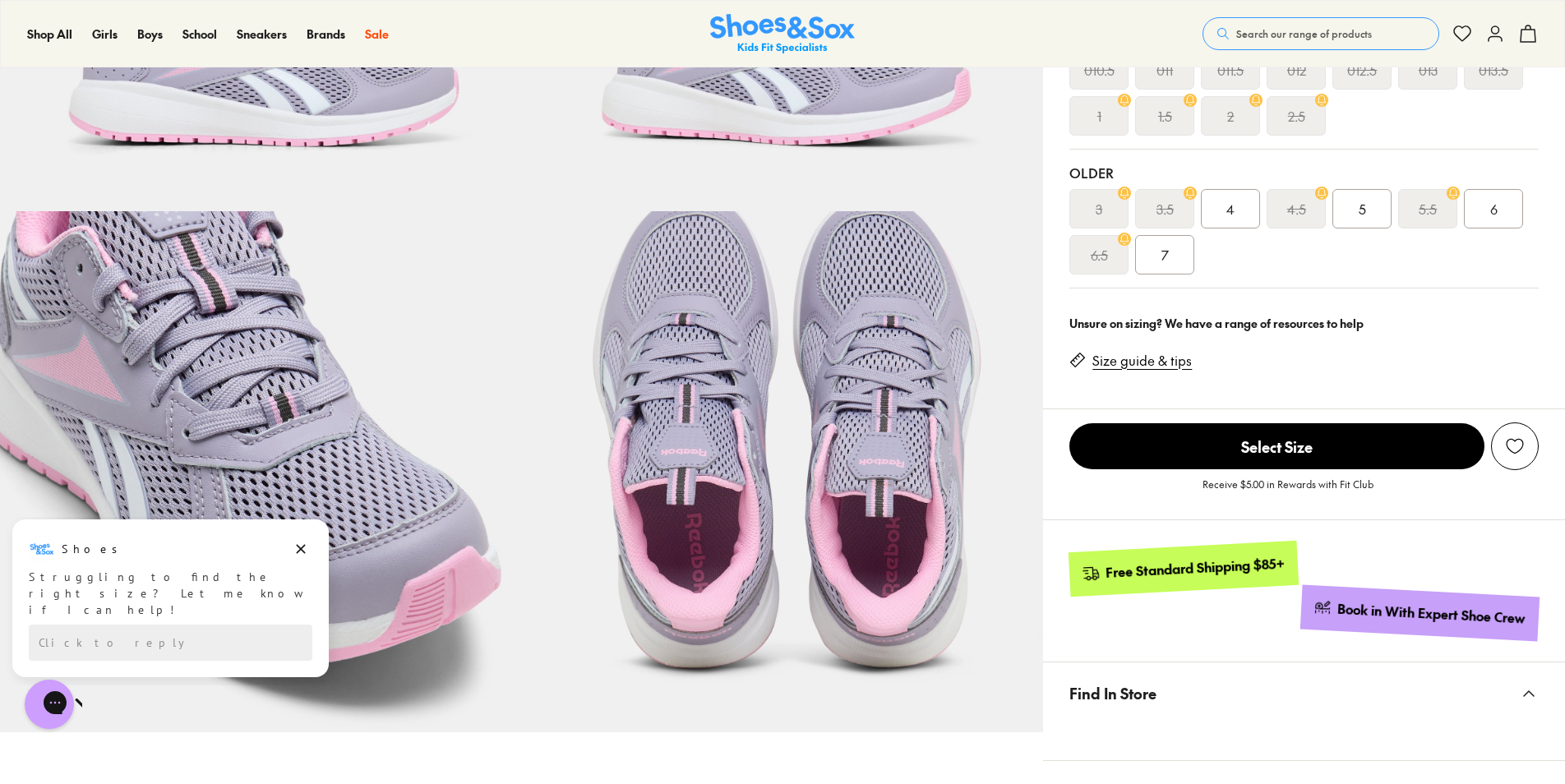
click at [1231, 227] on div "4" at bounding box center [1230, 208] width 59 height 40
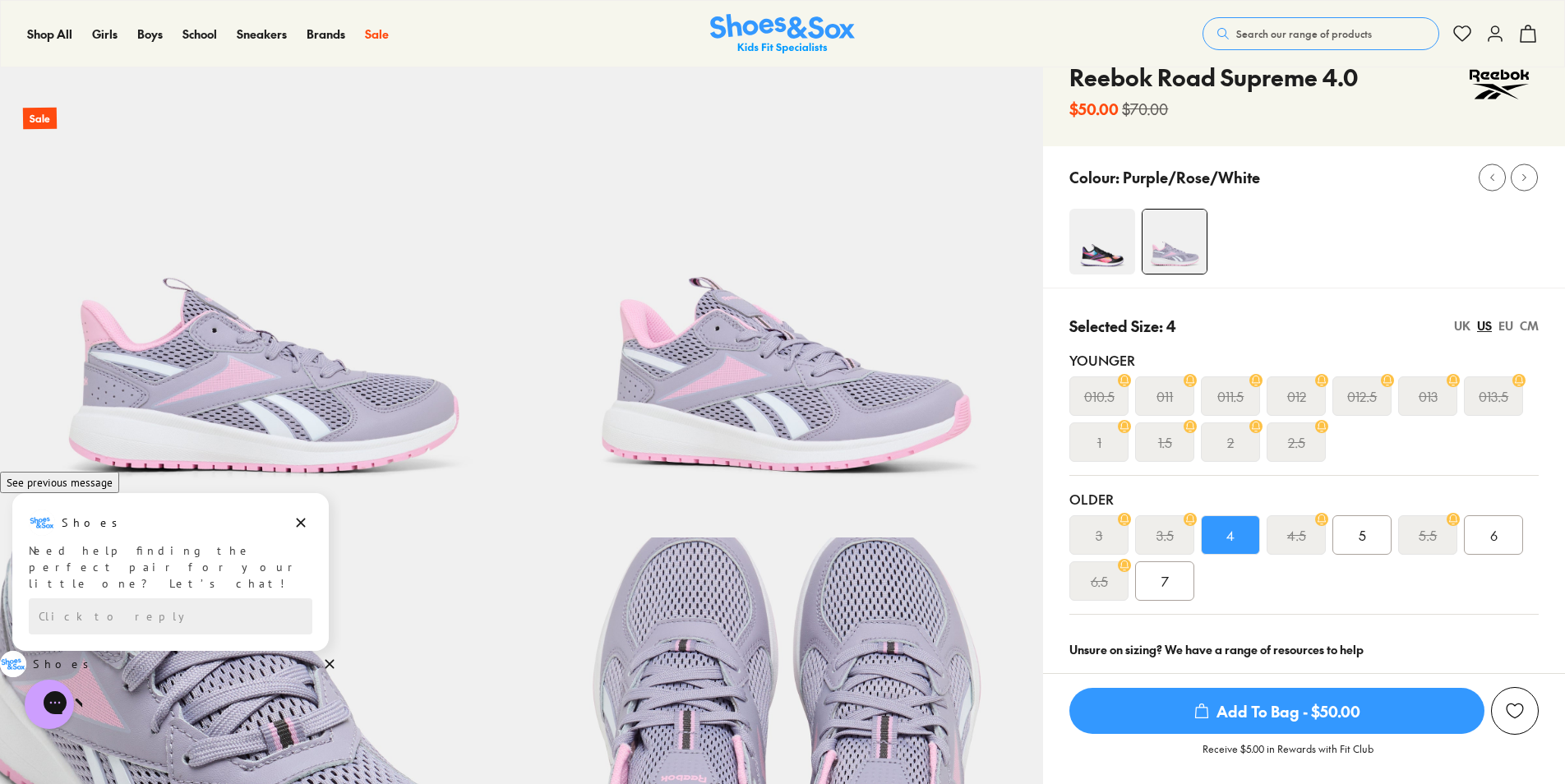
scroll to position [82, 0]
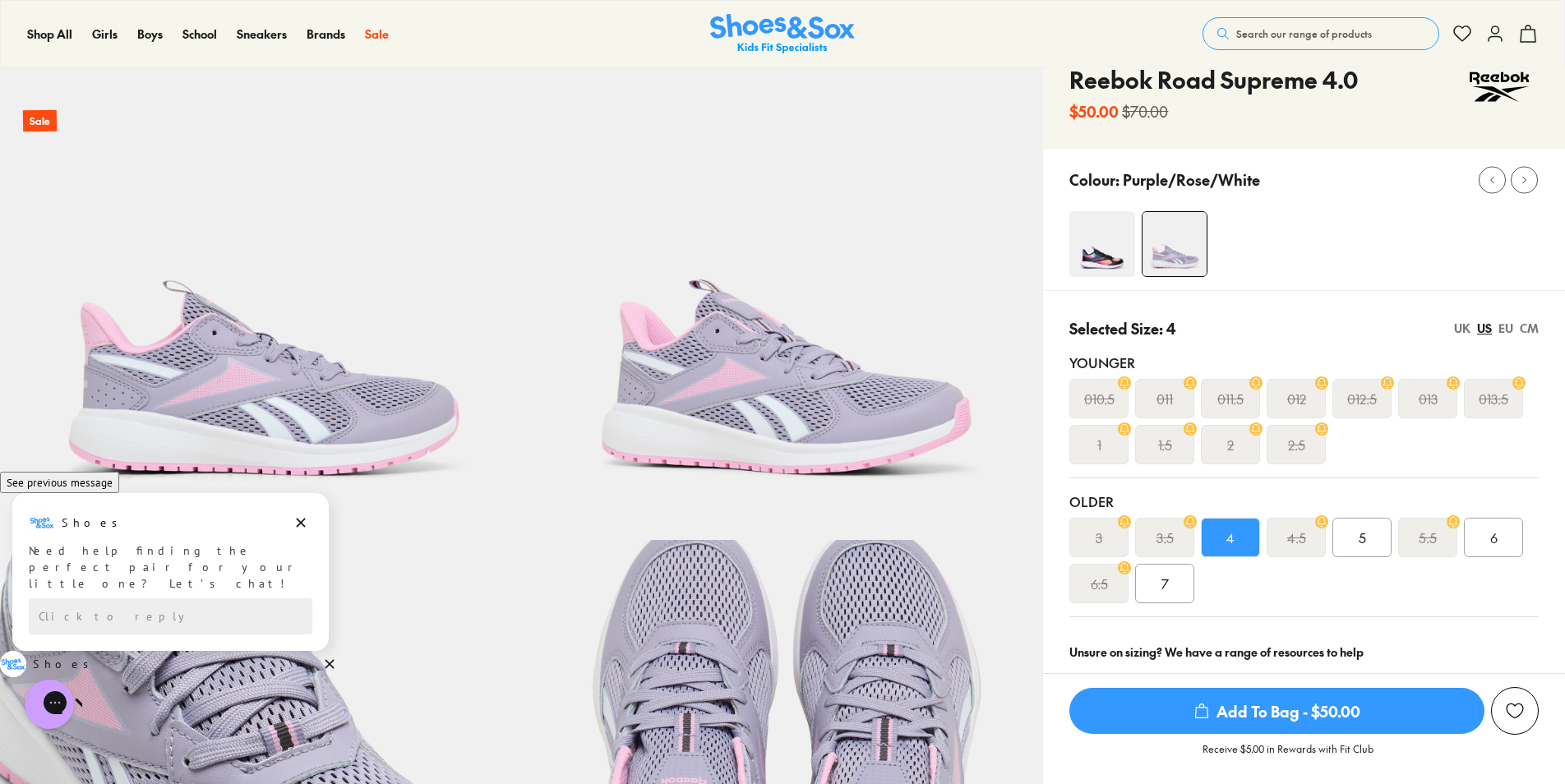
click at [1112, 247] on img at bounding box center [1102, 244] width 65 height 65
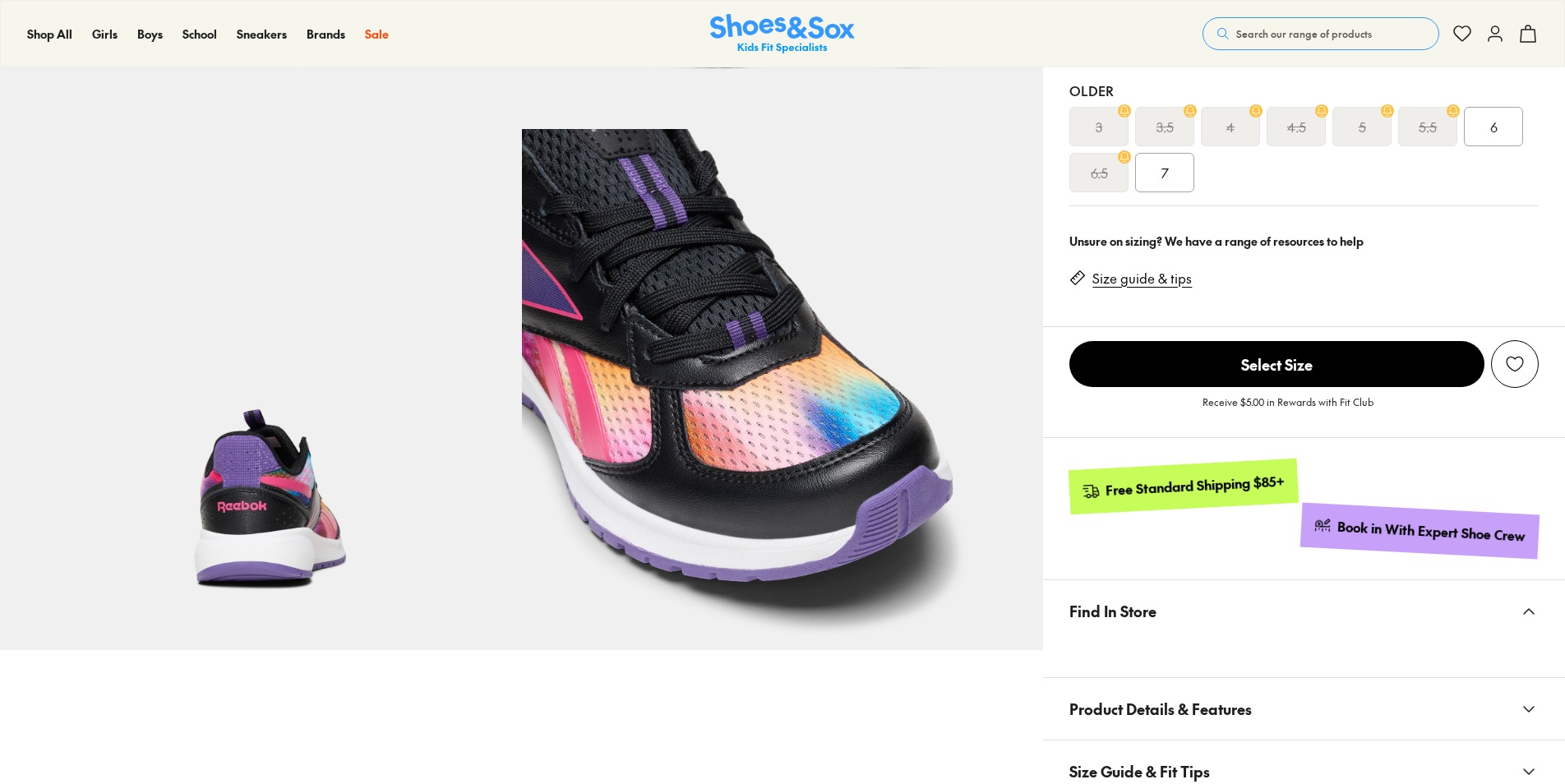
scroll to position [246, 0]
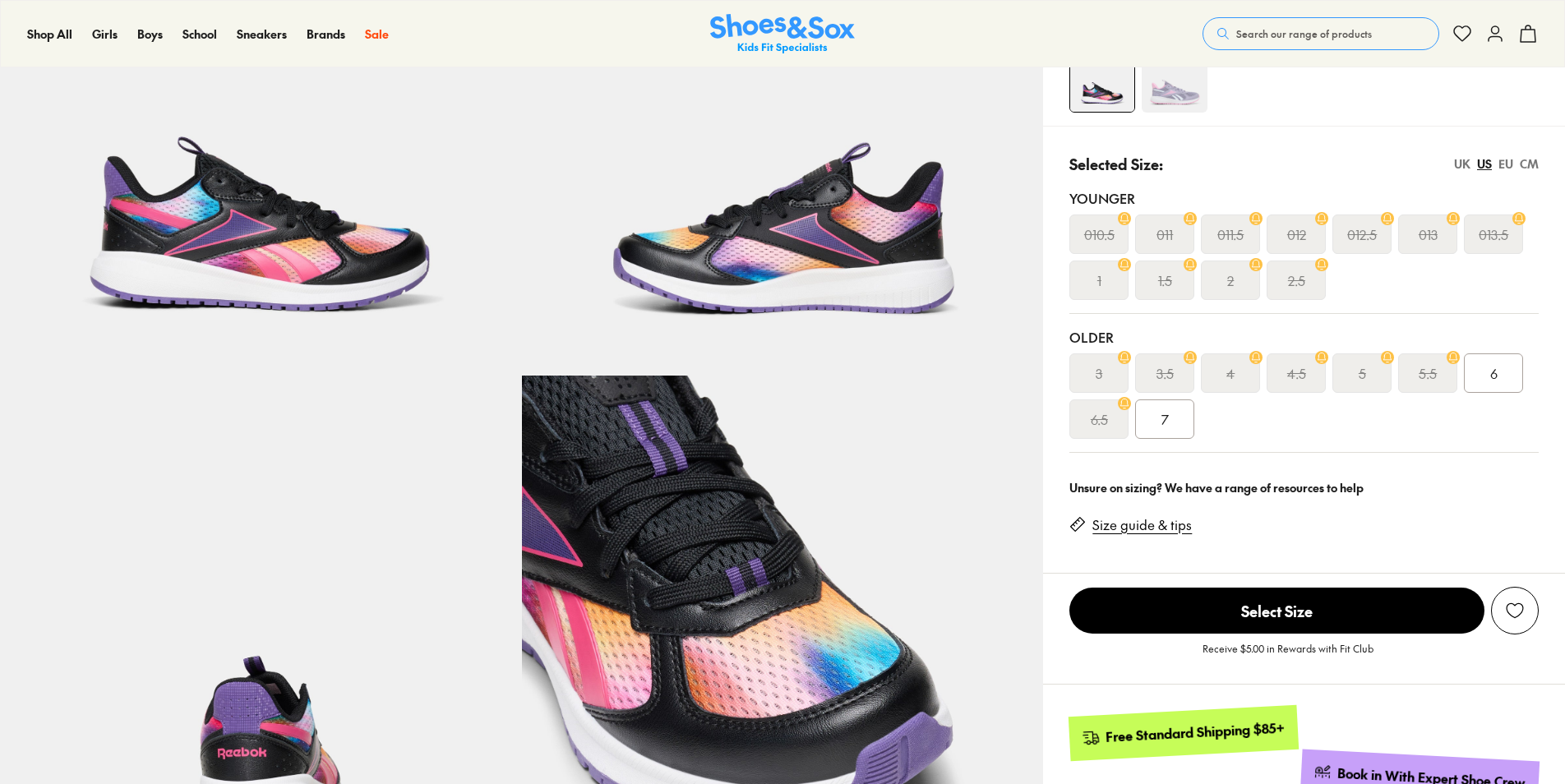
select select "*"
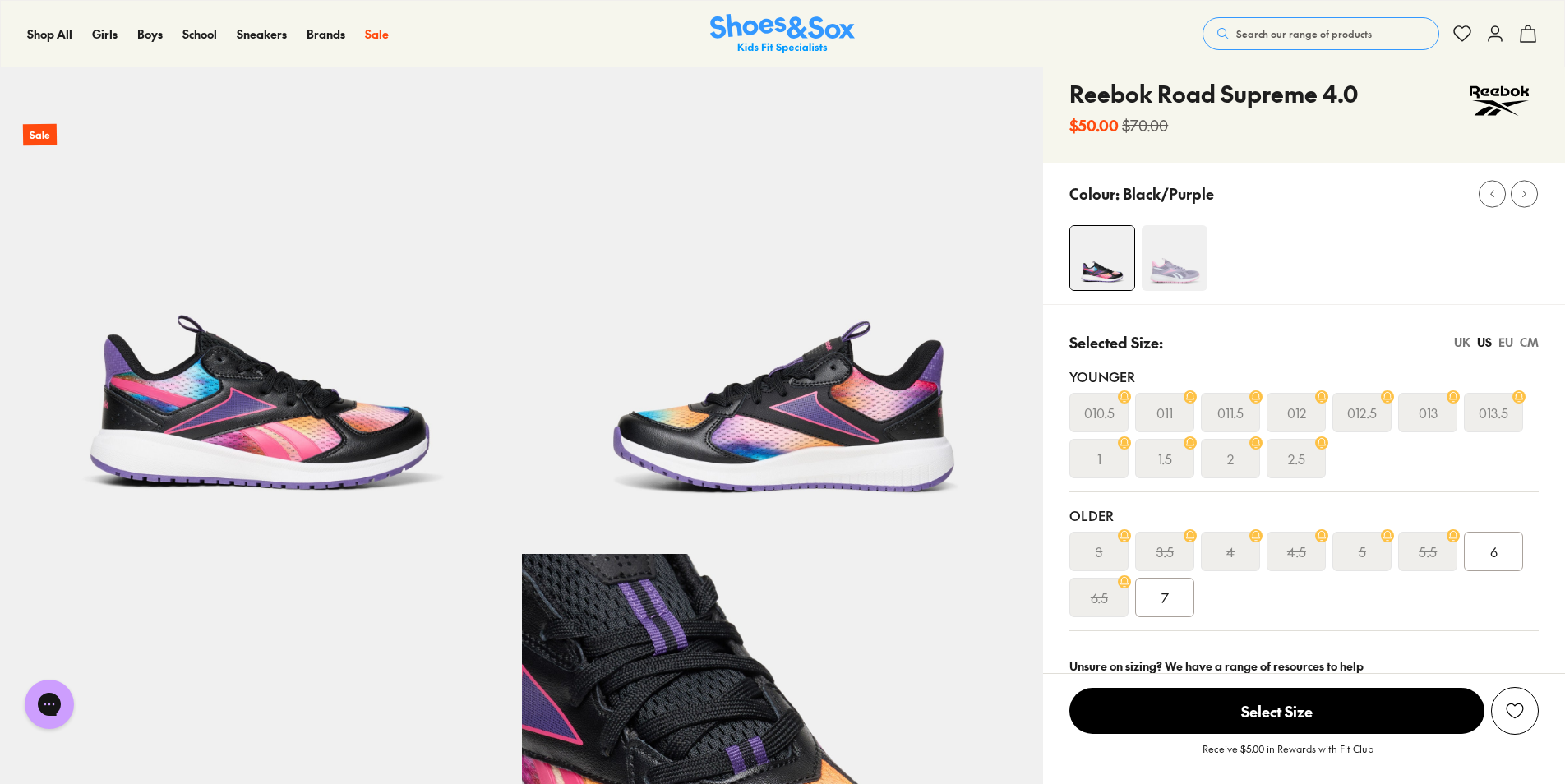
scroll to position [0, 0]
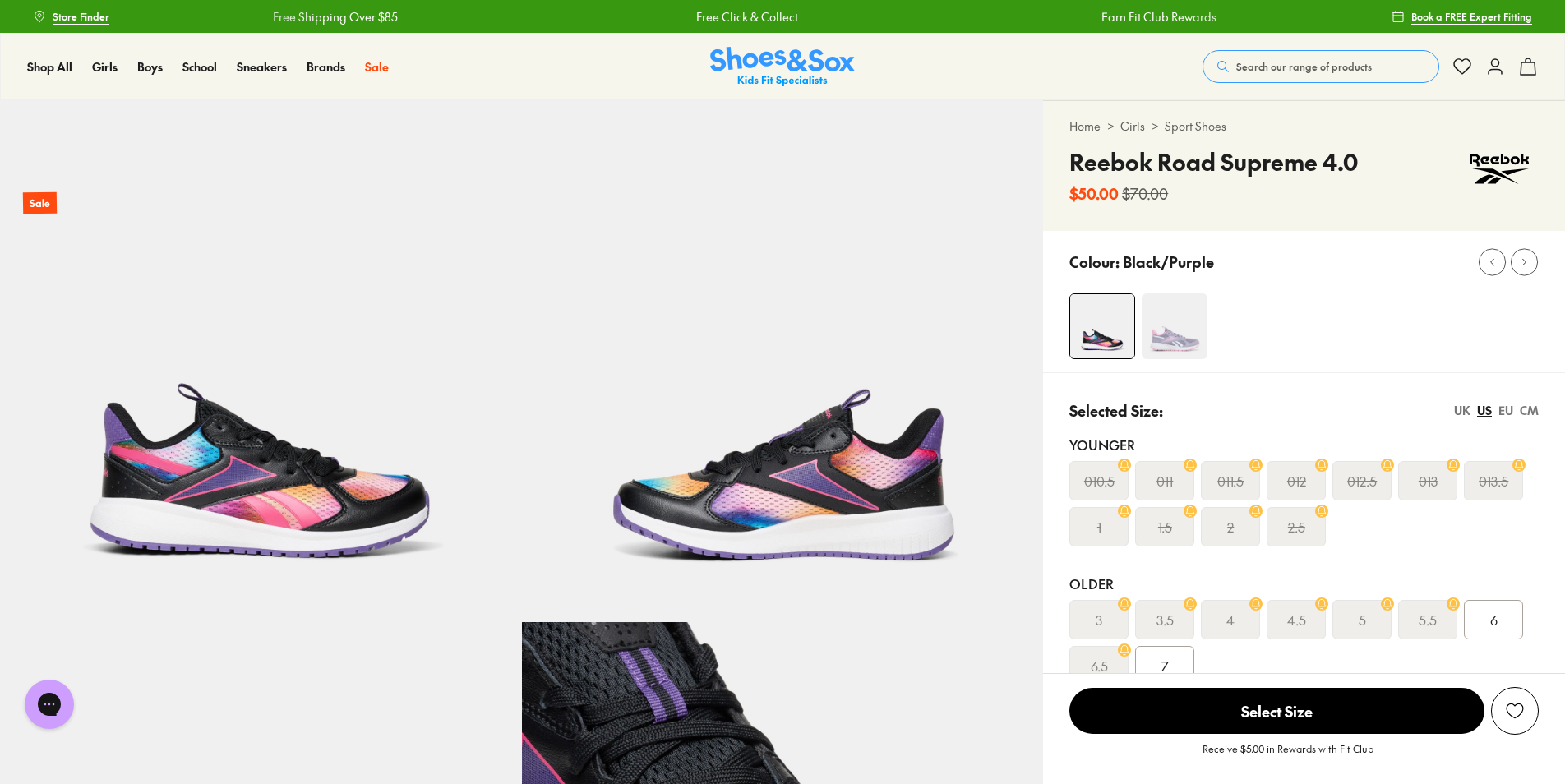
click at [1179, 327] on img at bounding box center [1175, 327] width 65 height 65
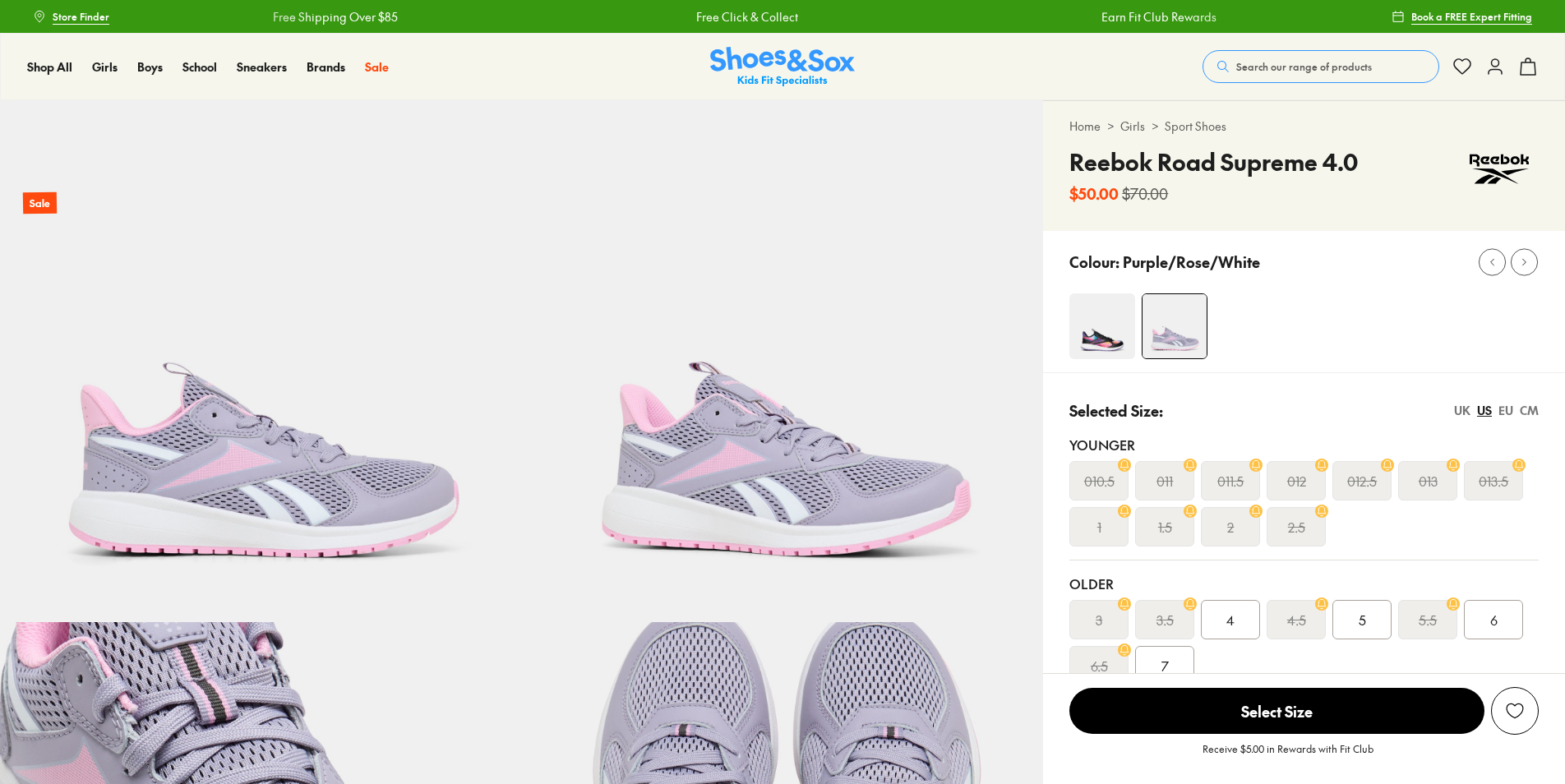
click at [72, 20] on span "Store Finder" at bounding box center [81, 16] width 57 height 15
select select "*"
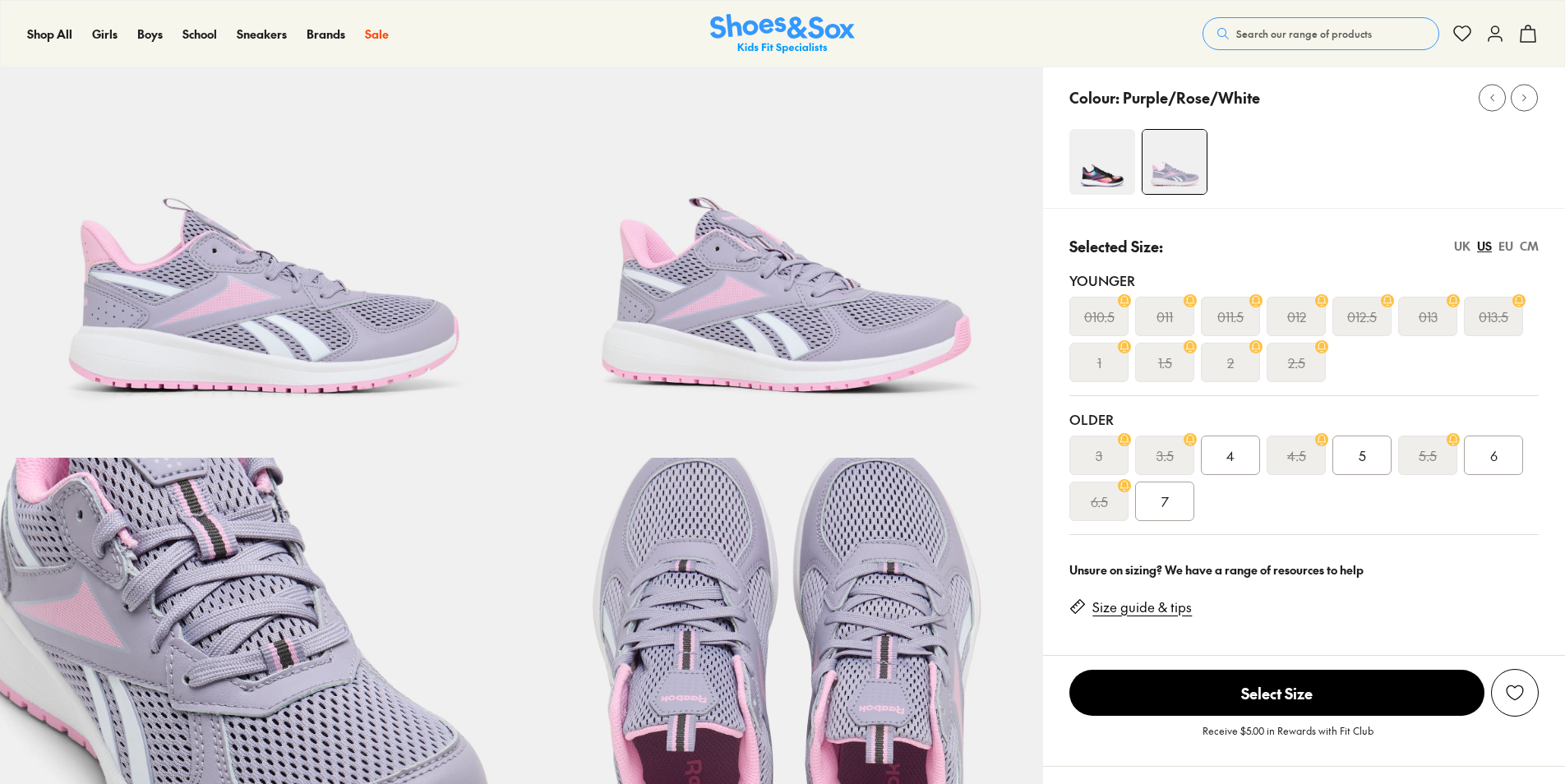
select select "*"
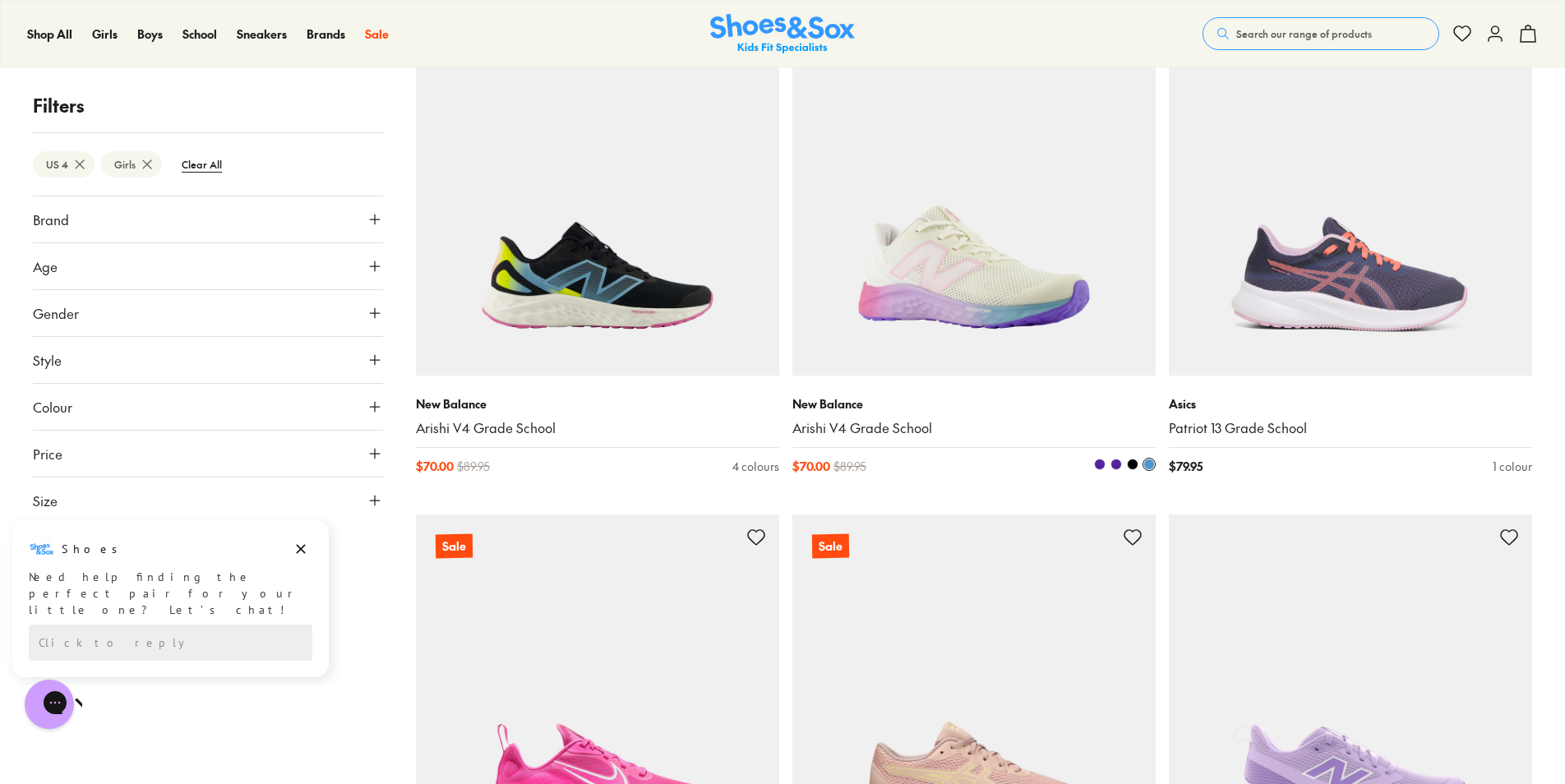
scroll to position [1160, 0]
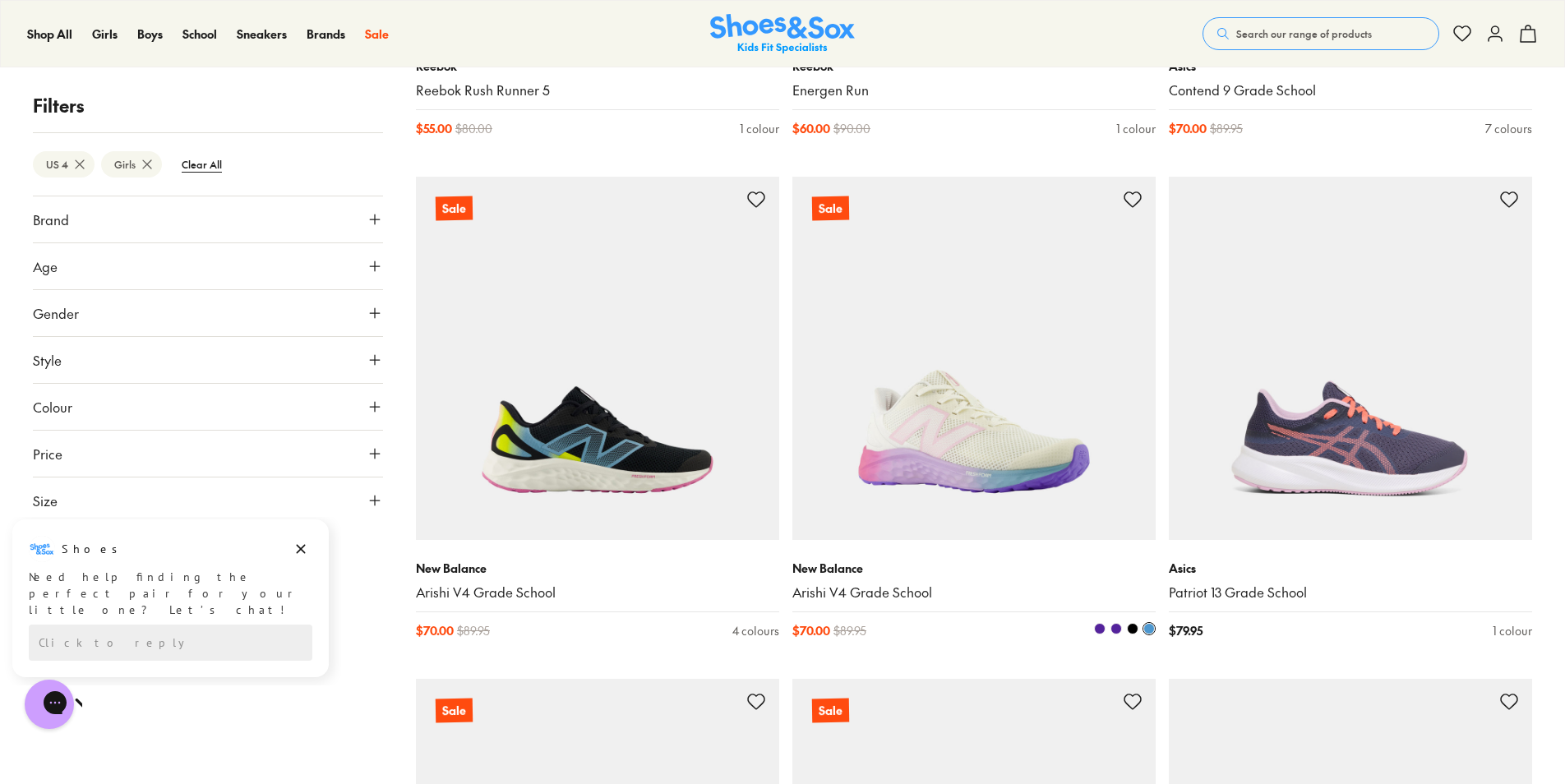
click at [963, 352] on img at bounding box center [974, 358] width 364 height 364
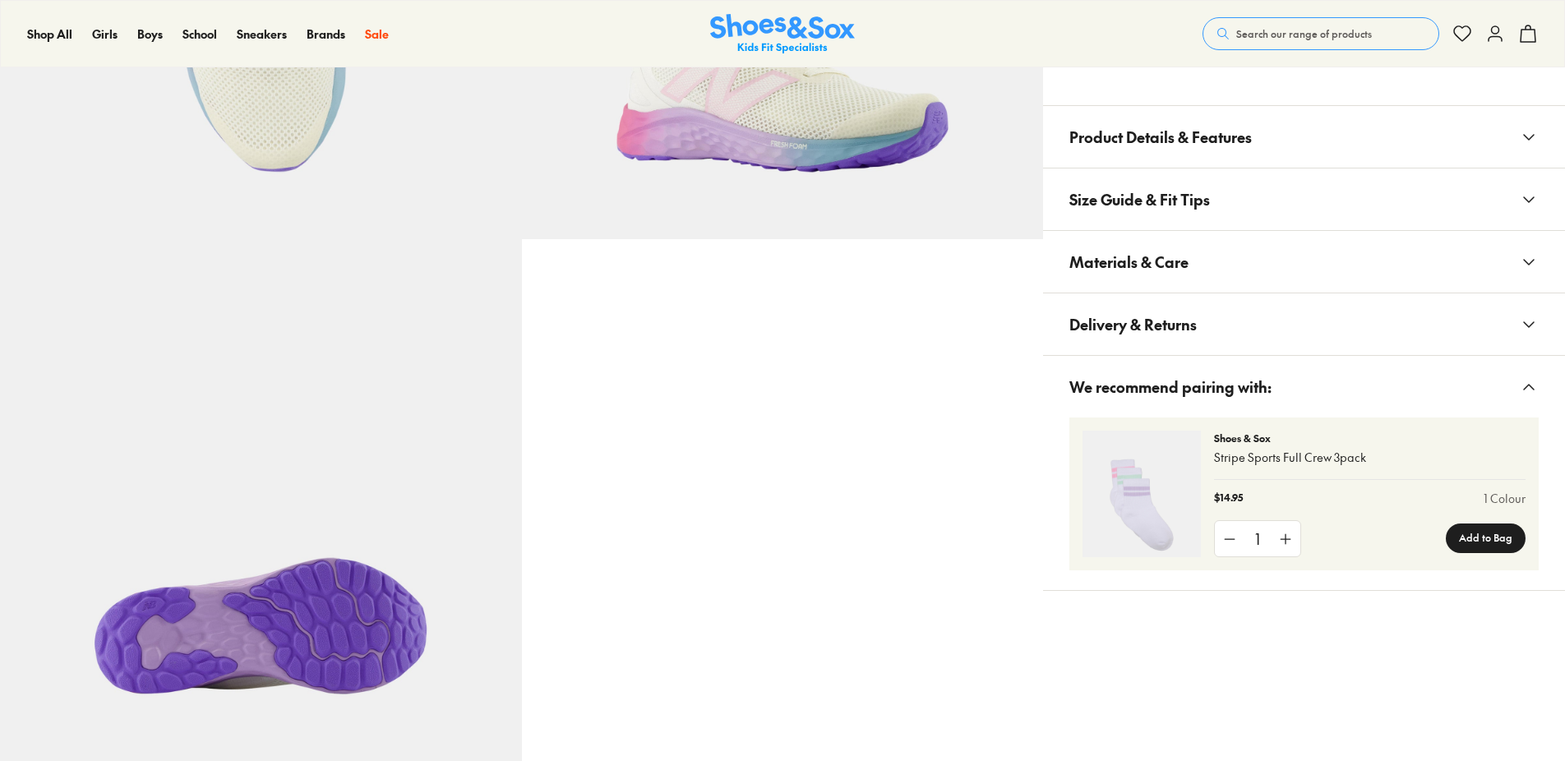
scroll to position [1068, 0]
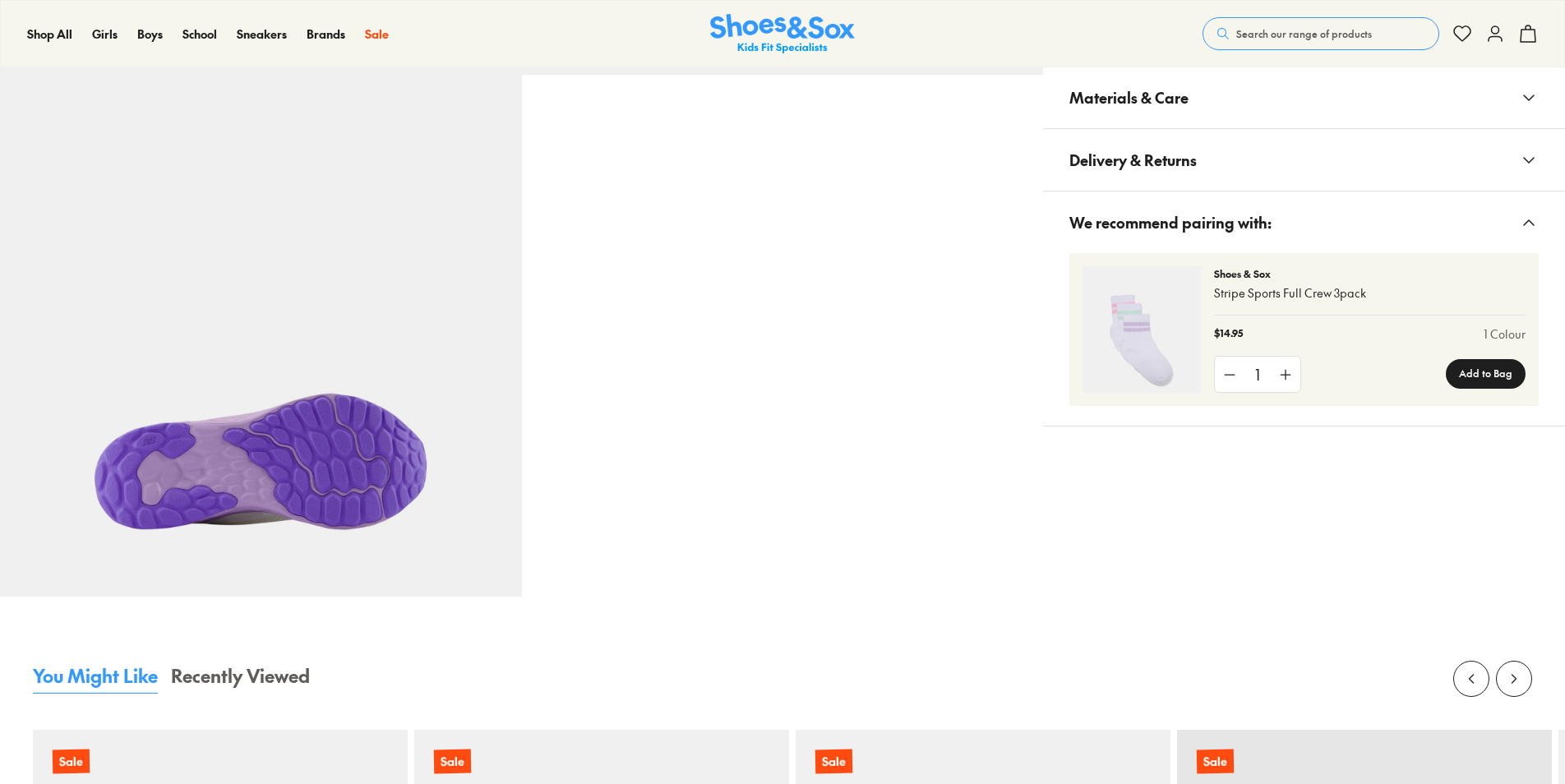
select select "*"
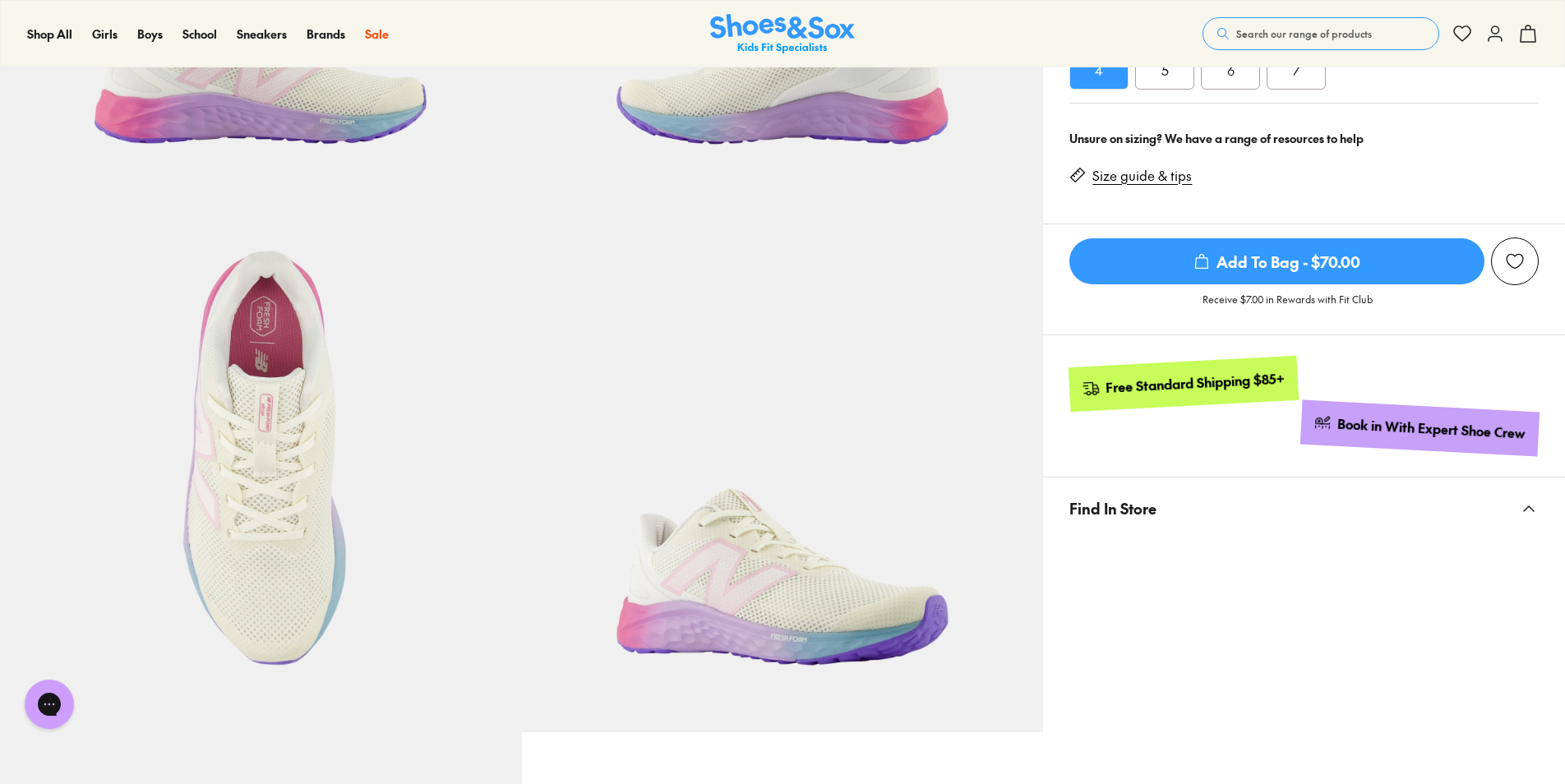
scroll to position [82, 0]
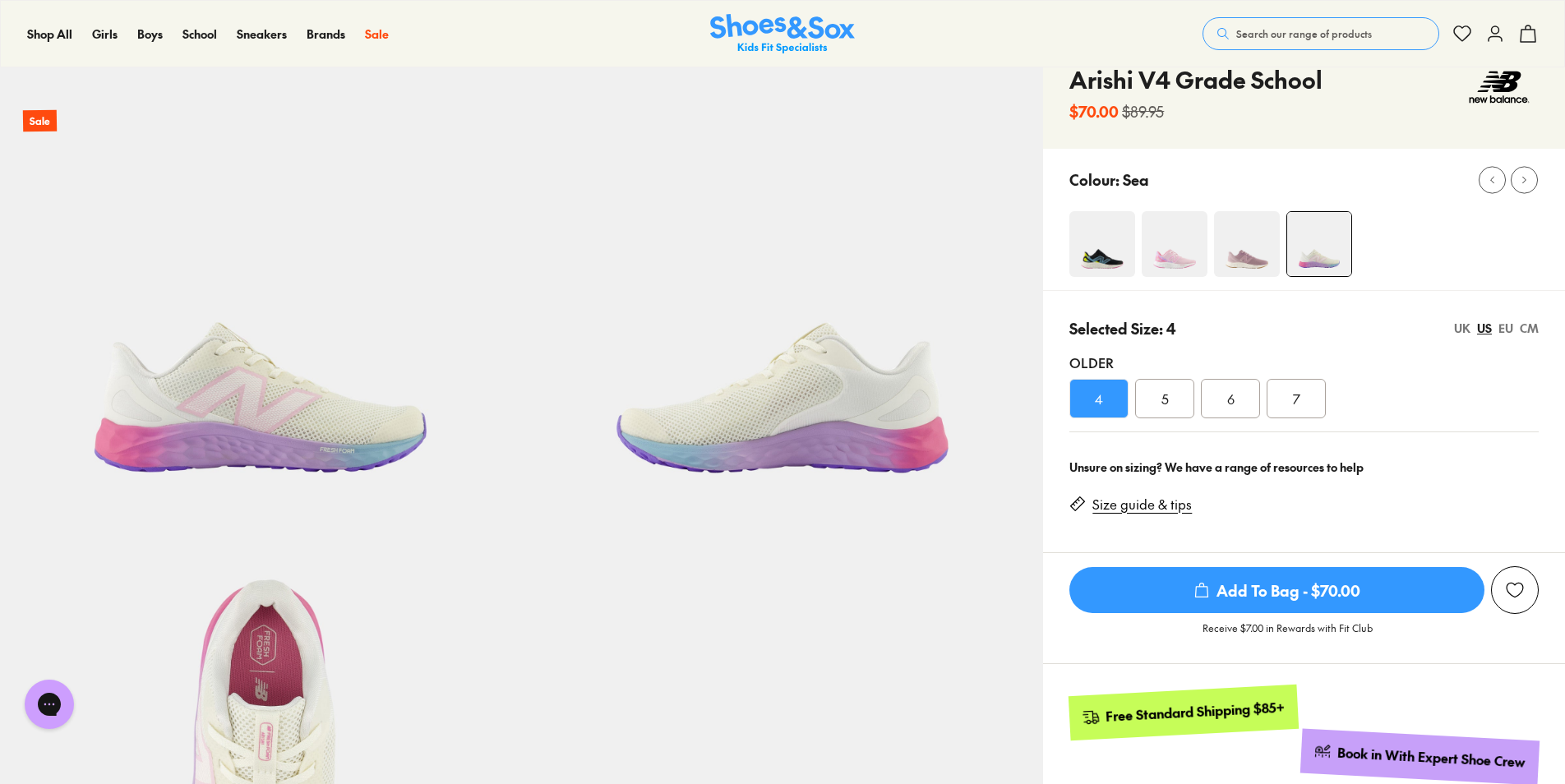
click at [278, 464] on img at bounding box center [261, 279] width 522 height 522
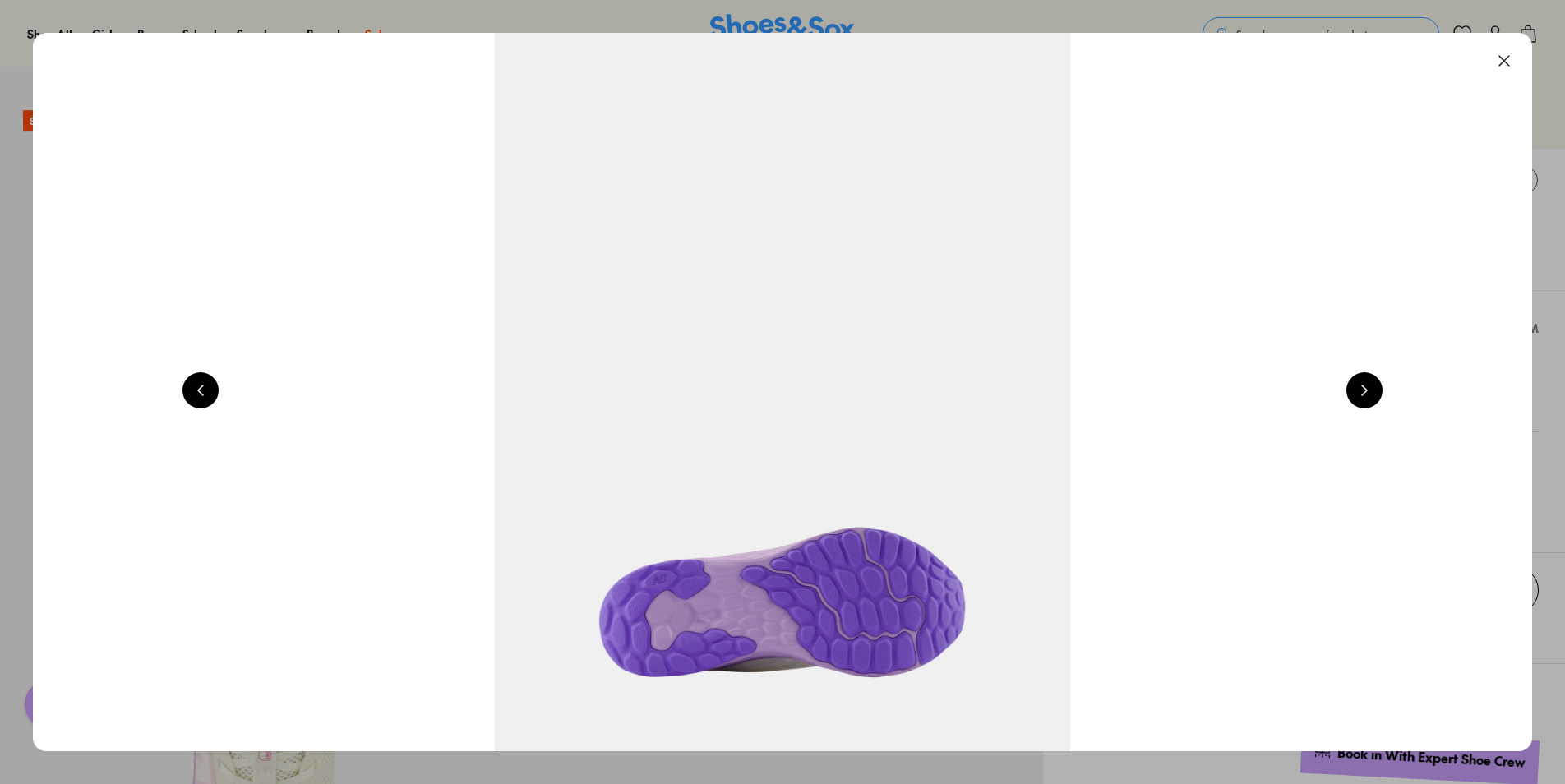
scroll to position [0, 1506]
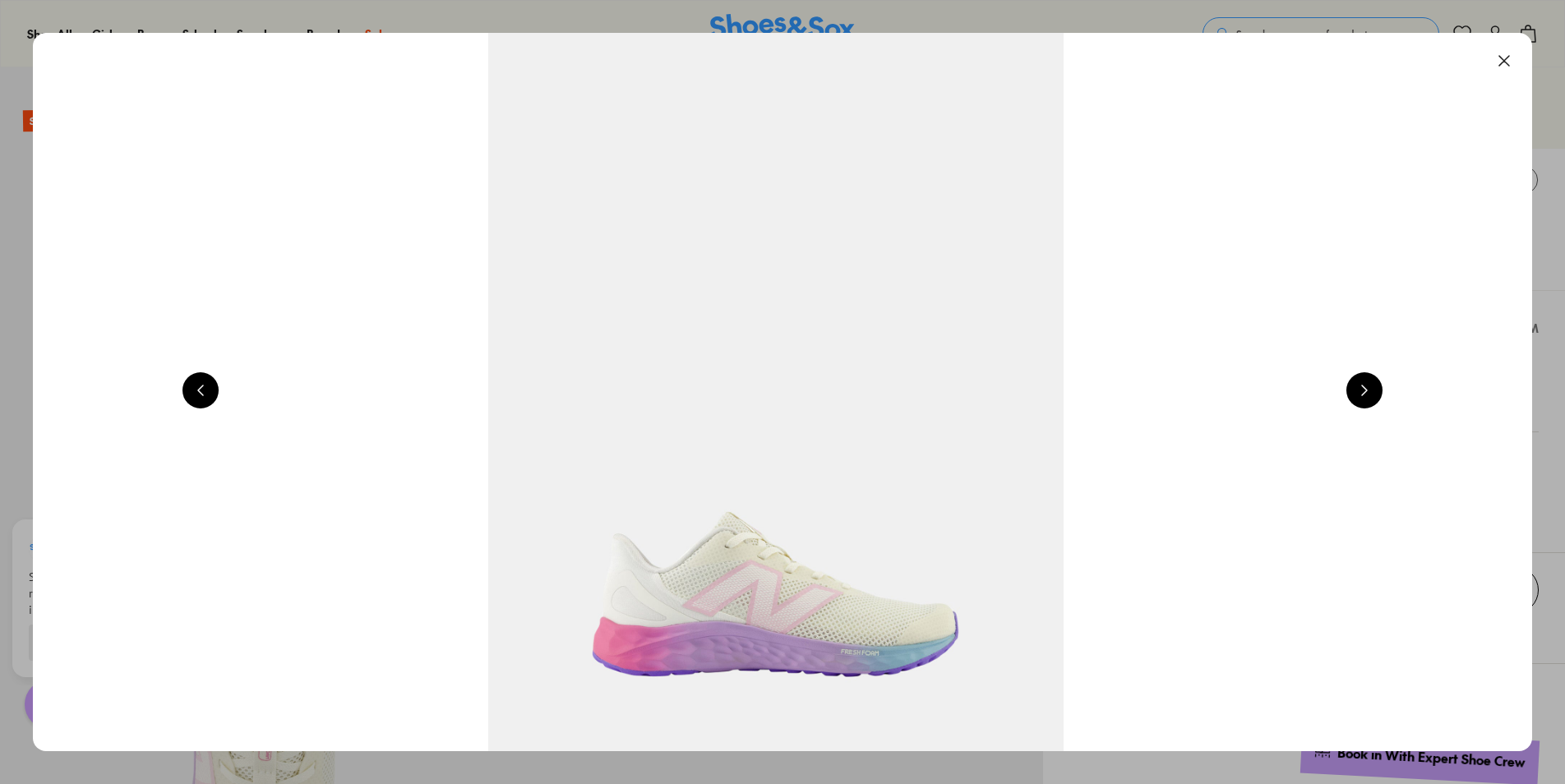
click at [1381, 394] on button at bounding box center [1364, 390] width 36 height 36
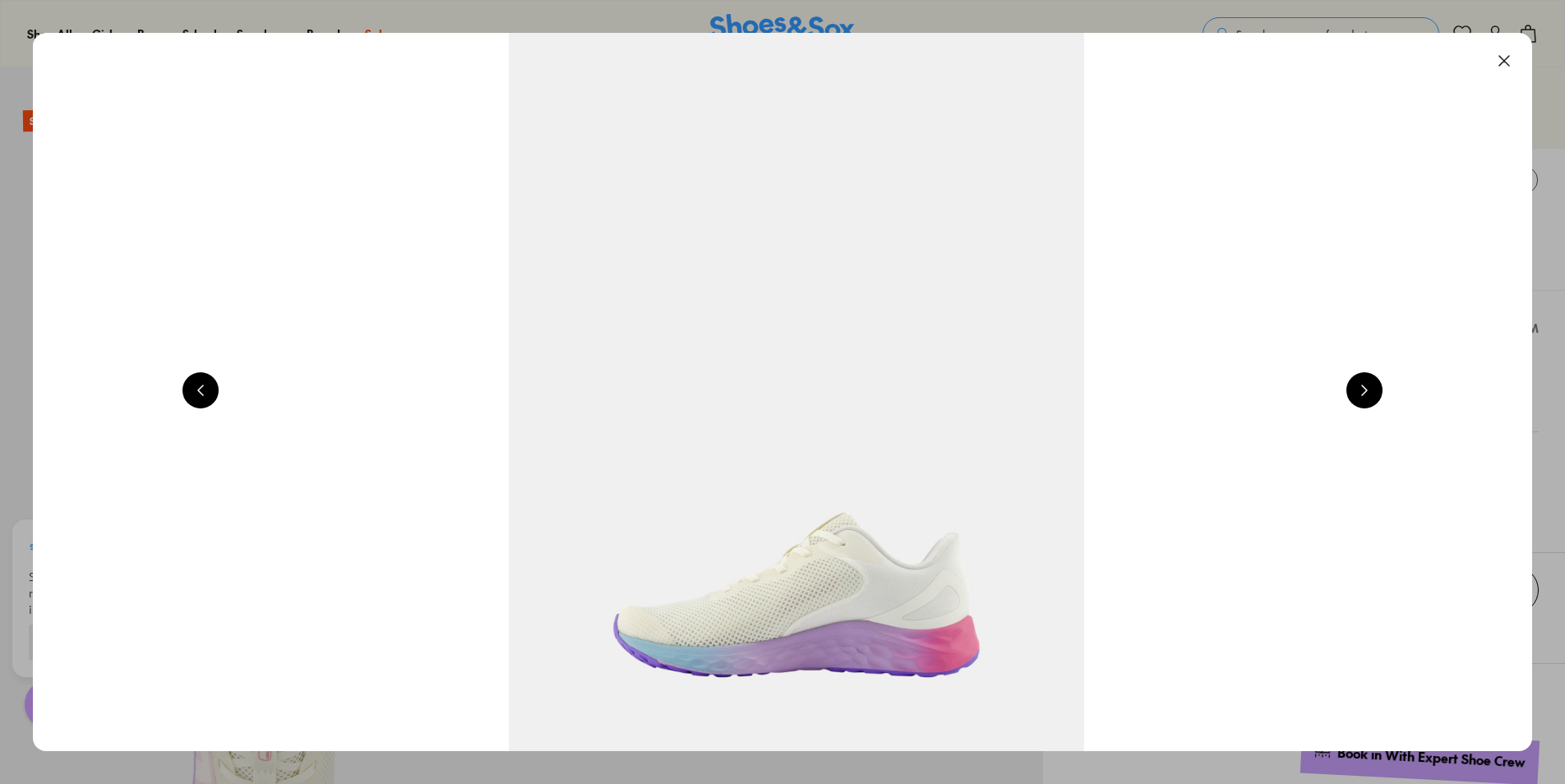
scroll to position [0, 3012]
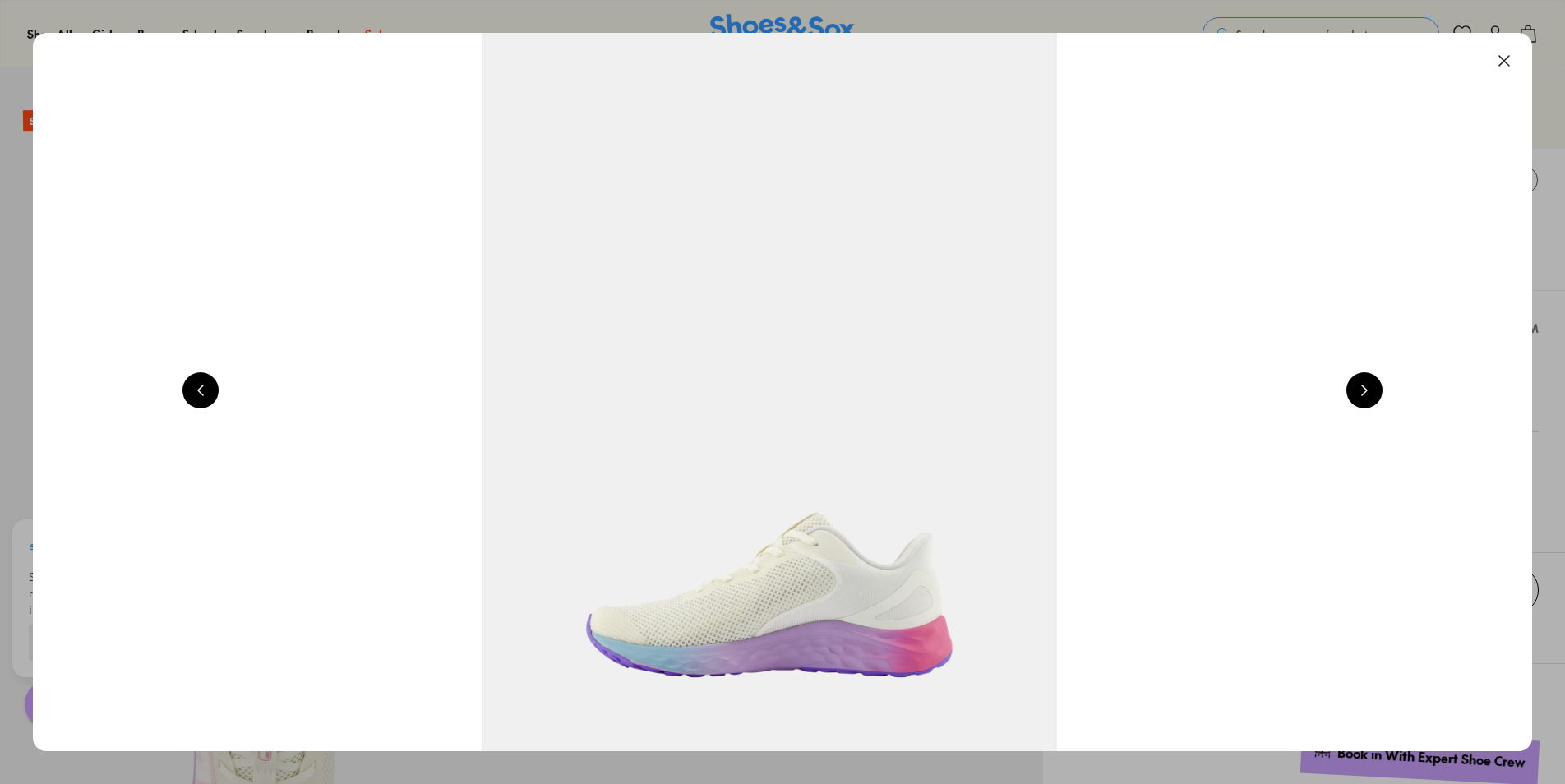
click at [1382, 394] on button at bounding box center [1364, 390] width 36 height 36
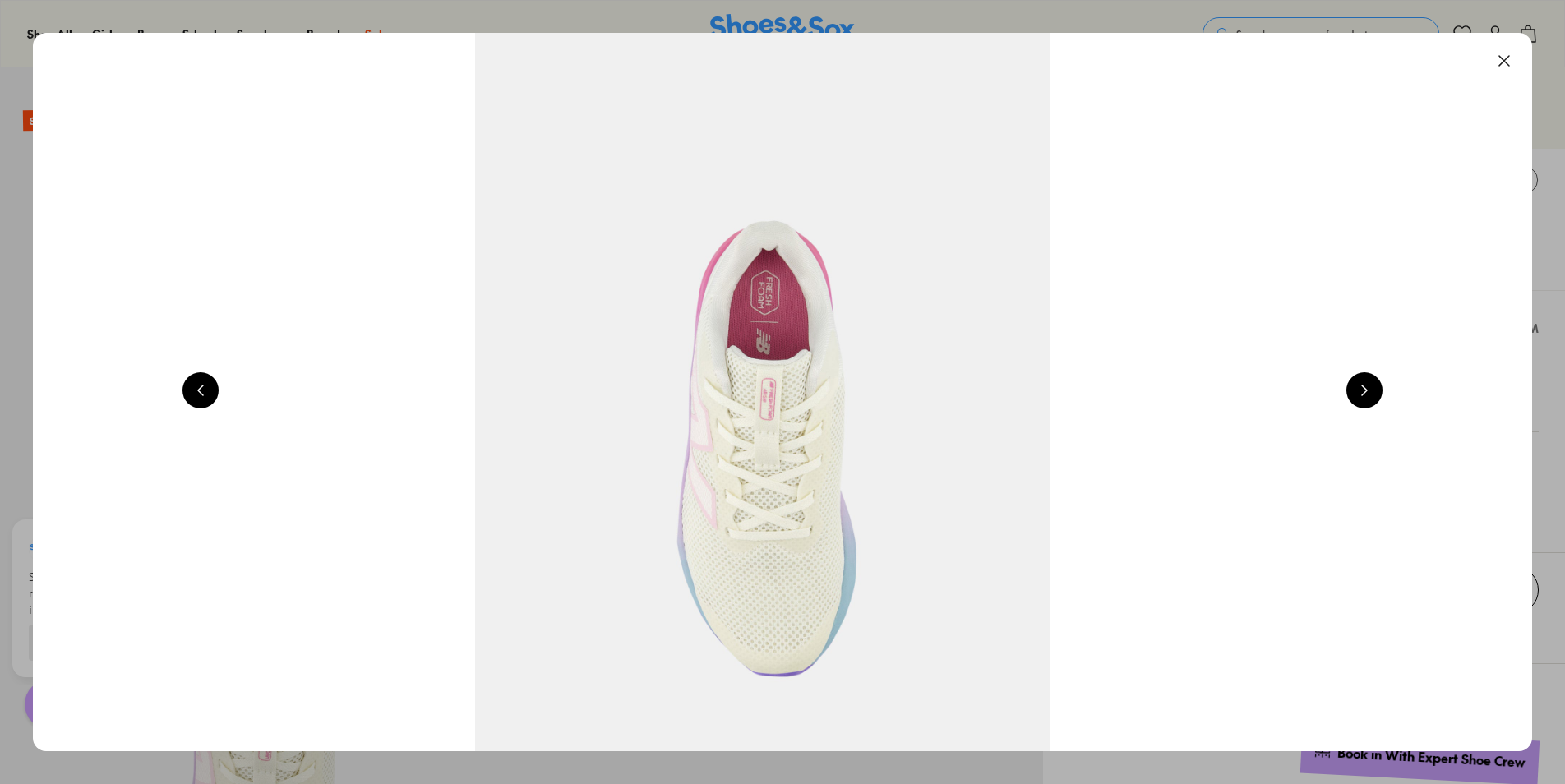
click at [1382, 394] on button at bounding box center [1364, 390] width 36 height 36
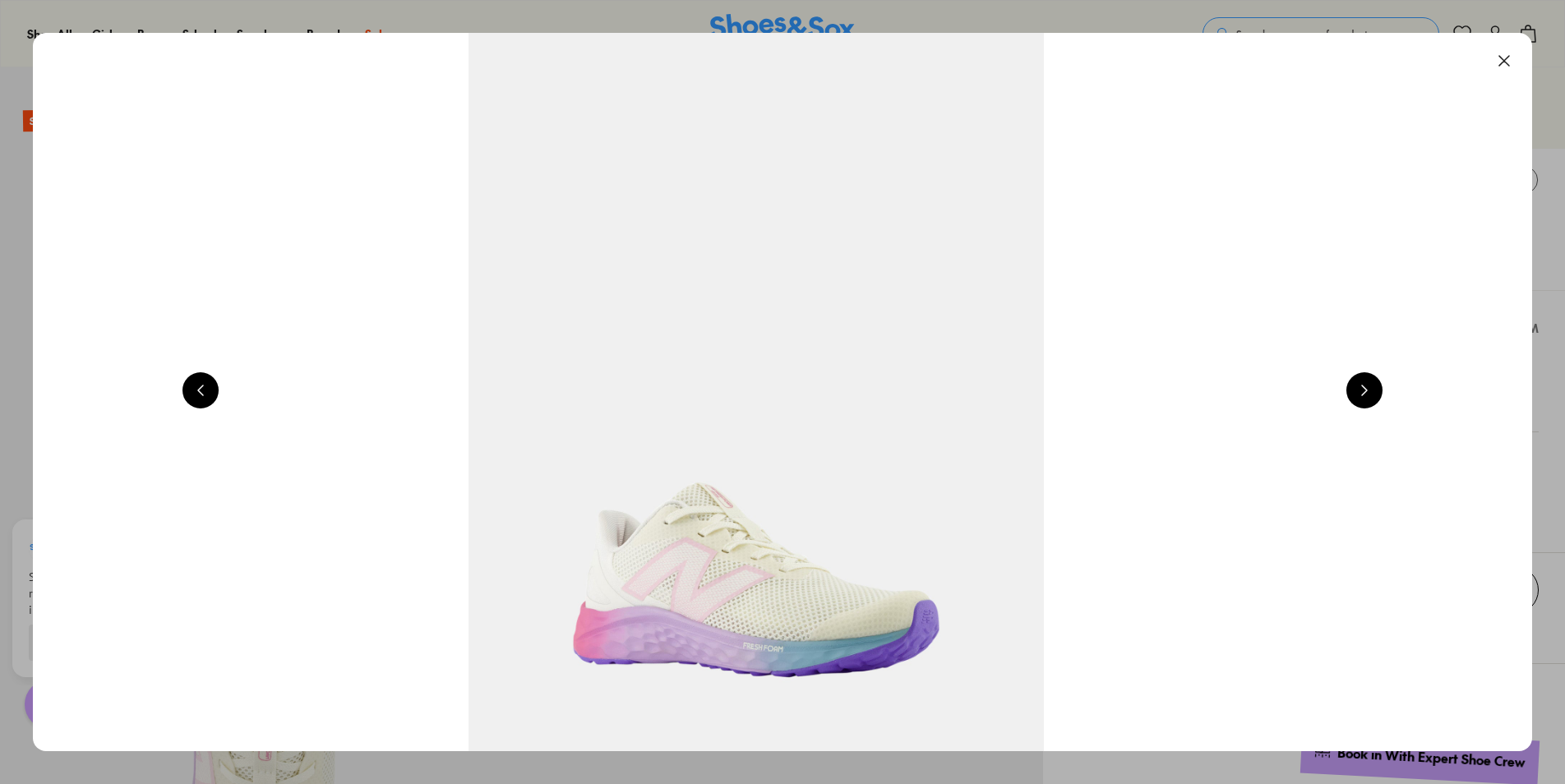
click at [1382, 394] on button at bounding box center [1364, 390] width 36 height 36
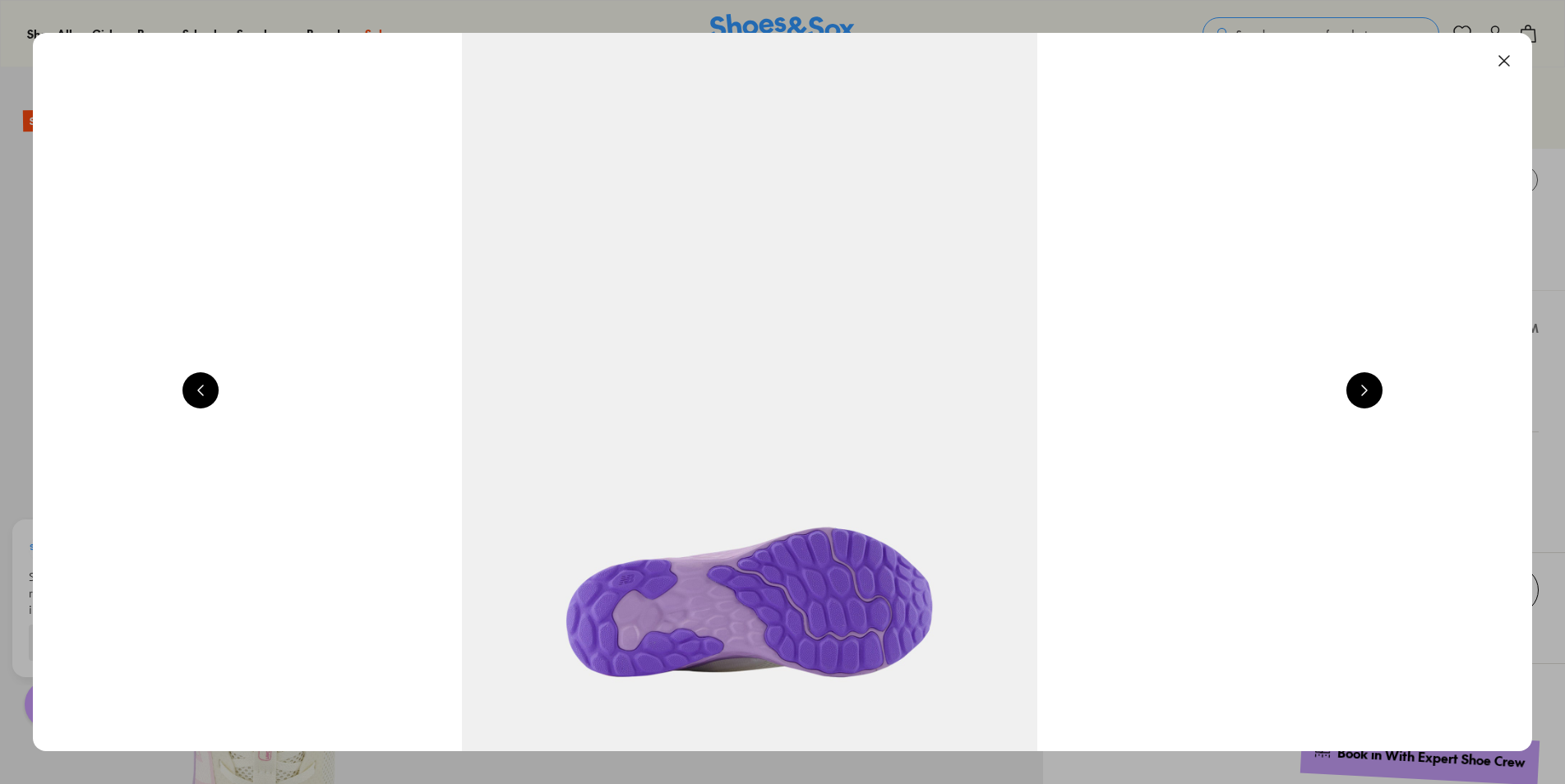
click at [1382, 394] on button at bounding box center [1364, 390] width 36 height 36
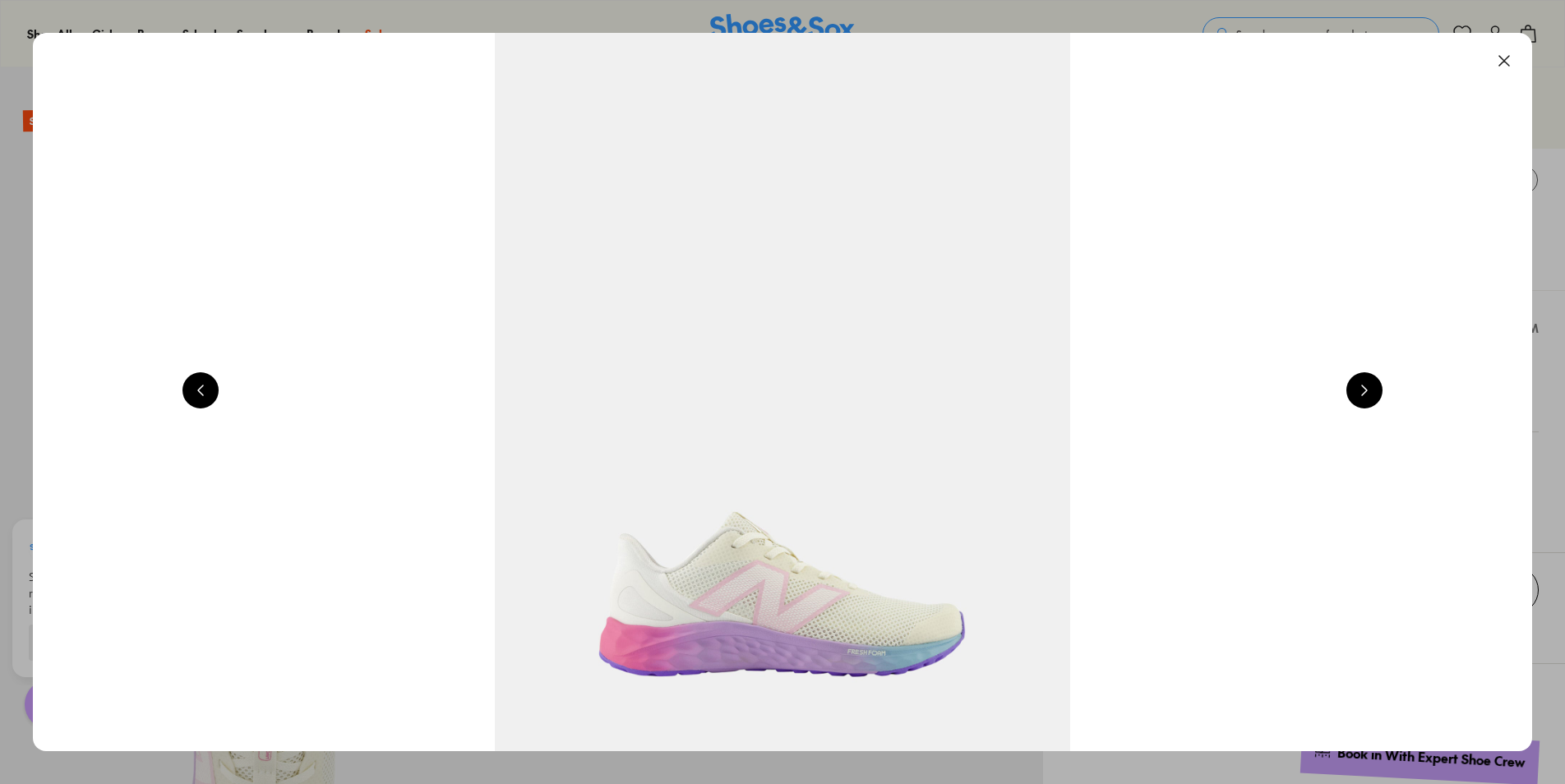
scroll to position [0, 1506]
click at [1502, 71] on button at bounding box center [1504, 61] width 36 height 36
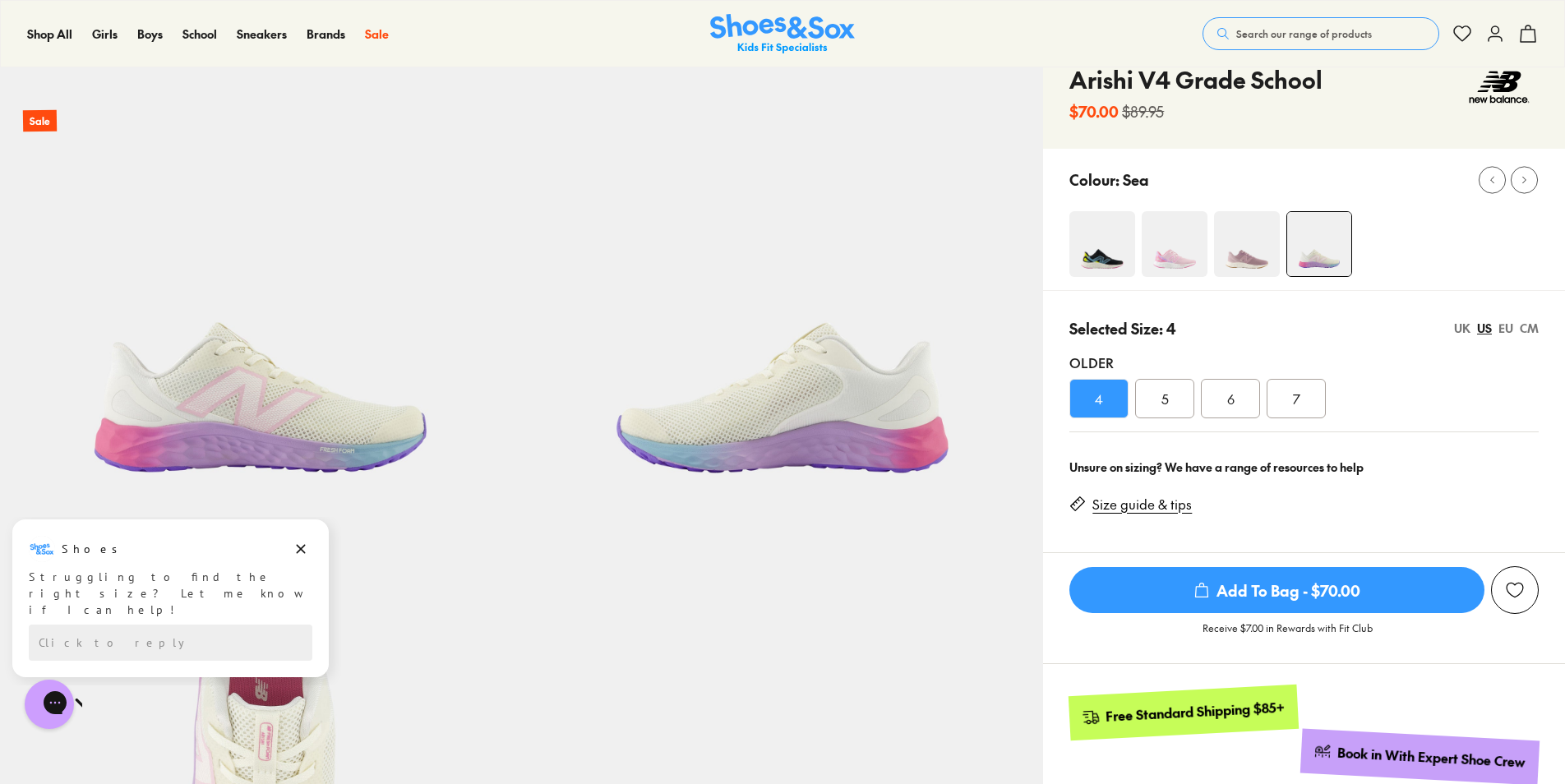
scroll to position [329, 0]
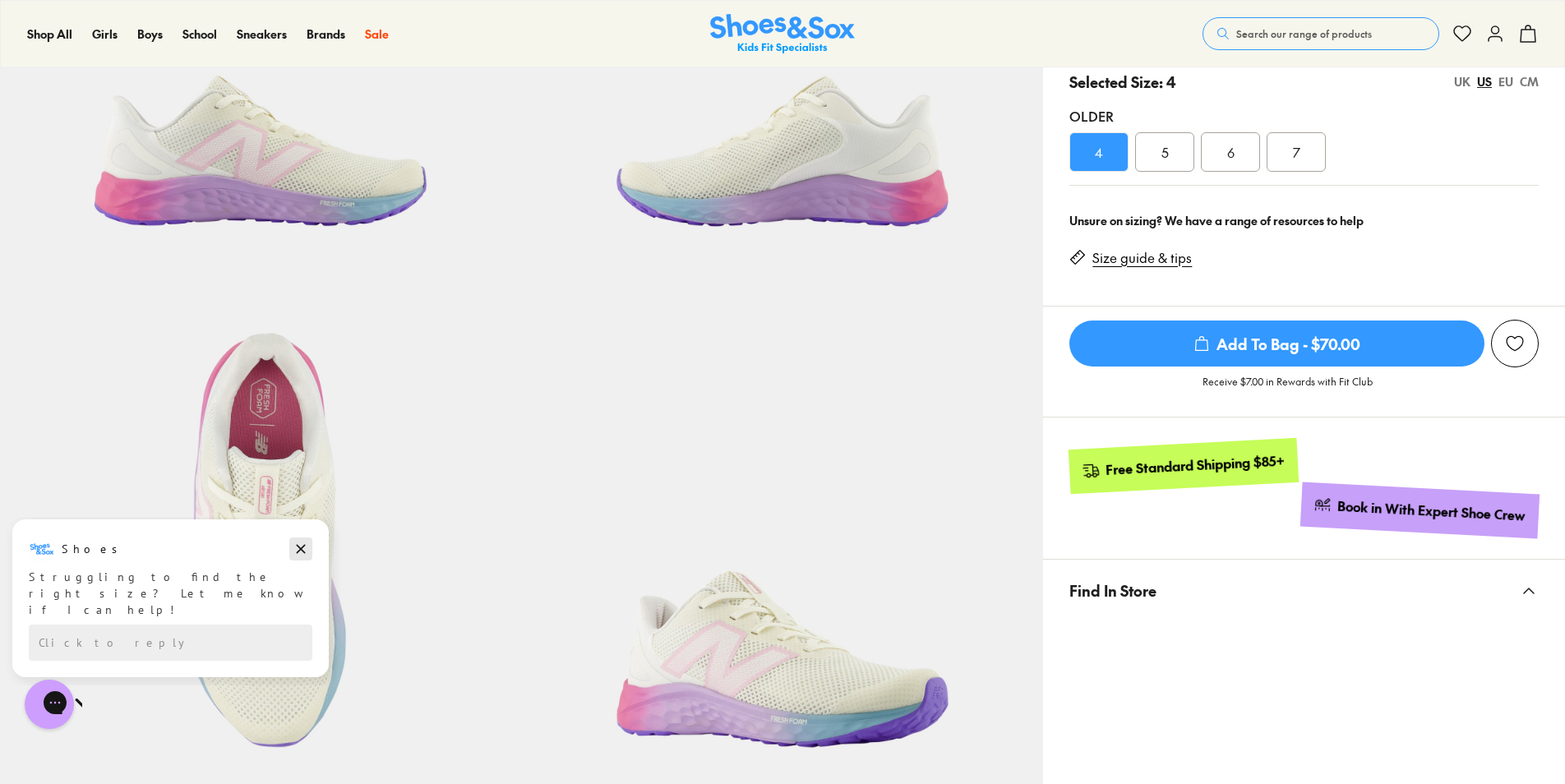
click at [290, 549] on button "Dismiss campaign" at bounding box center [301, 549] width 23 height 23
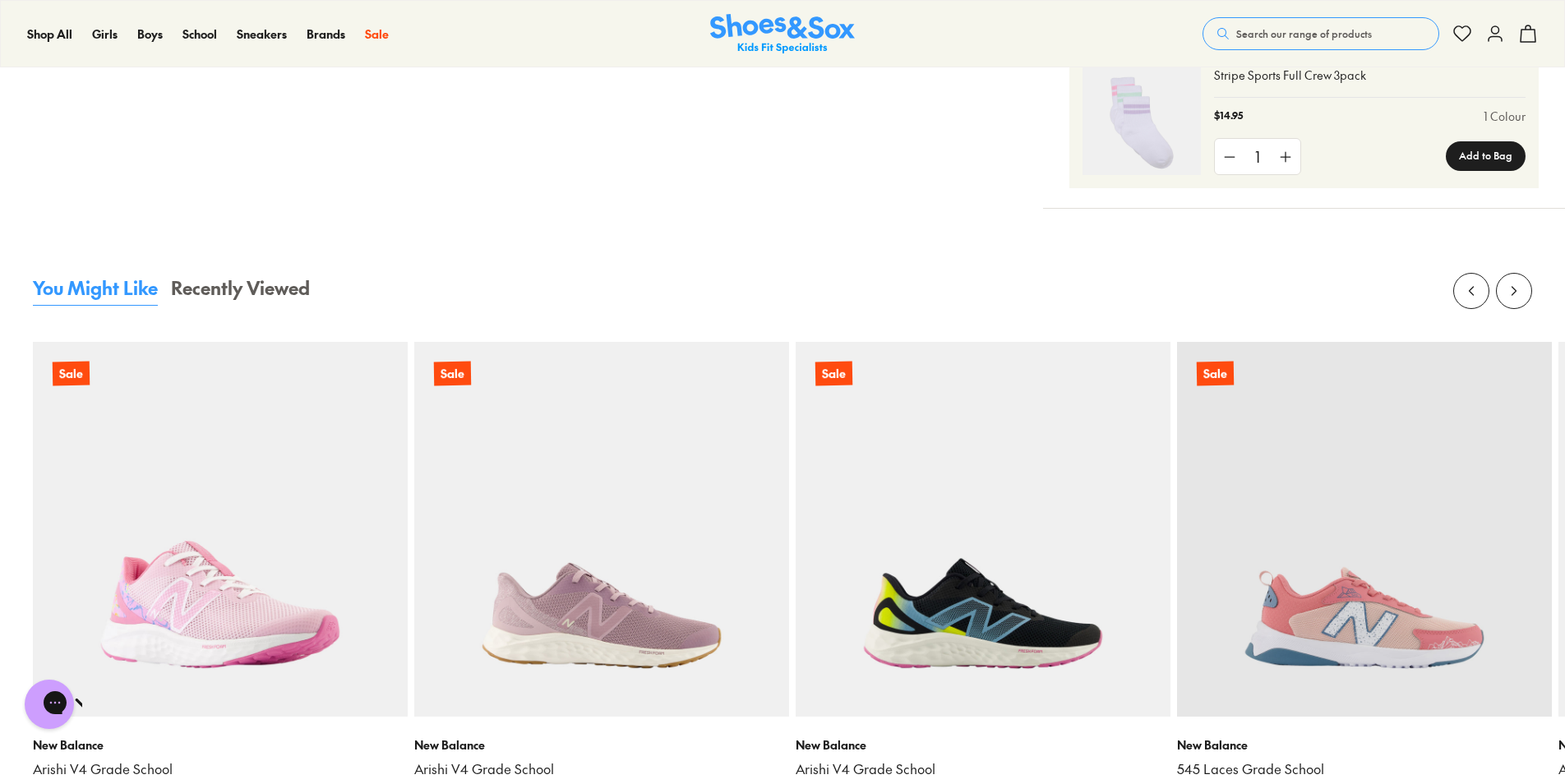
scroll to position [1890, 0]
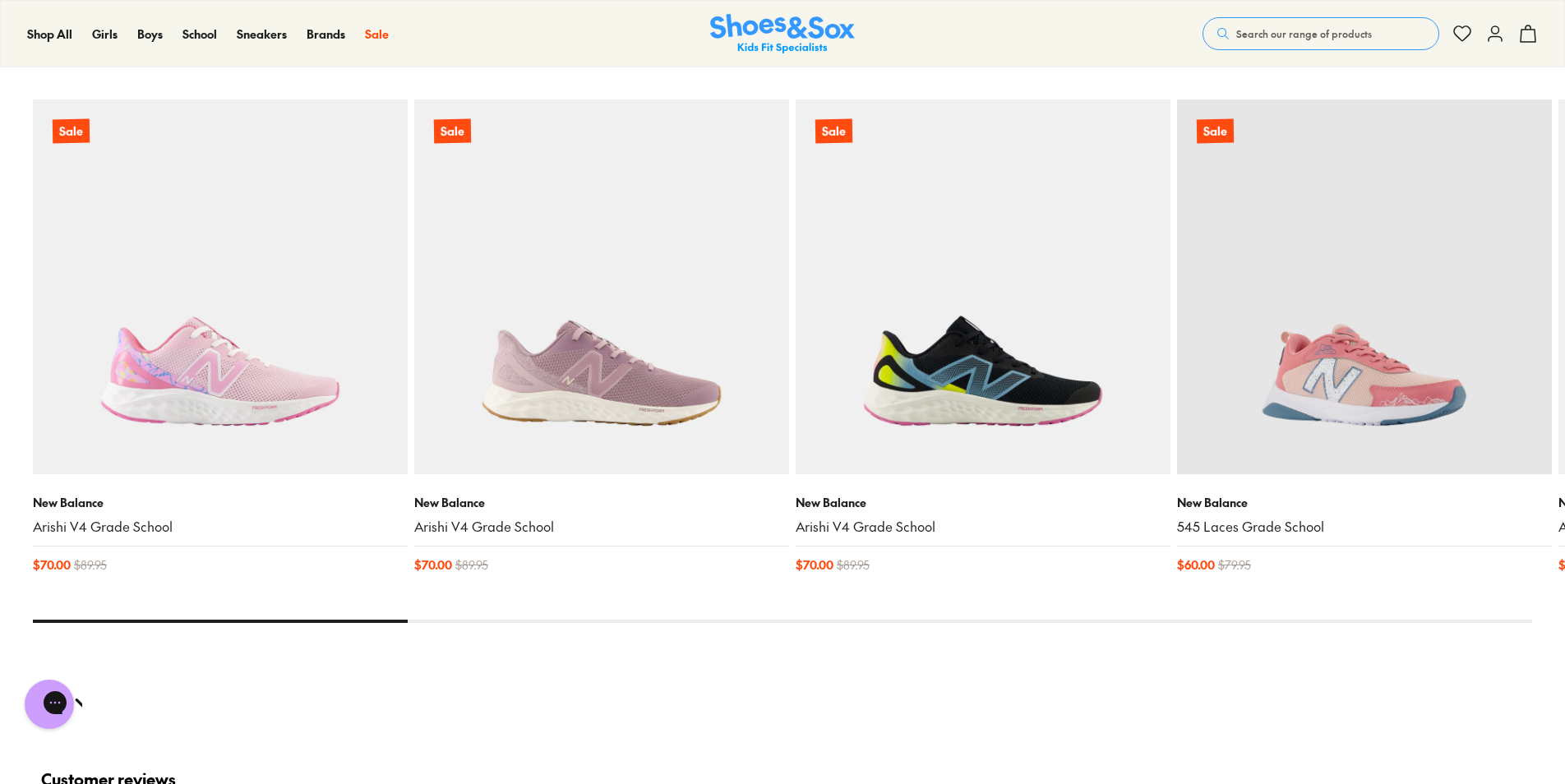
click at [1338, 408] on img at bounding box center [1364, 286] width 375 height 375
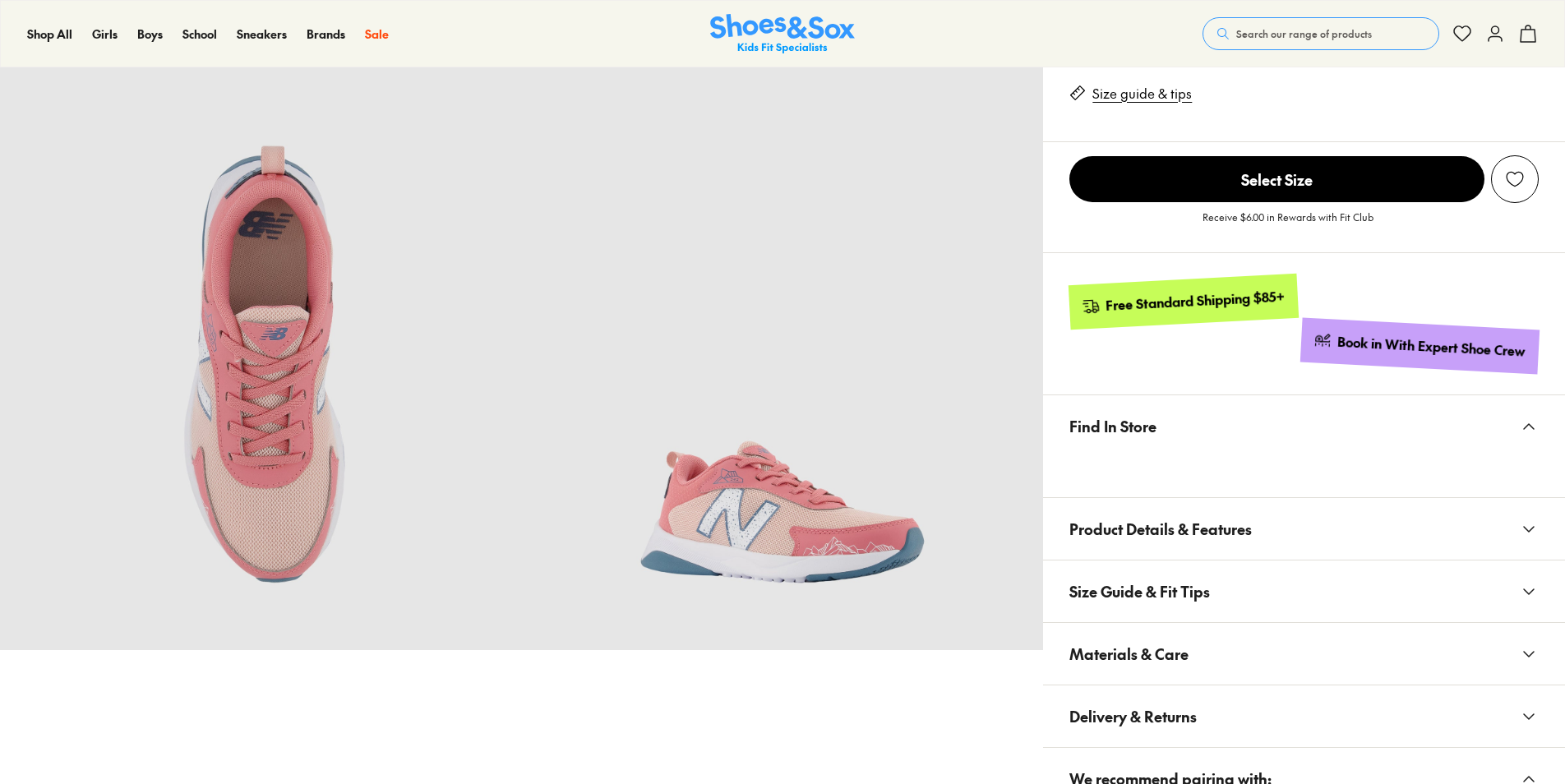
scroll to position [657, 0]
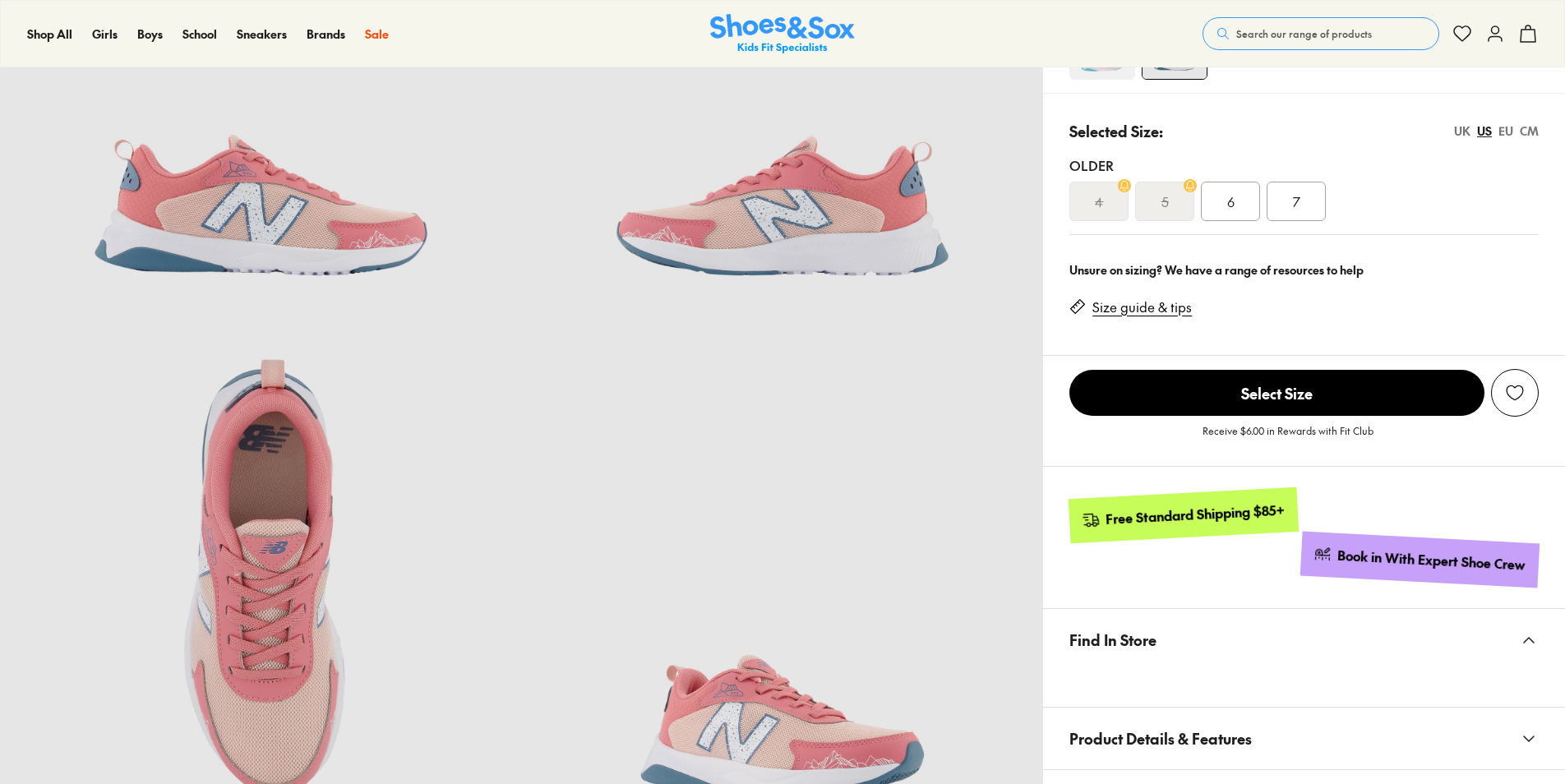
select select "*"
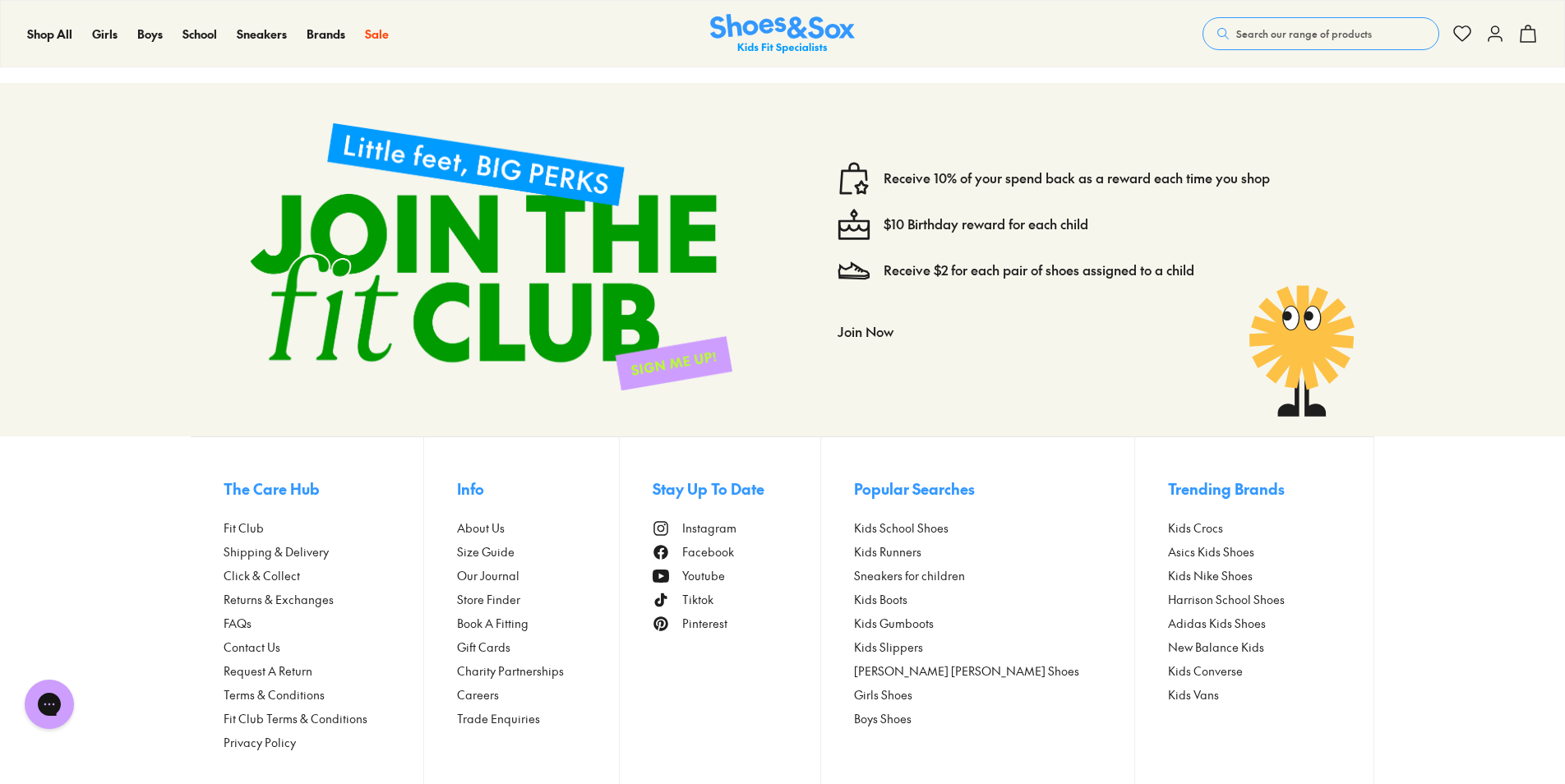
scroll to position [2760, 0]
